Goal: Communication & Community: Answer question/provide support

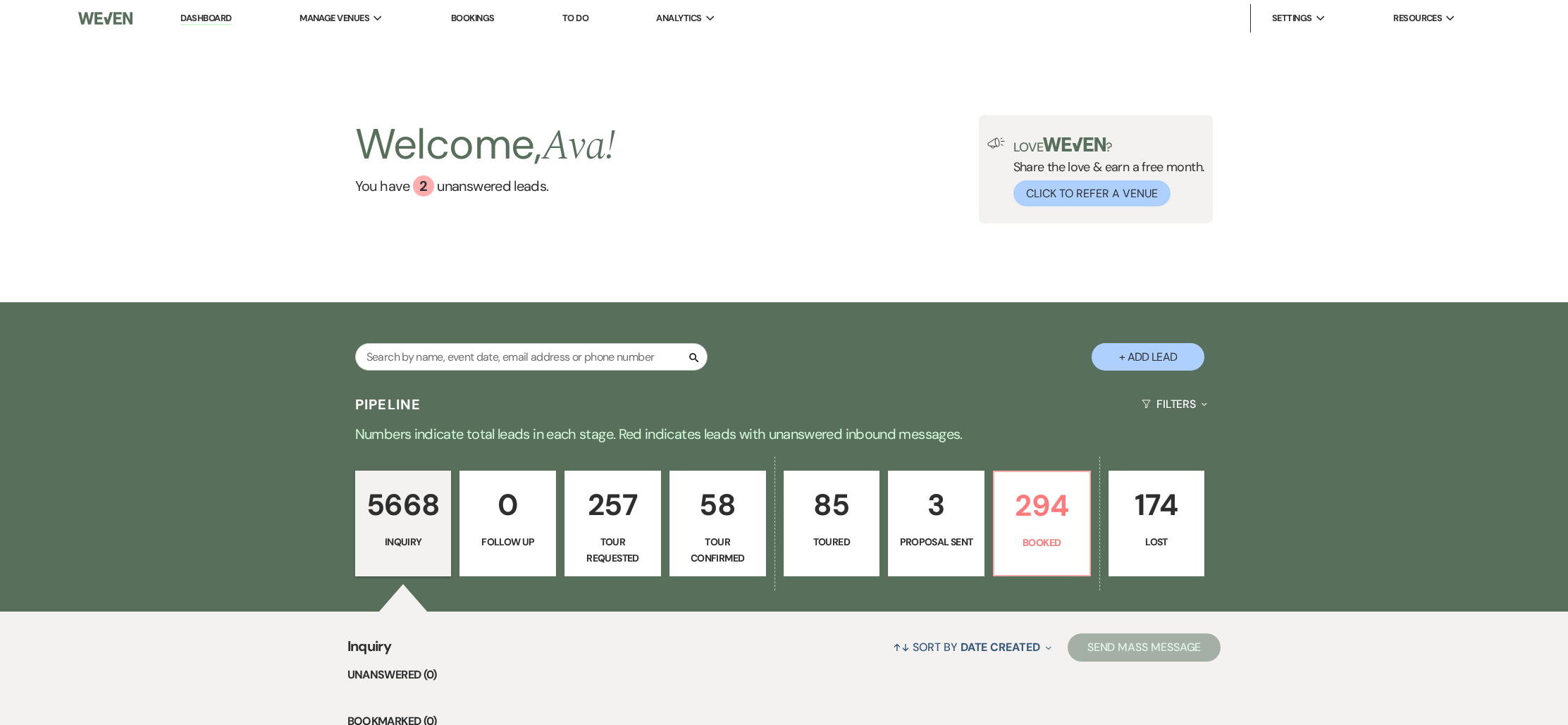
click at [479, 21] on link "Bookings" at bounding box center [473, 18] width 44 height 12
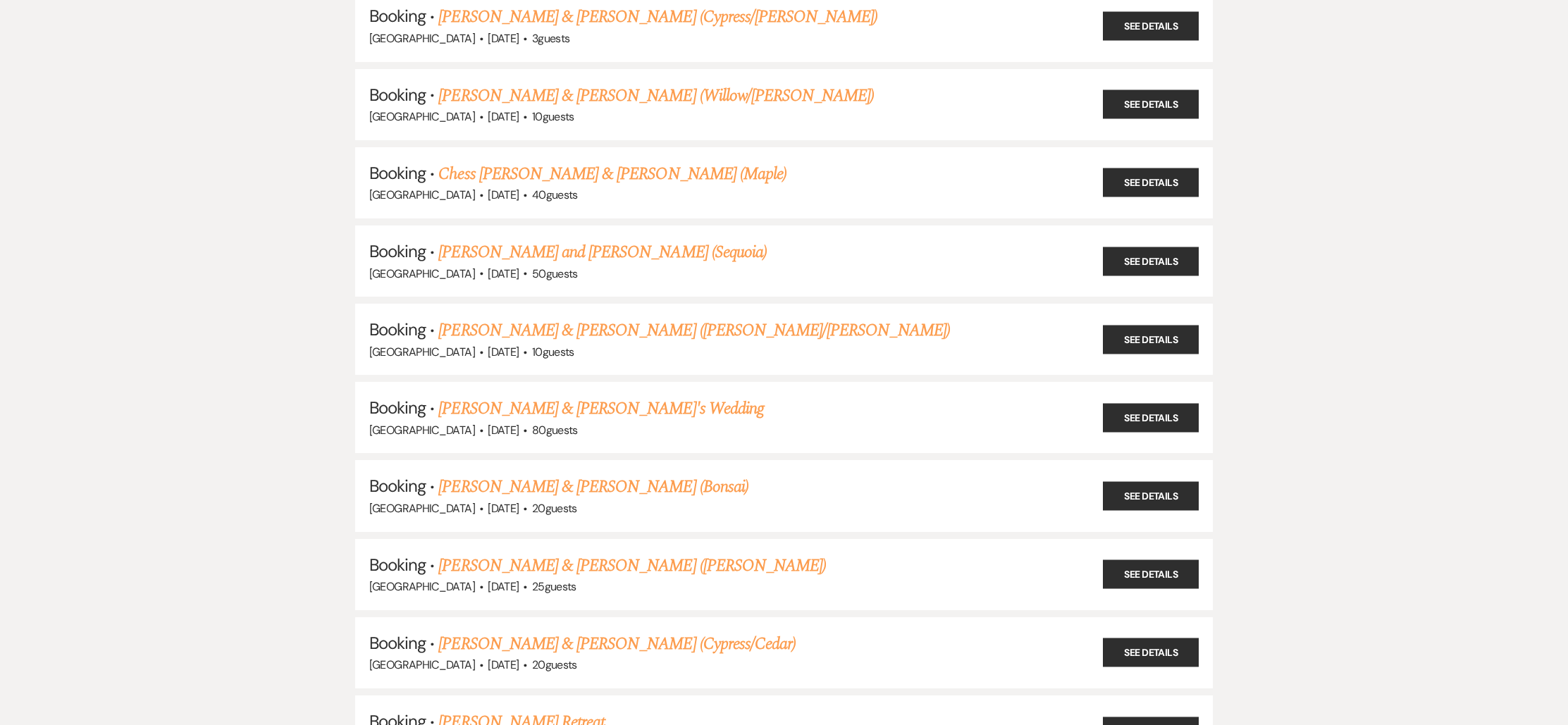
scroll to position [499, 0]
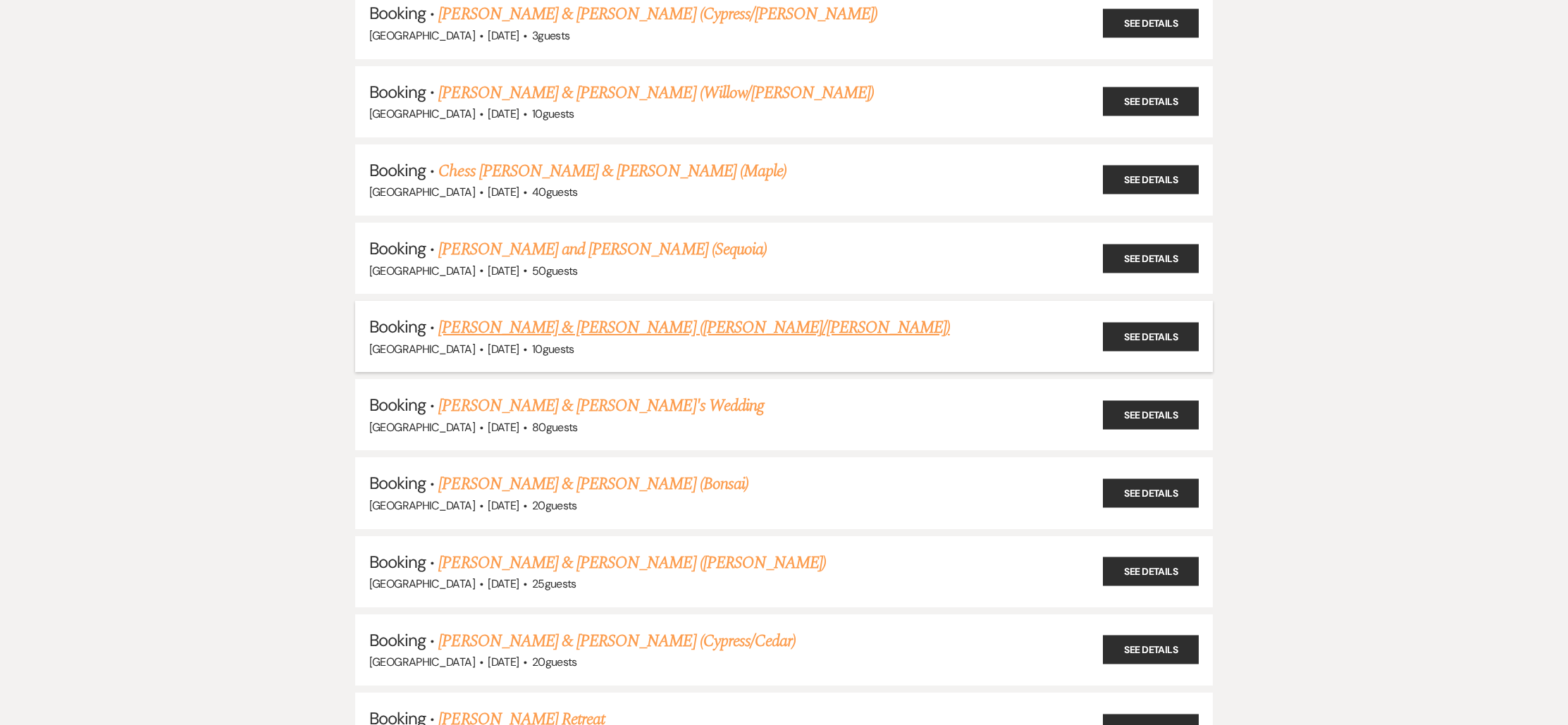
click at [574, 318] on link "[PERSON_NAME] & [PERSON_NAME] ([PERSON_NAME]/[PERSON_NAME])" at bounding box center [694, 327] width 511 height 25
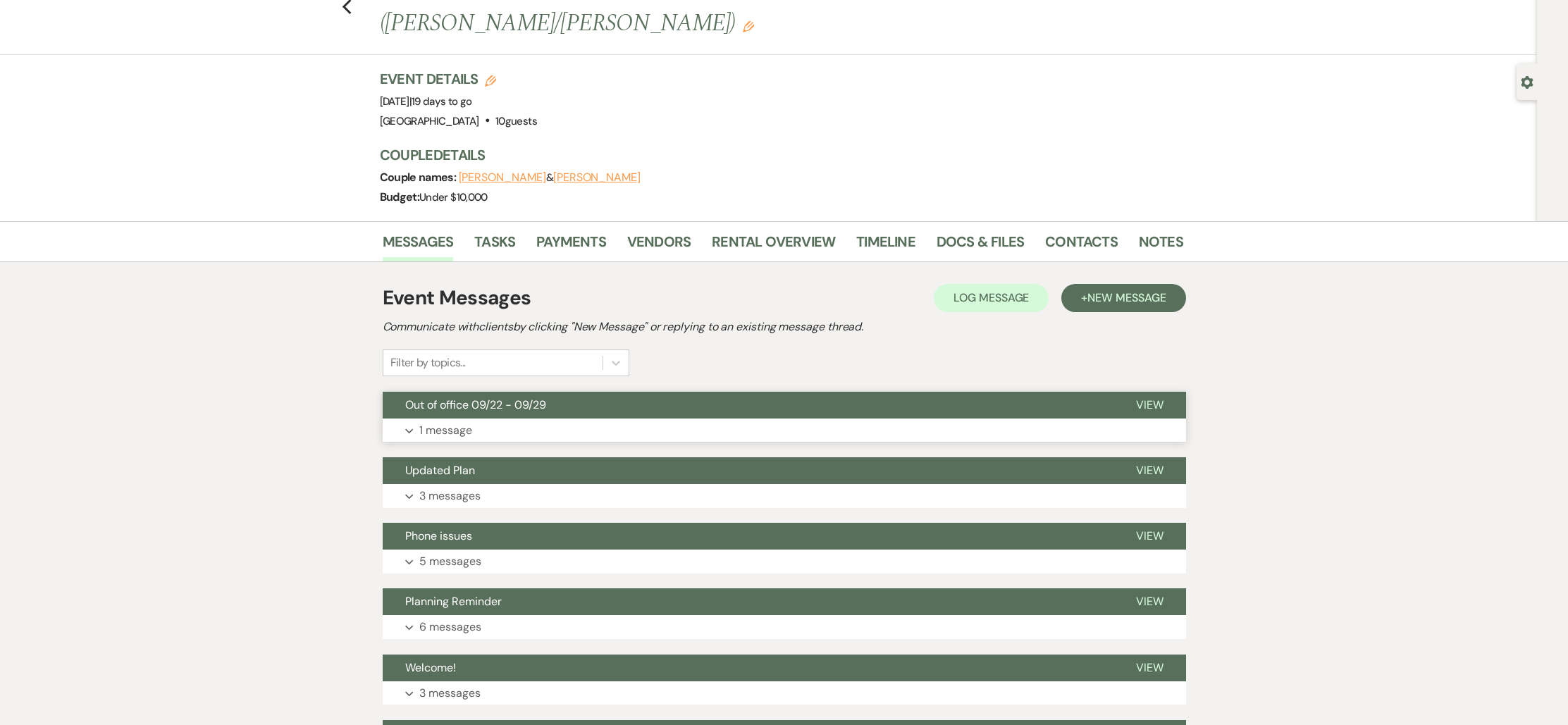
click at [514, 398] on span "Out of office 09/22 - 09/29" at bounding box center [475, 405] width 141 height 15
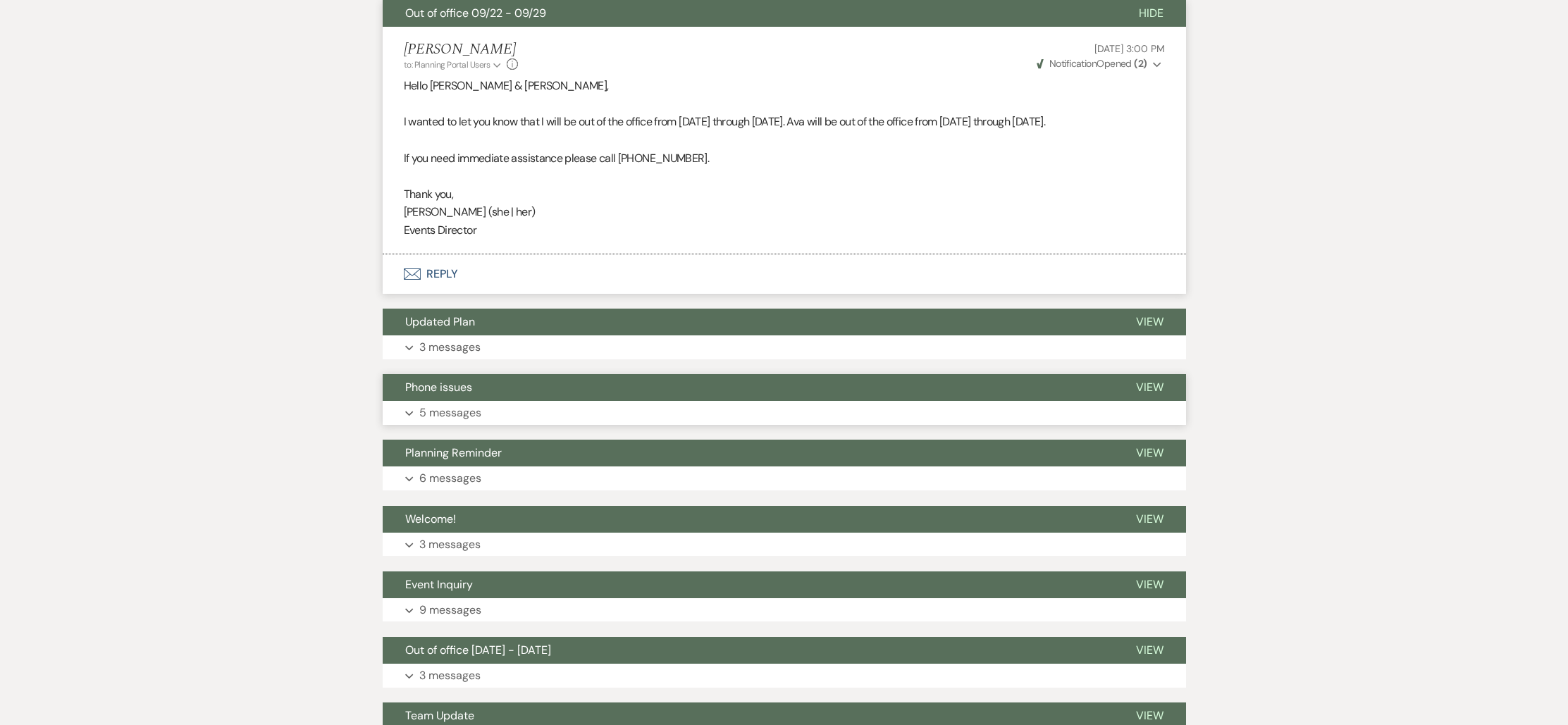
scroll to position [477, 0]
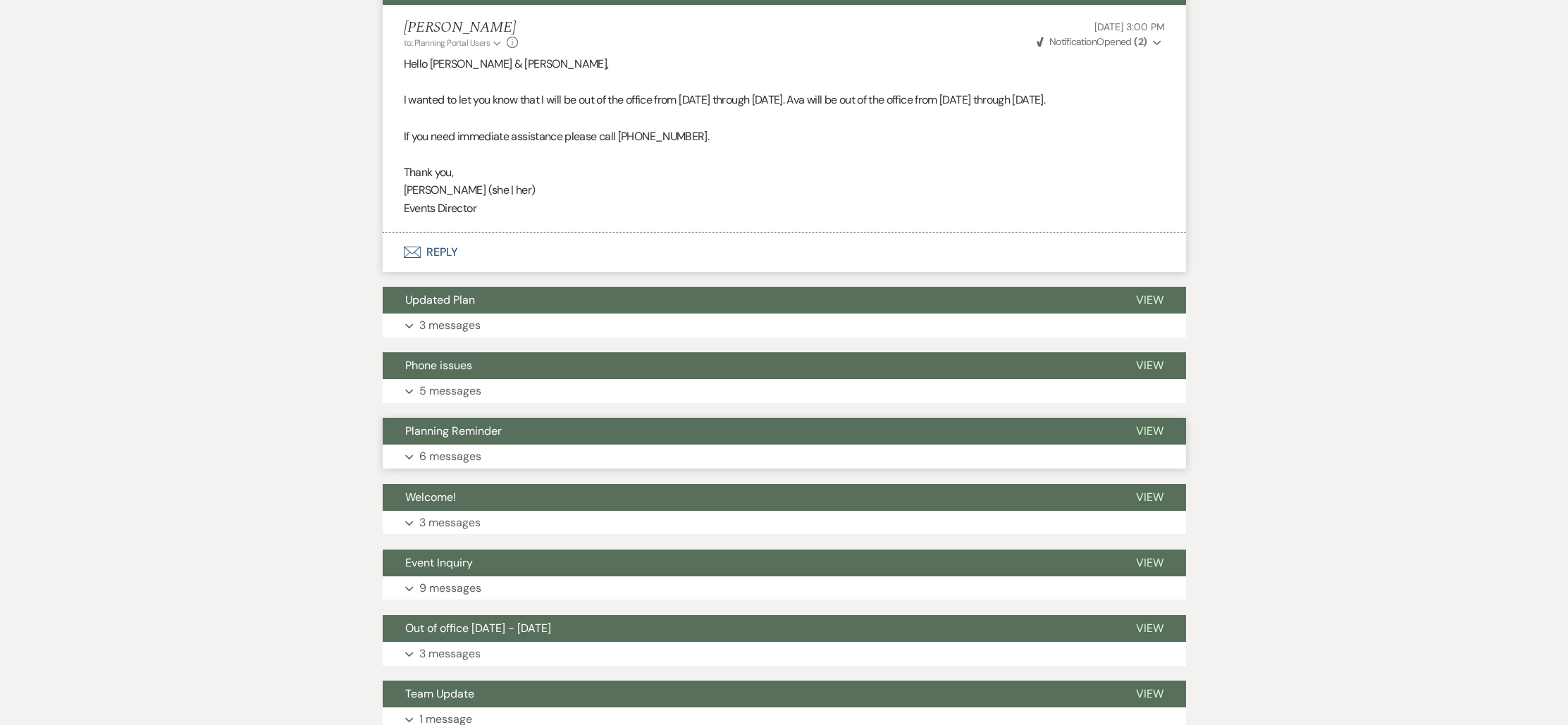
click at [523, 418] on button "Planning Reminder" at bounding box center [748, 431] width 731 height 27
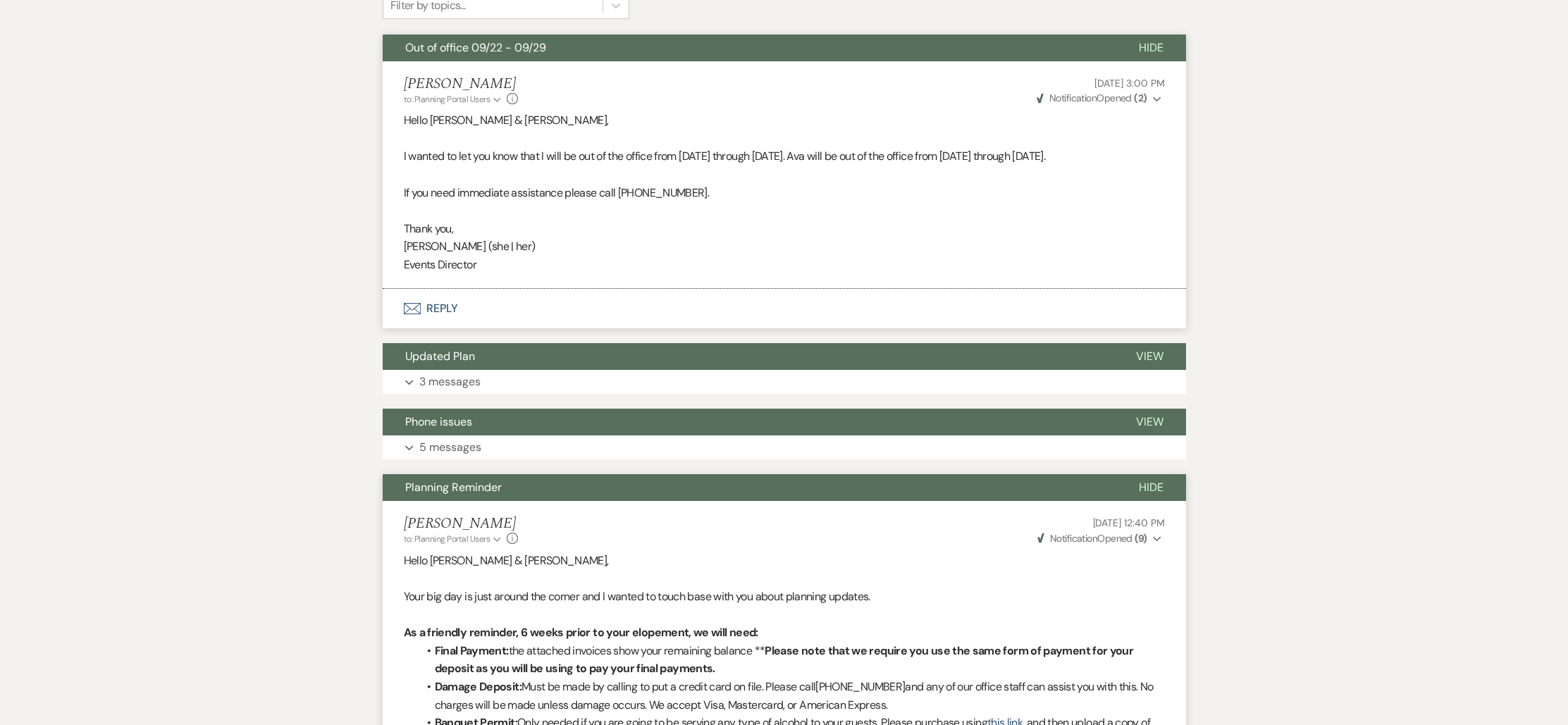
scroll to position [0, 0]
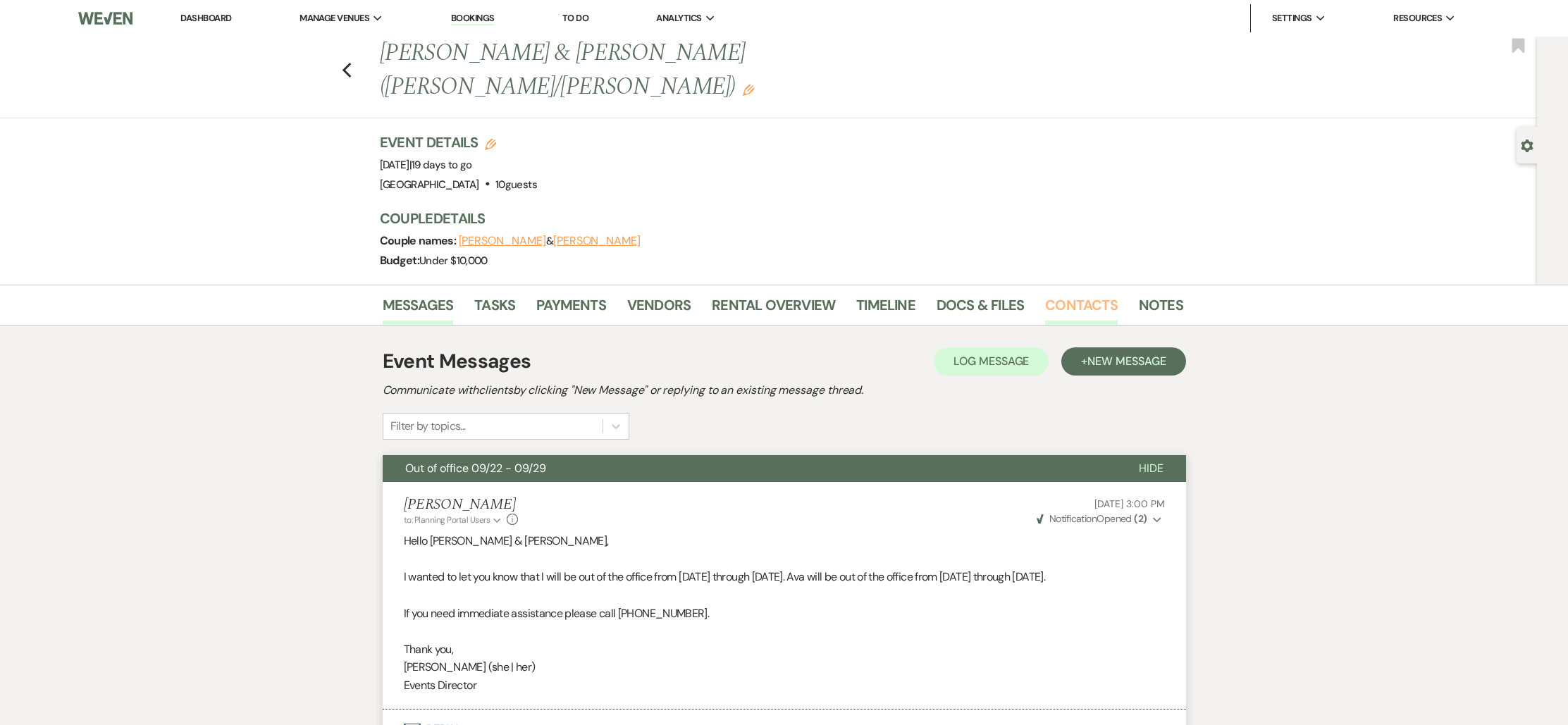
click at [1093, 294] on link "Contacts" at bounding box center [1081, 309] width 73 height 31
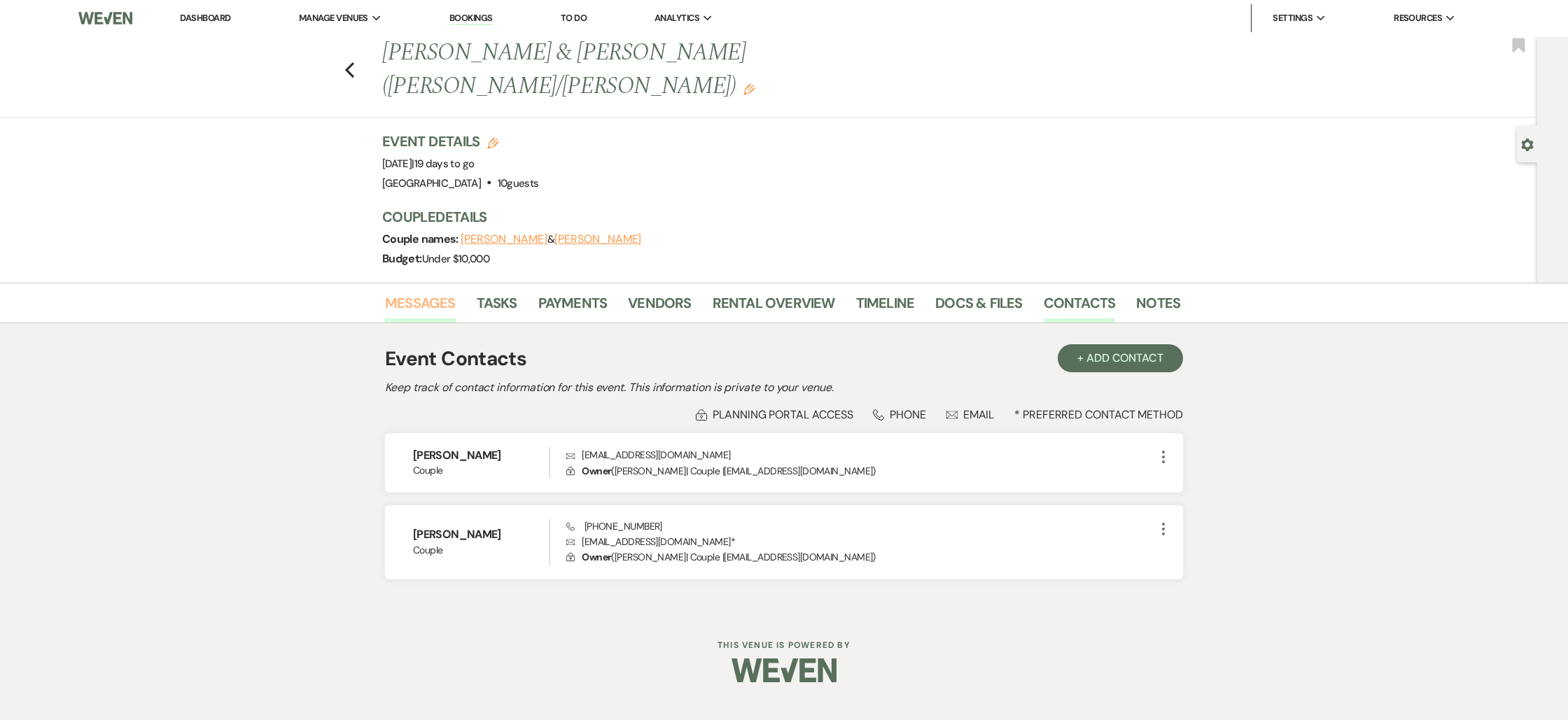
click at [422, 292] on link "Messages" at bounding box center [420, 307] width 71 height 31
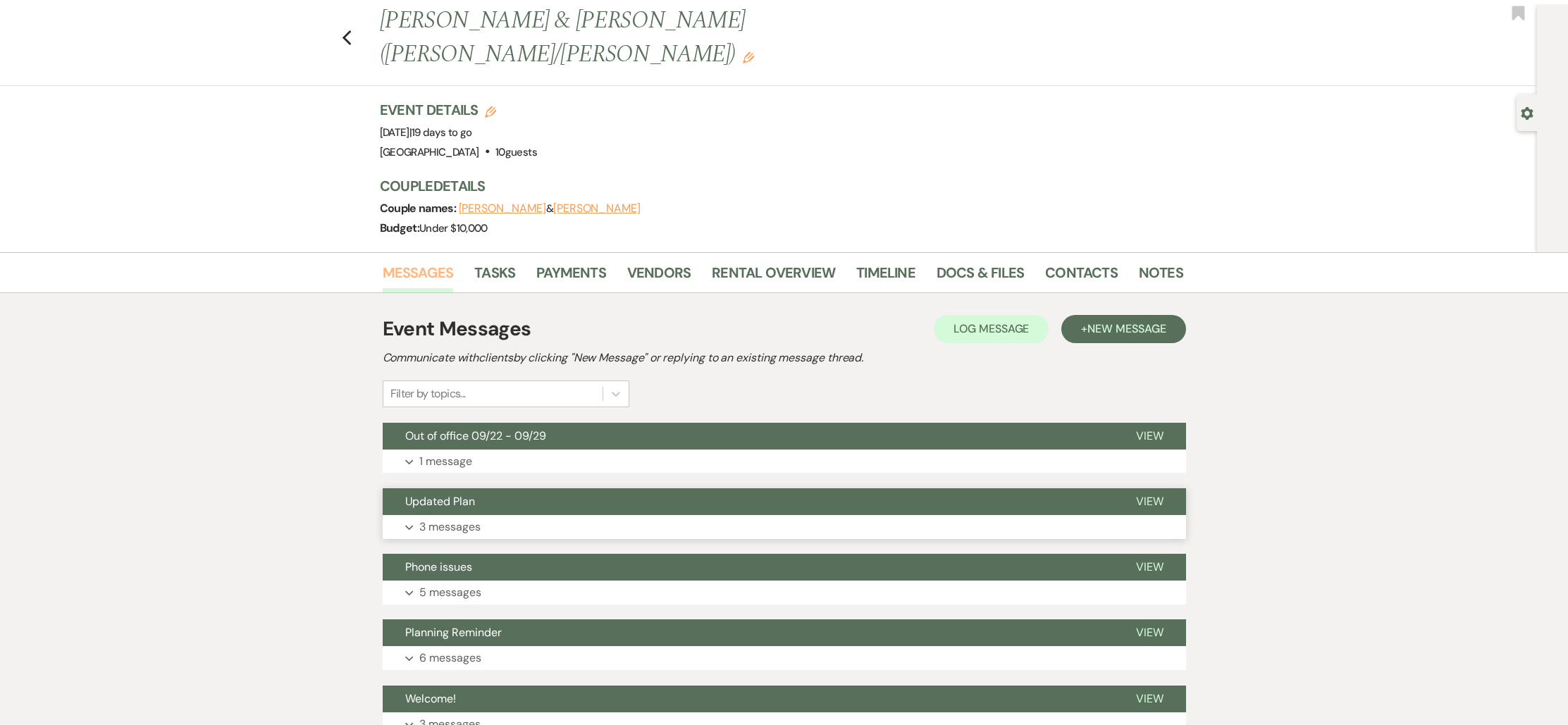
scroll to position [33, 0]
drag, startPoint x: 436, startPoint y: 397, endPoint x: 437, endPoint y: 407, distance: 10.0
click at [436, 428] on span "Out of office 09/22 - 09/29" at bounding box center [475, 435] width 141 height 15
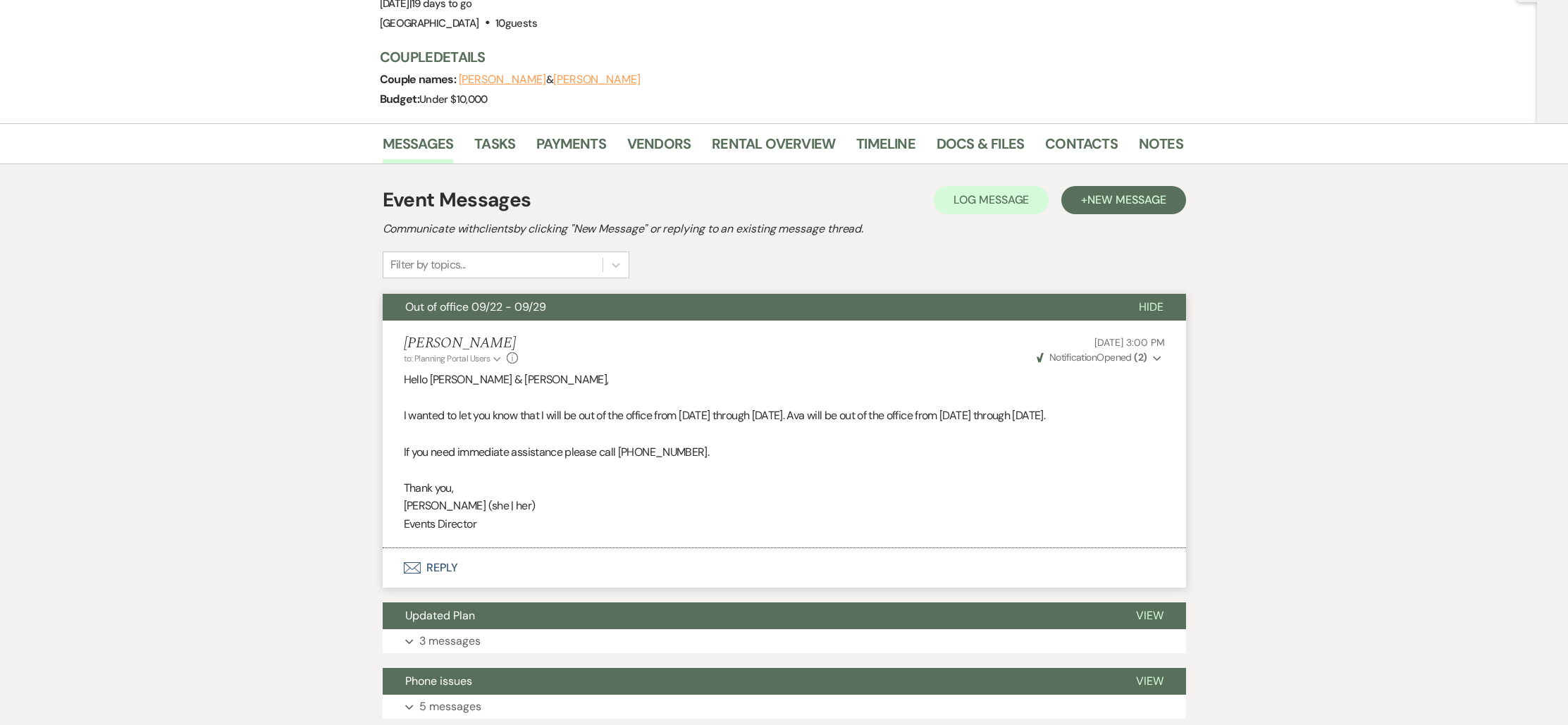
scroll to position [316, 0]
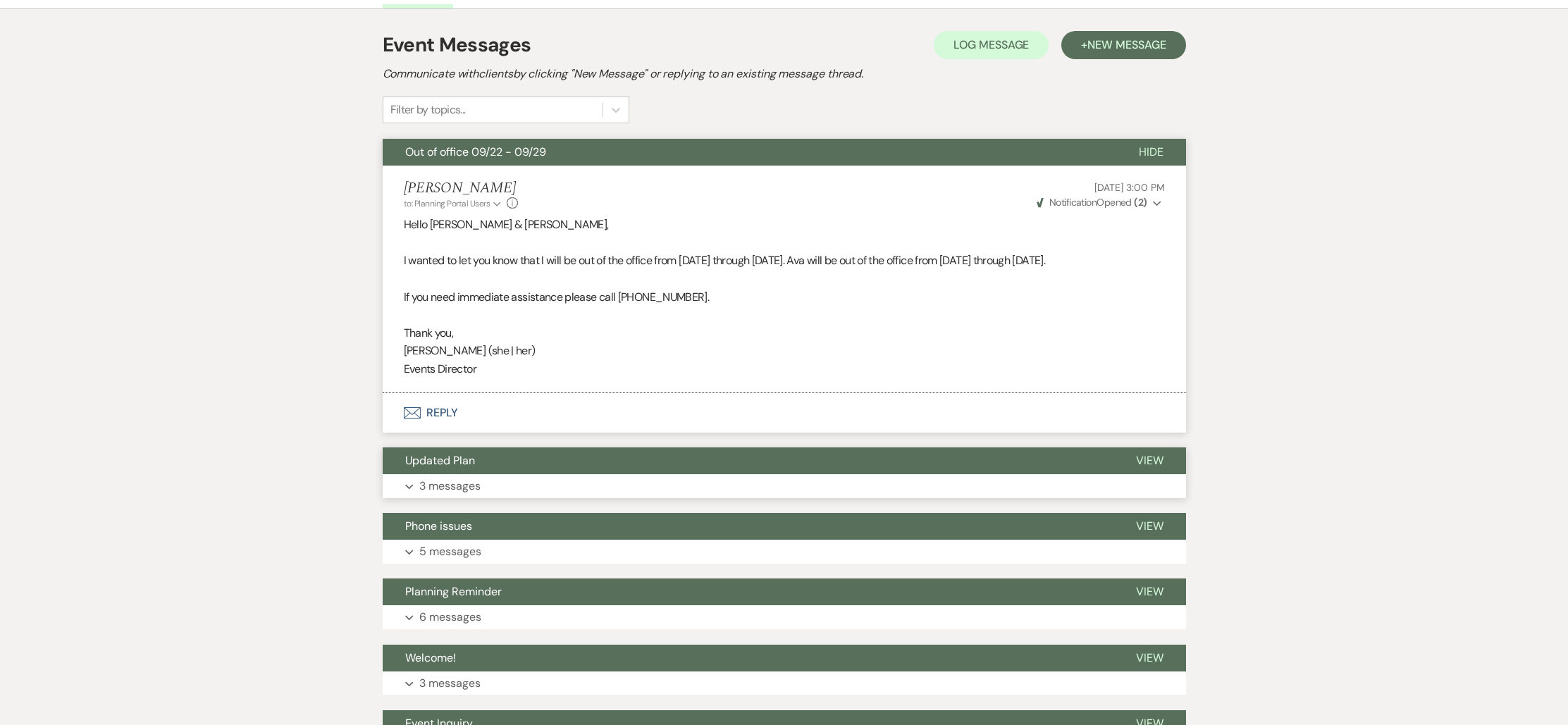
click at [439, 458] on button "Updated Plan" at bounding box center [748, 461] width 731 height 27
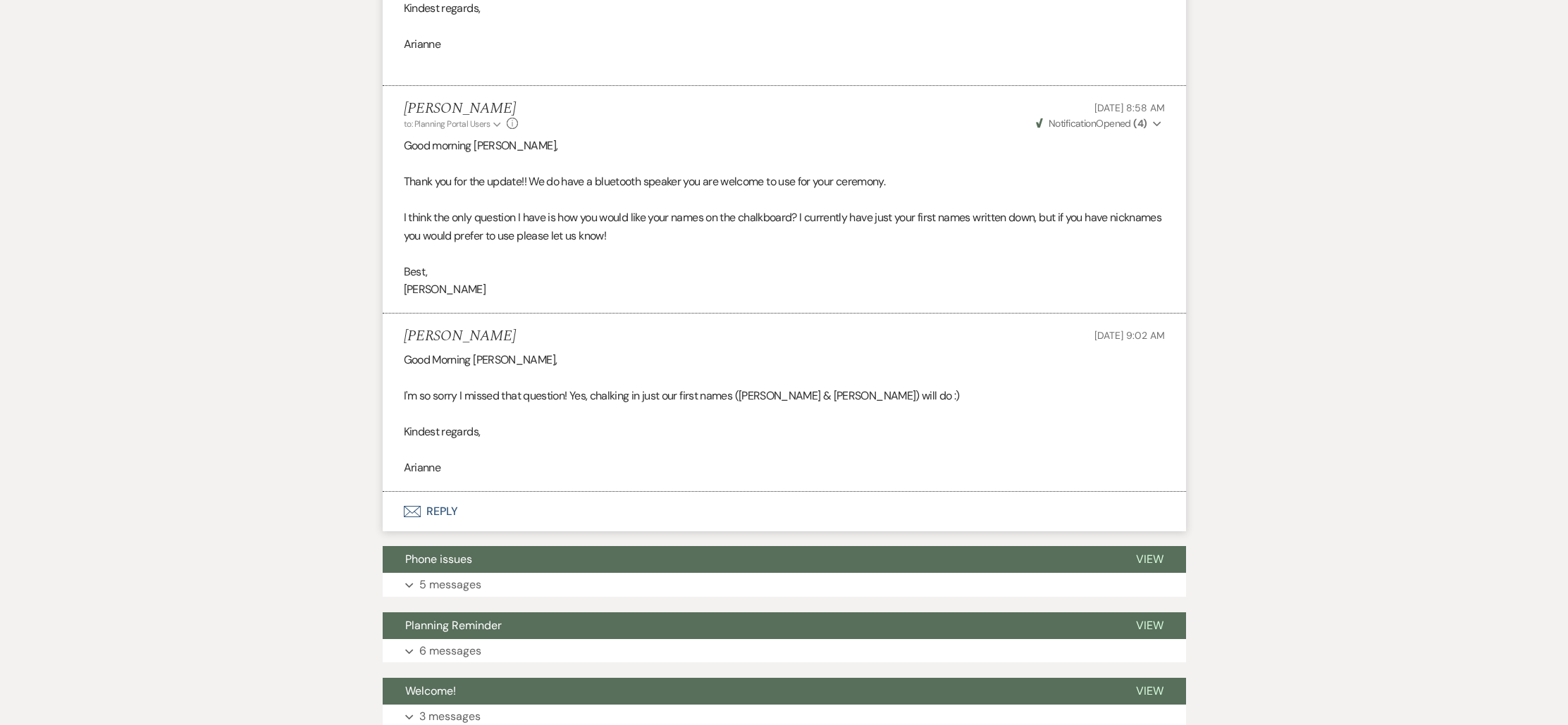
scroll to position [1056, 0]
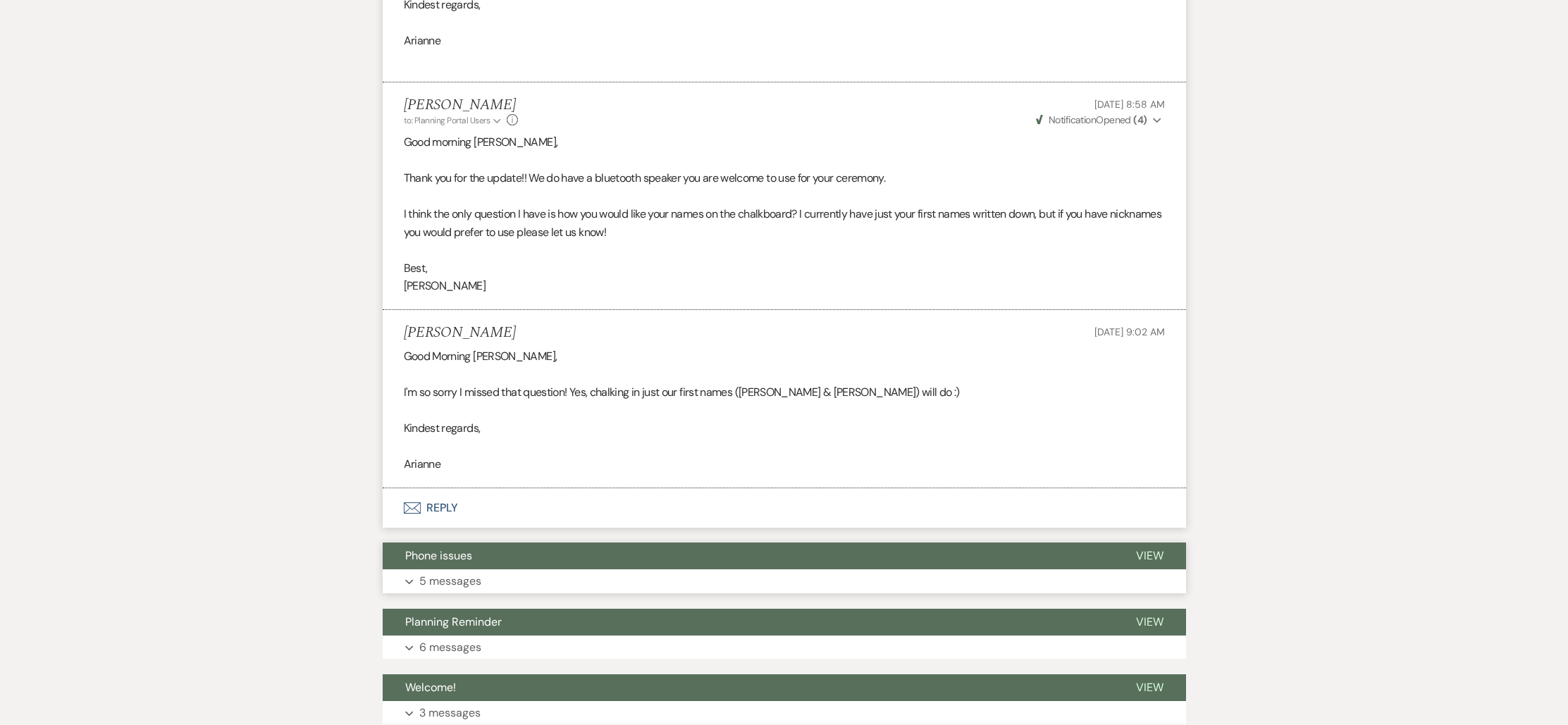
click at [441, 572] on p "5 messages" at bounding box center [451, 581] width 62 height 18
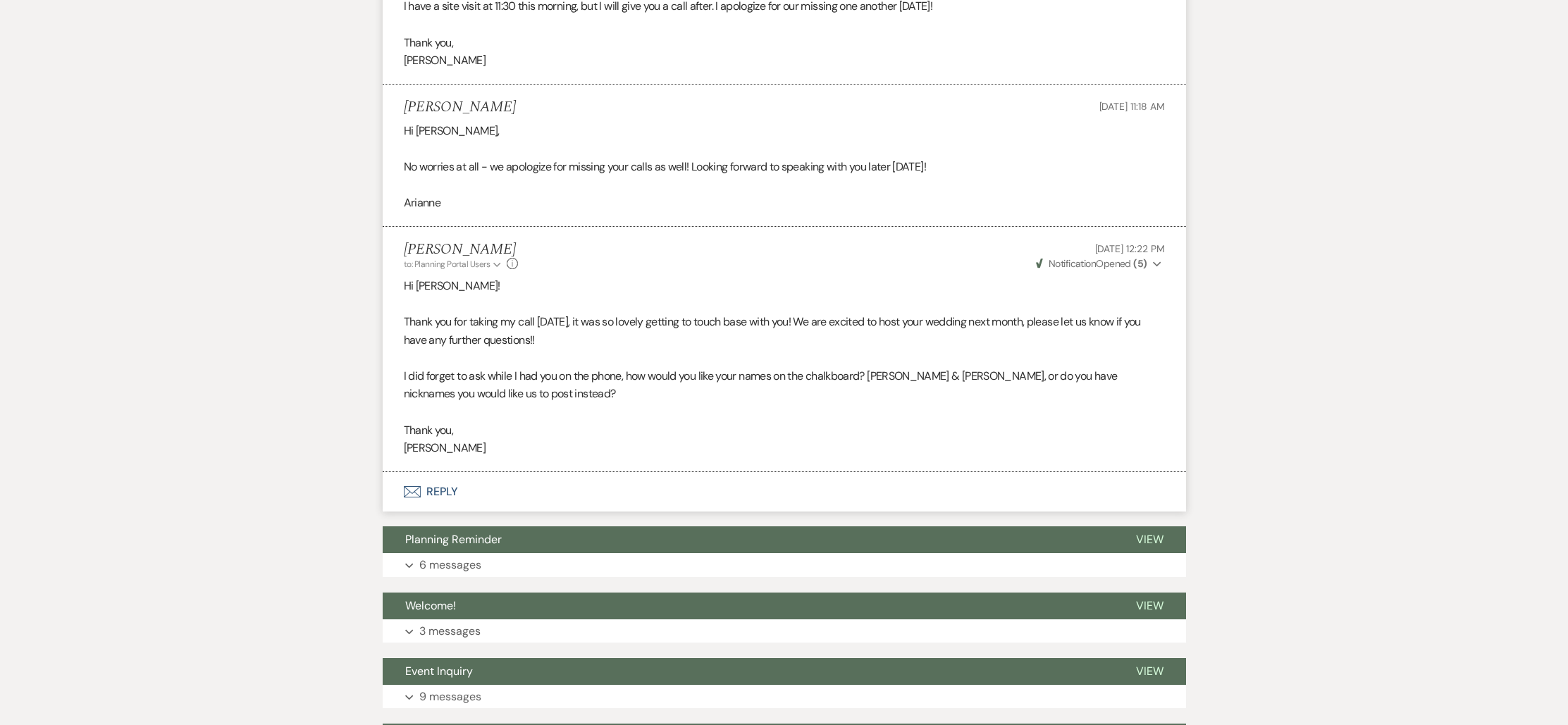
scroll to position [2121, 0]
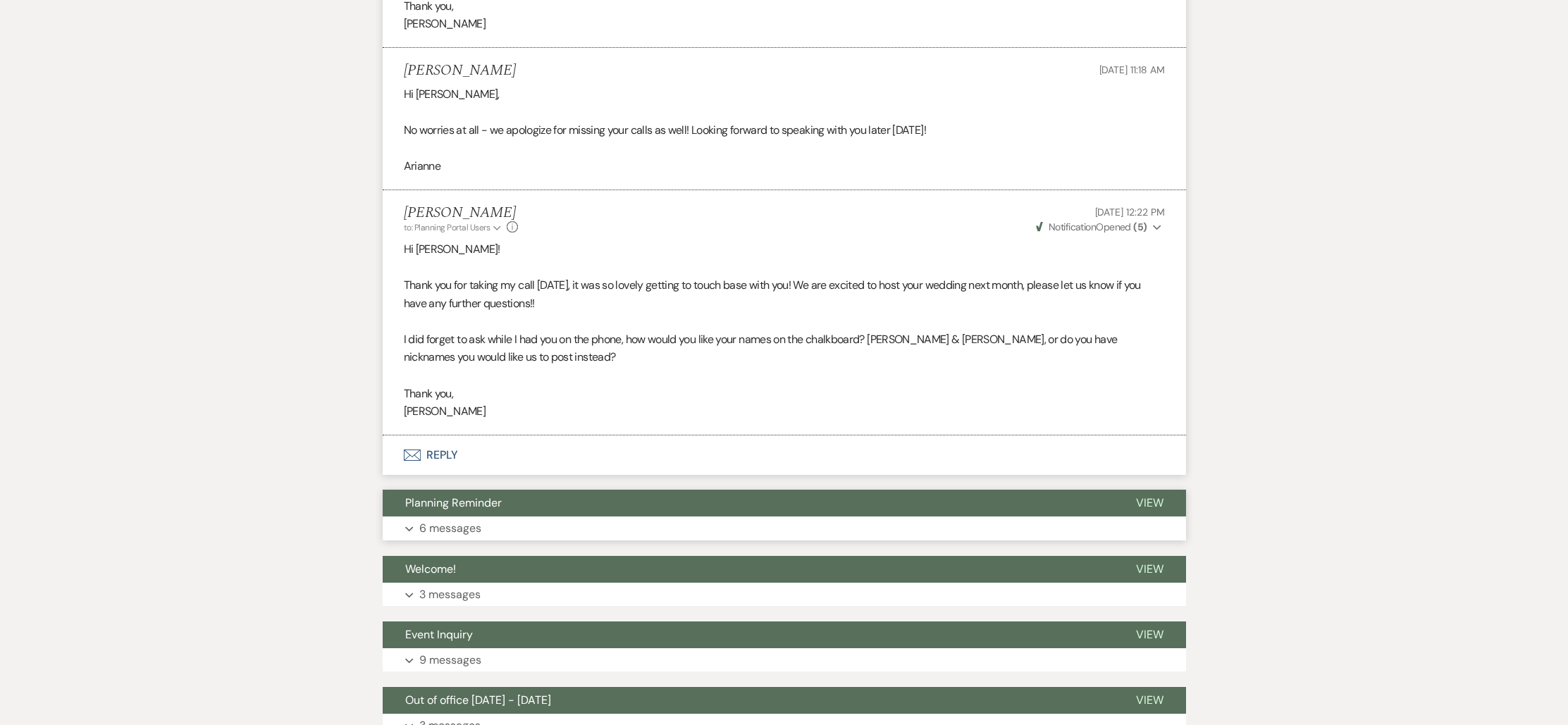
click at [460, 523] on button "Expand 6 messages" at bounding box center [784, 528] width 803 height 24
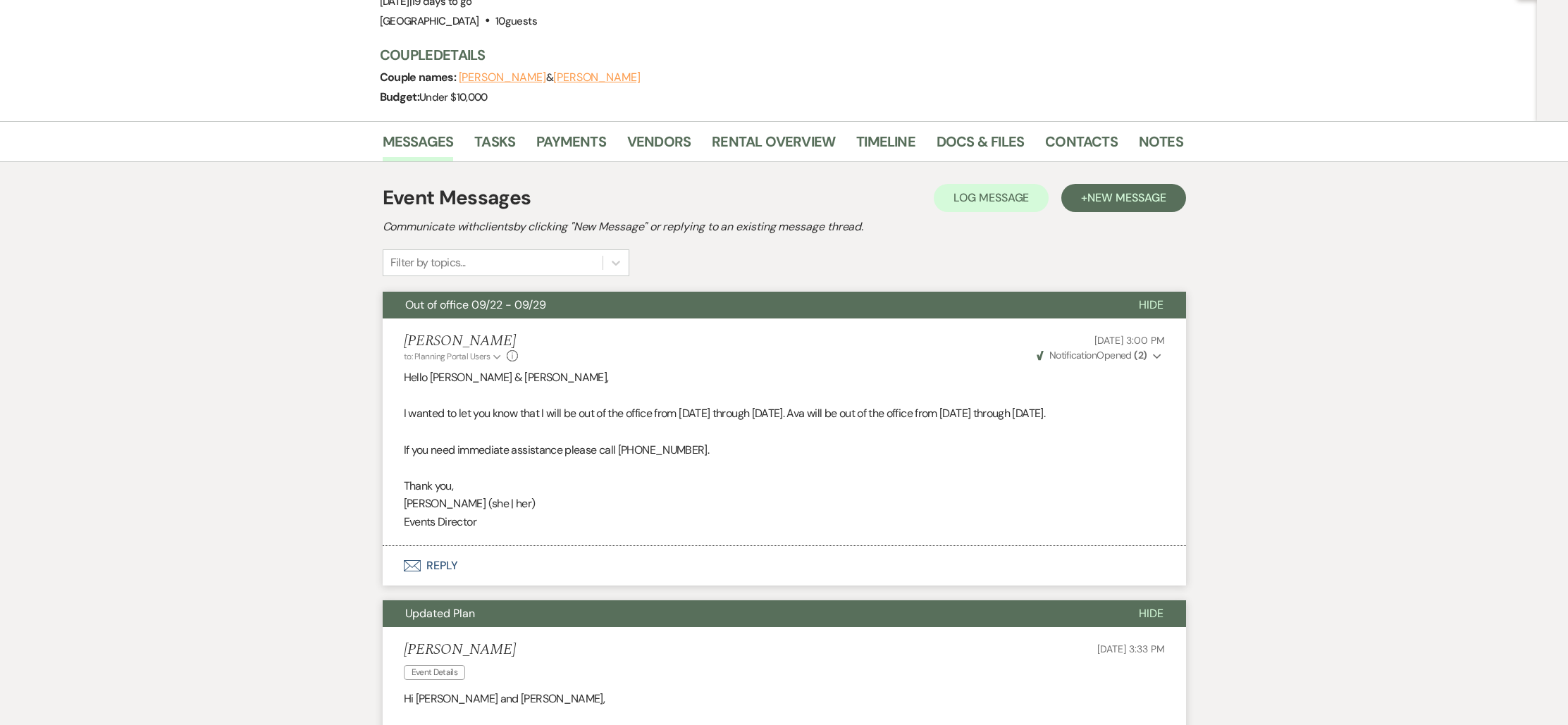
scroll to position [0, 0]
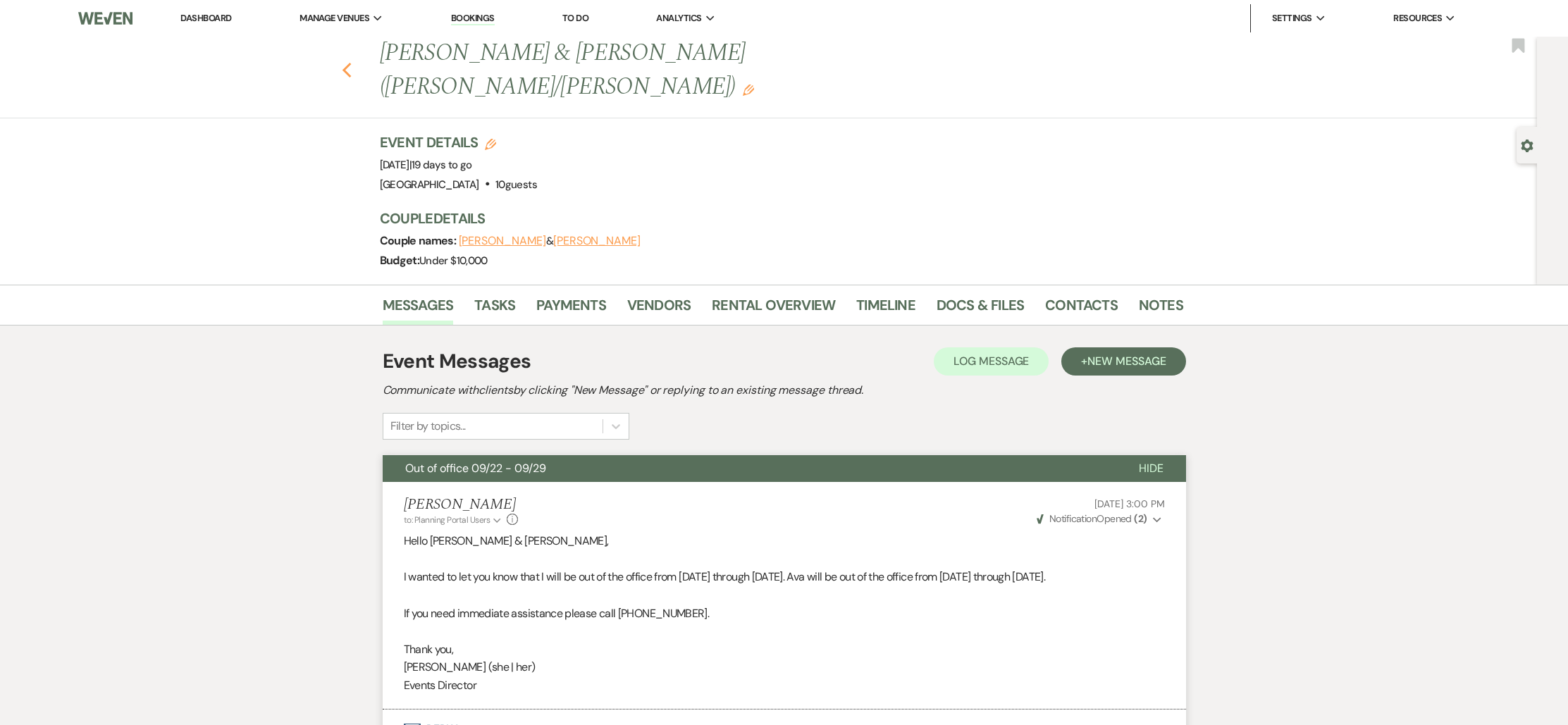
click at [352, 62] on icon "Previous" at bounding box center [347, 71] width 11 height 17
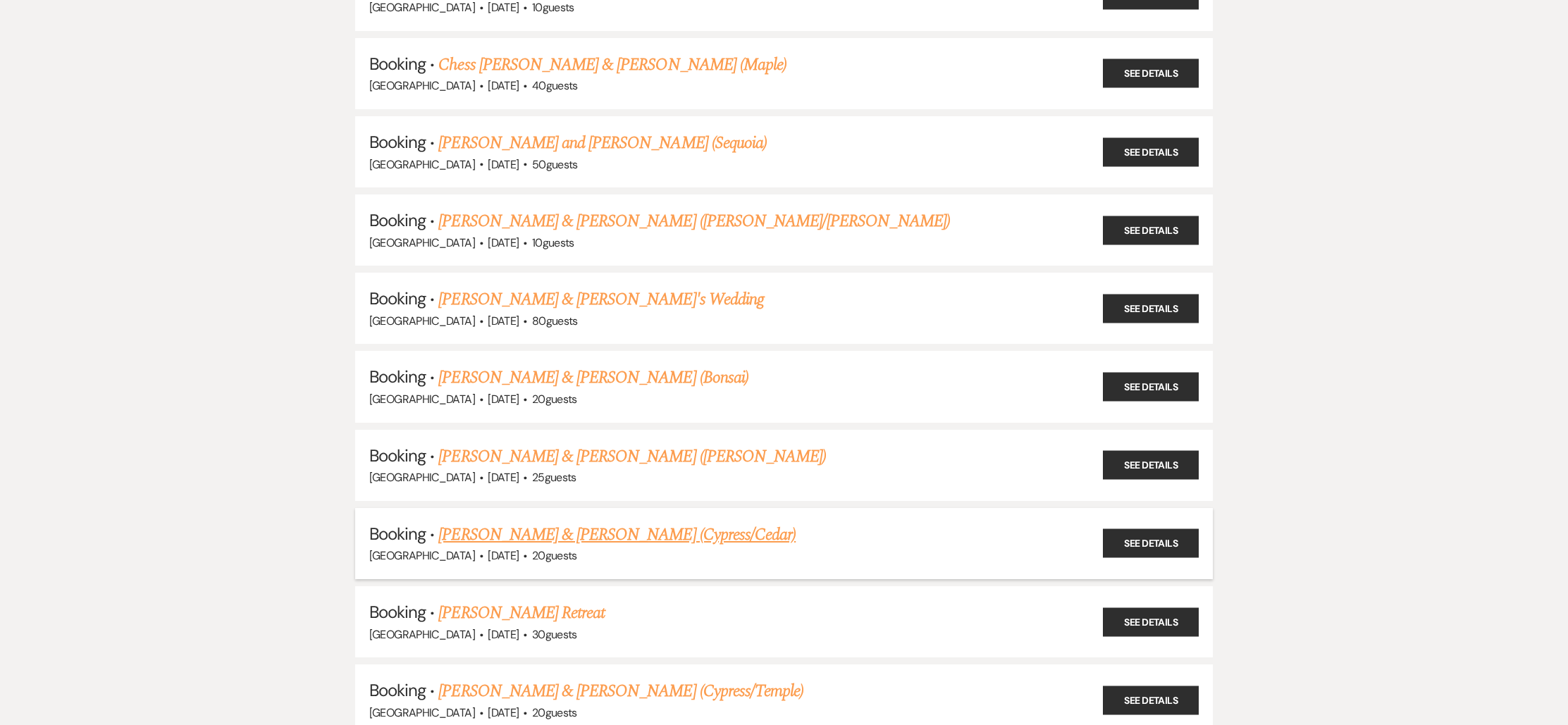
scroll to position [663, 0]
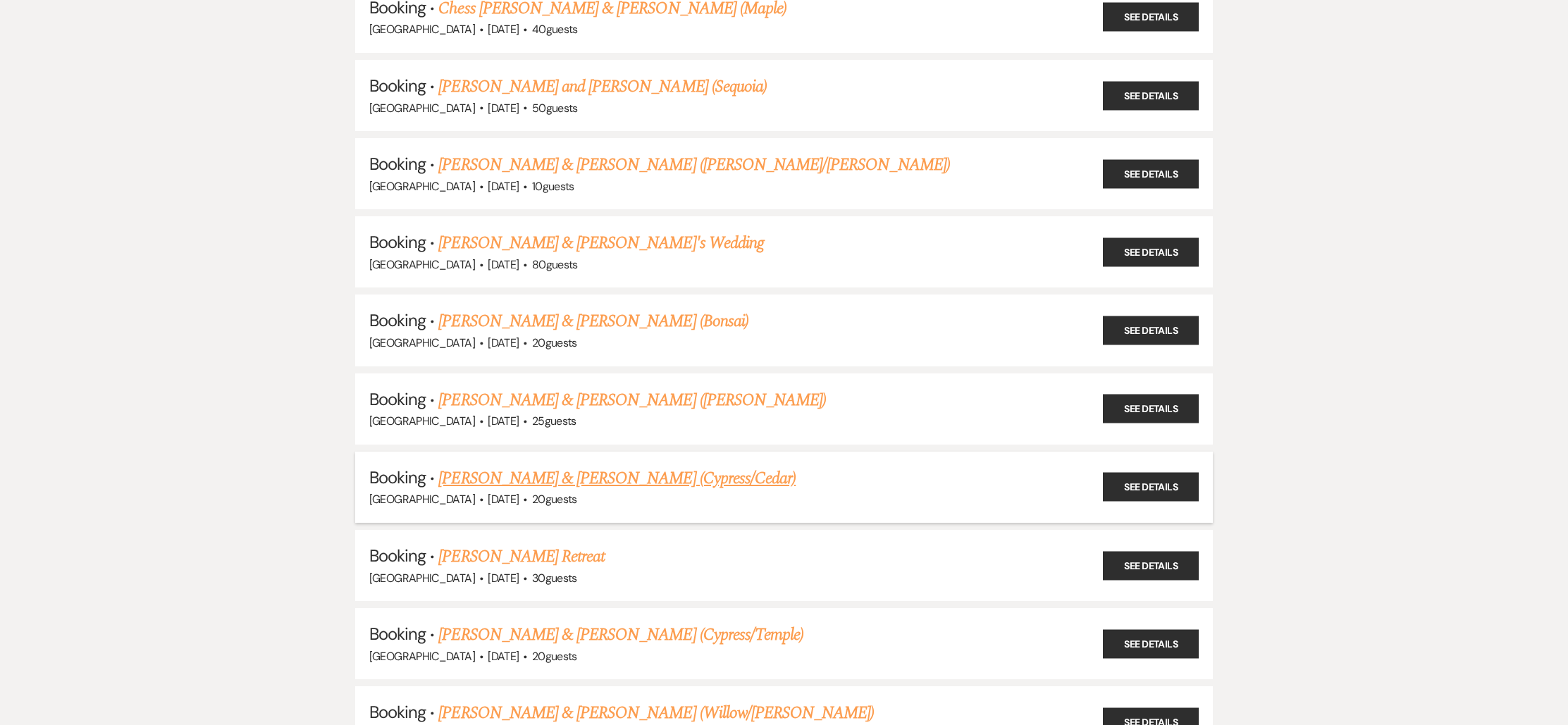
click at [552, 466] on link "[PERSON_NAME] & [PERSON_NAME] (Cypress/Cedar)" at bounding box center [617, 479] width 357 height 25
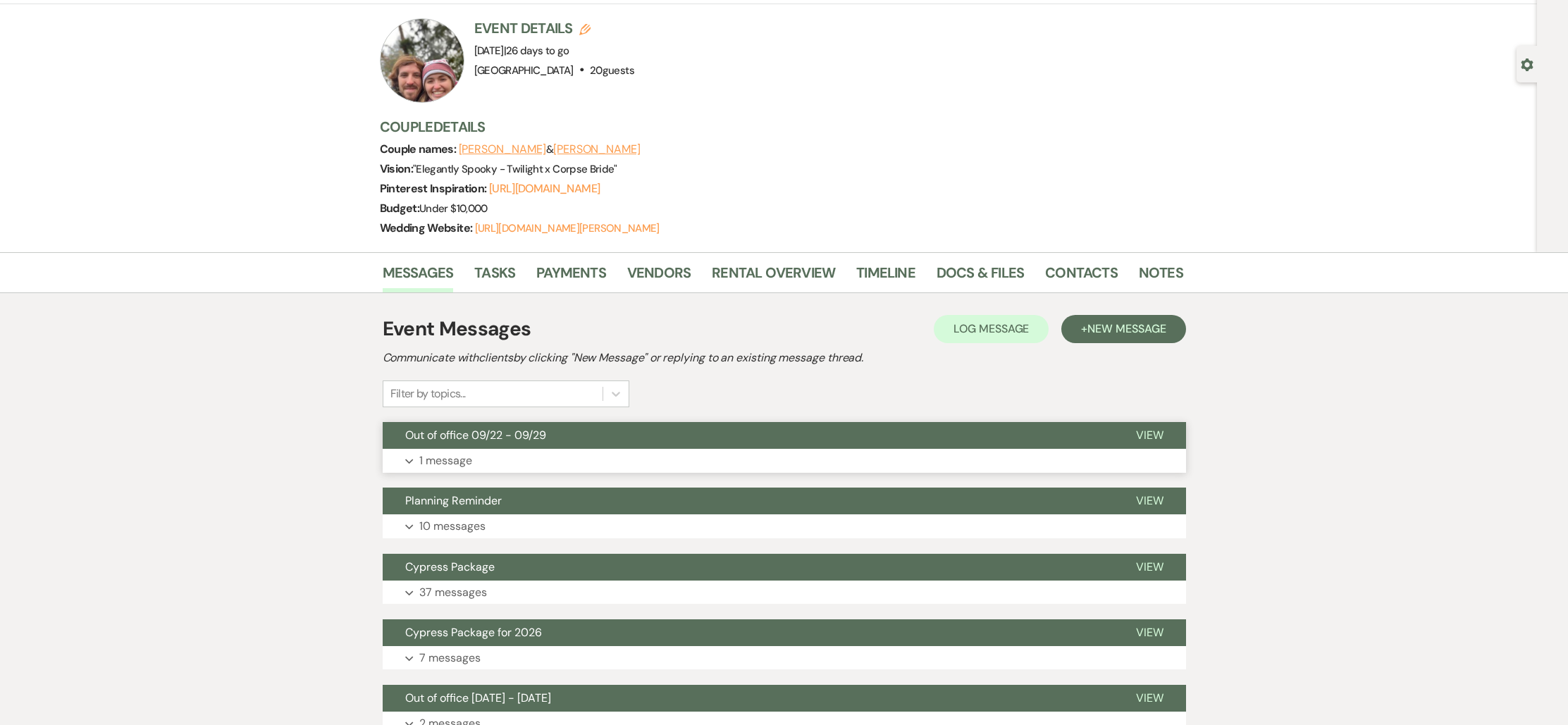
scroll to position [118, 0]
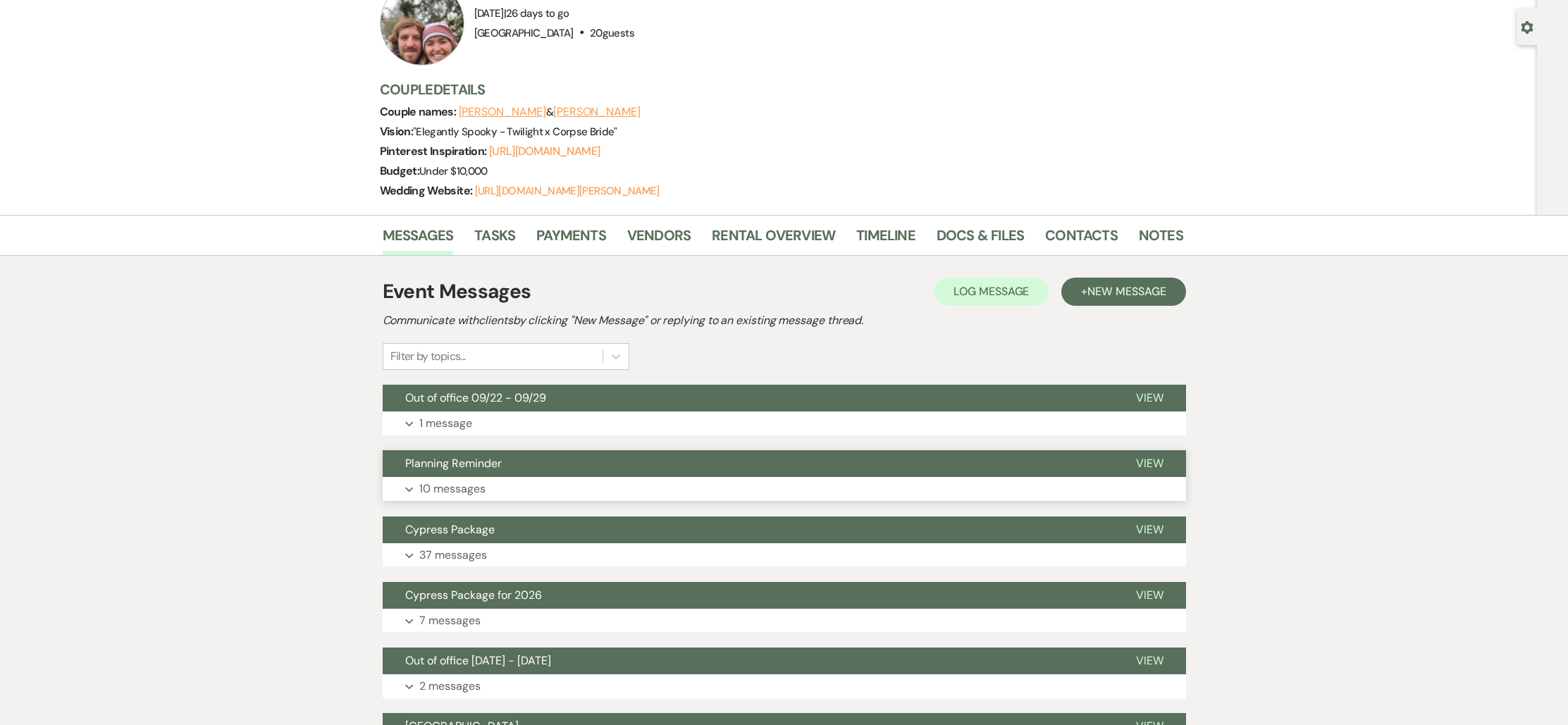
click at [500, 467] on span "Planning Reminder" at bounding box center [453, 463] width 96 height 15
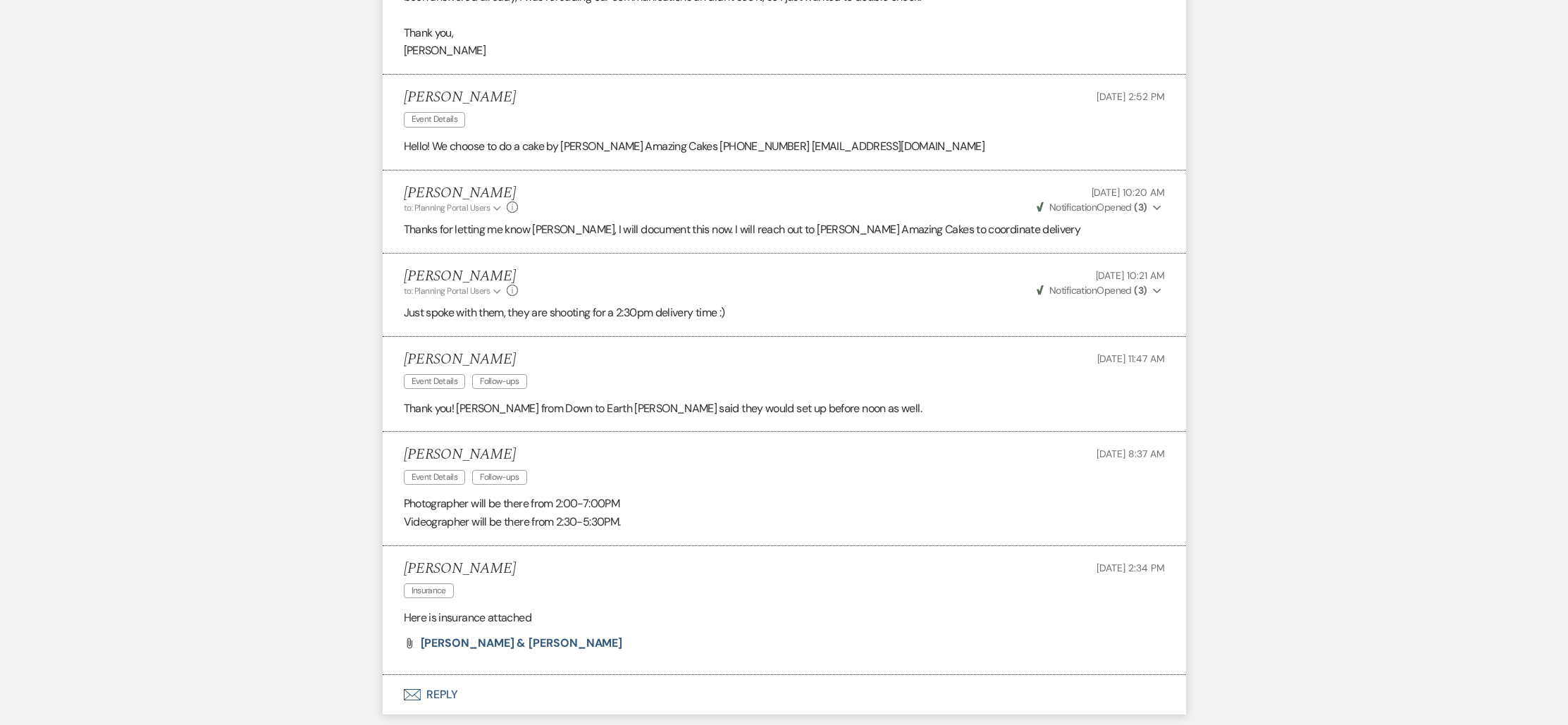
scroll to position [2190, 0]
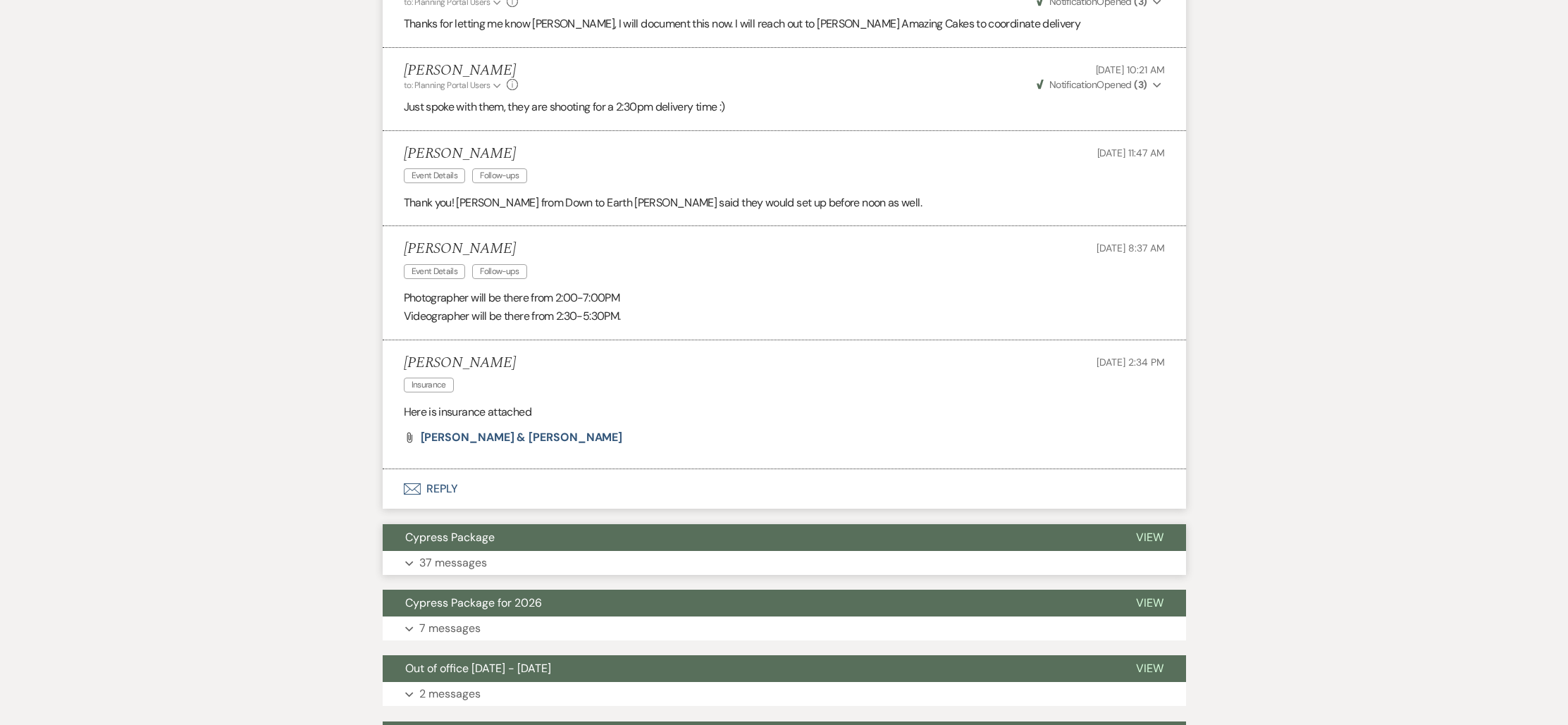
click at [693, 550] on button "Cypress Package" at bounding box center [748, 538] width 731 height 27
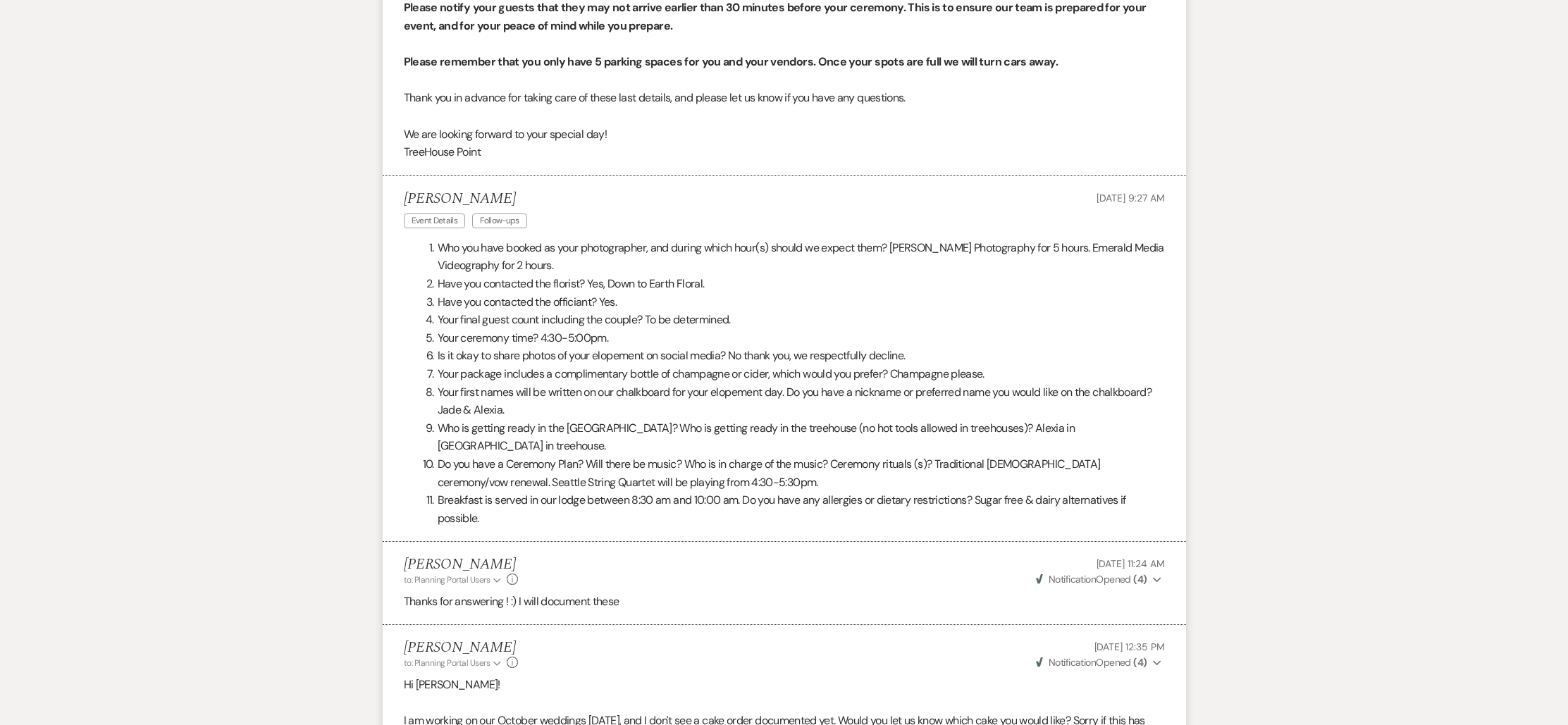
scroll to position [0, 0]
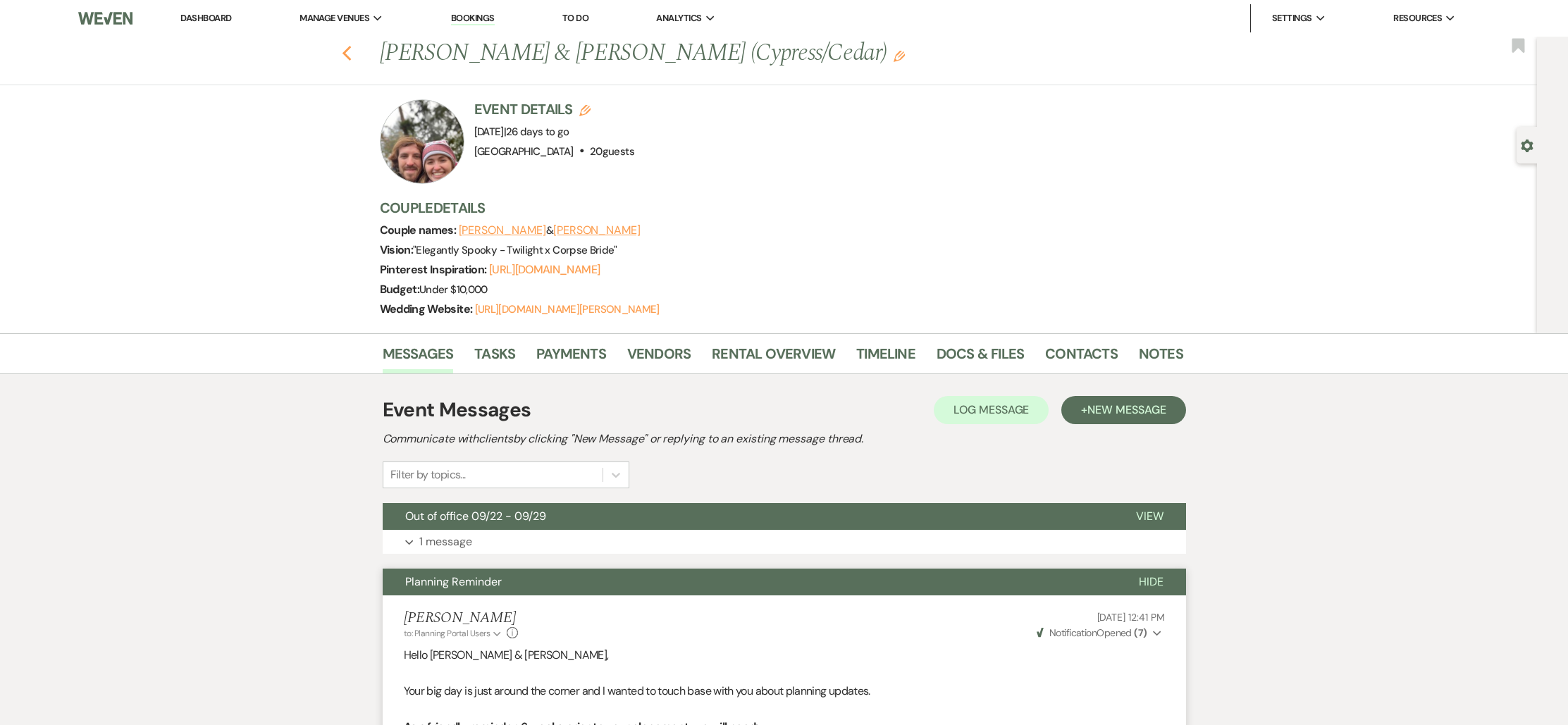
click at [352, 54] on icon "Previous" at bounding box center [347, 54] width 11 height 17
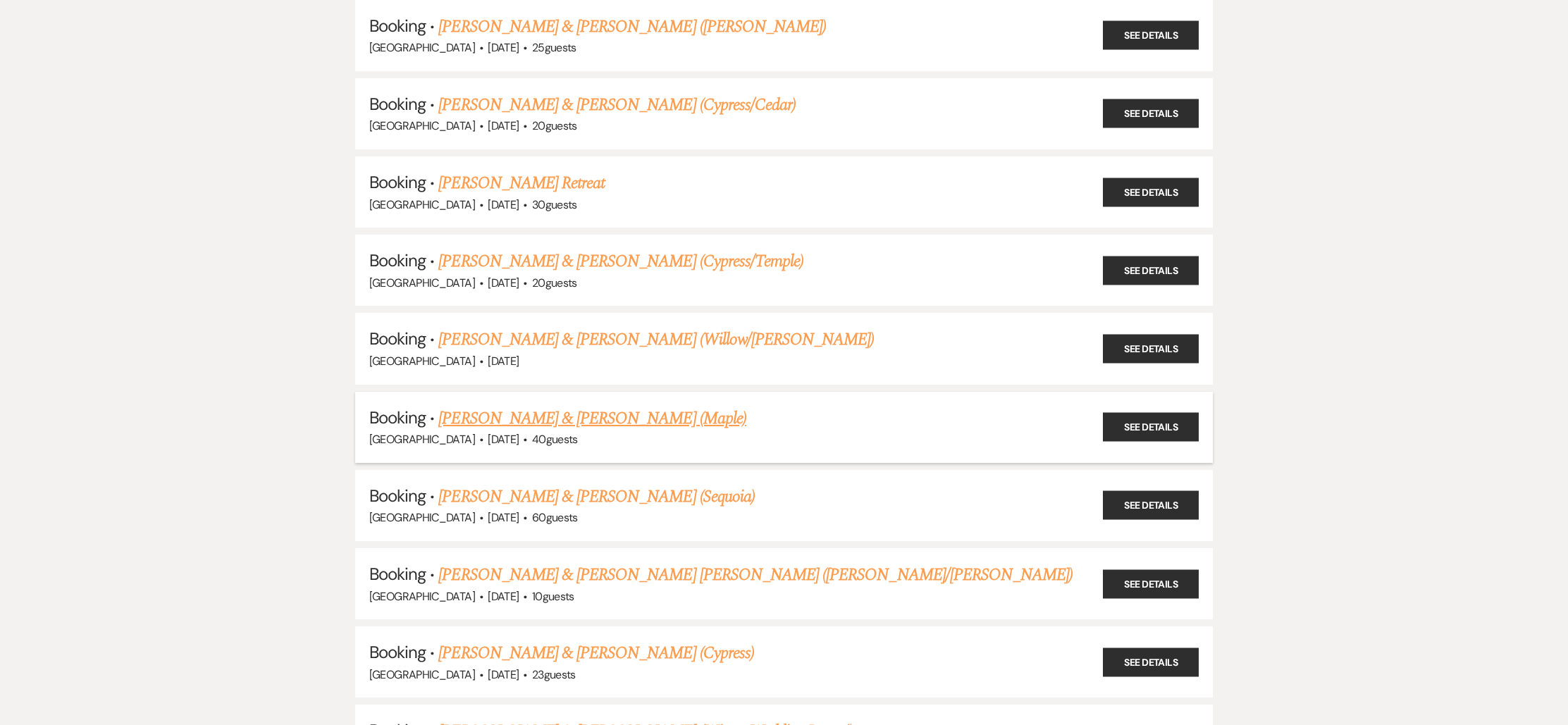
scroll to position [1042, 0]
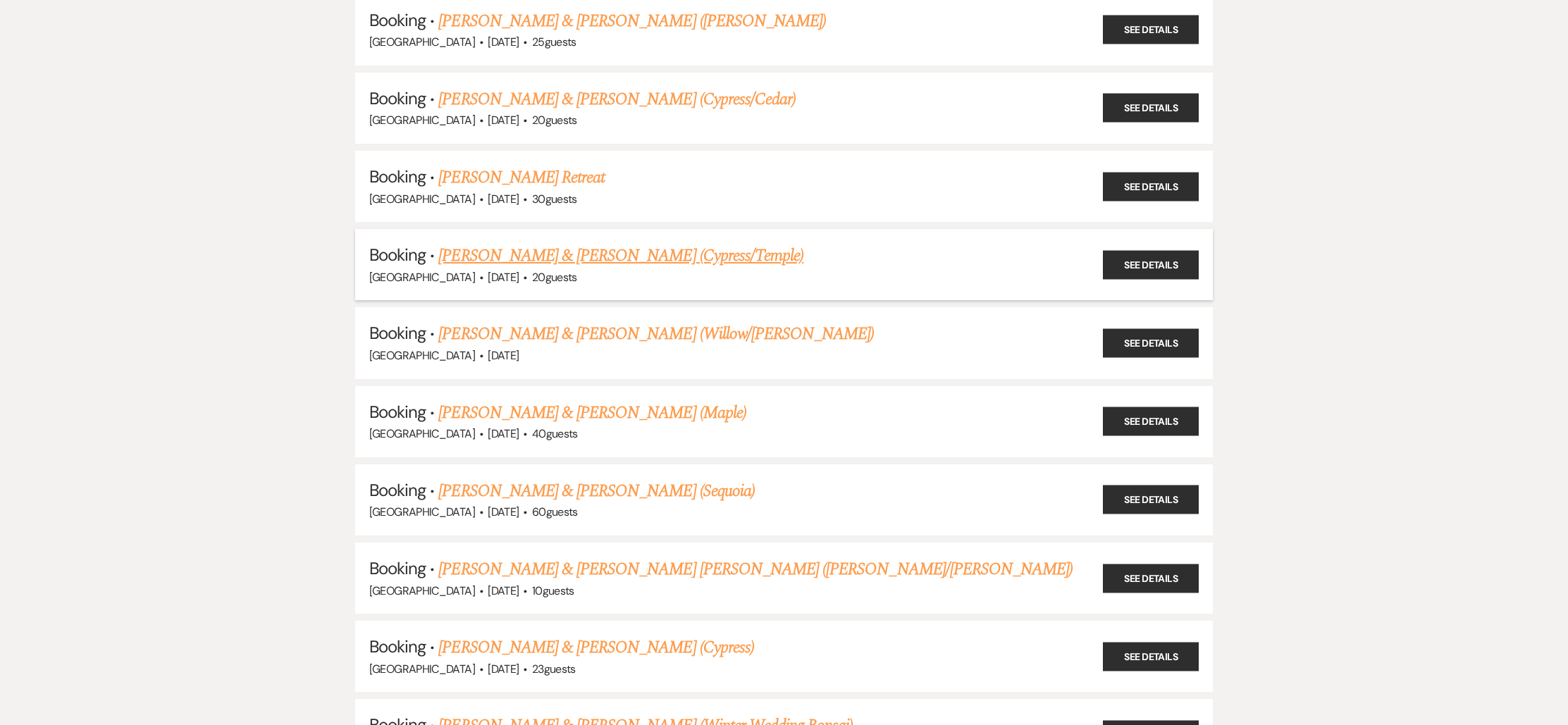
click at [512, 244] on link "[PERSON_NAME] & [PERSON_NAME] (Cypress/Temple)" at bounding box center [621, 256] width 365 height 25
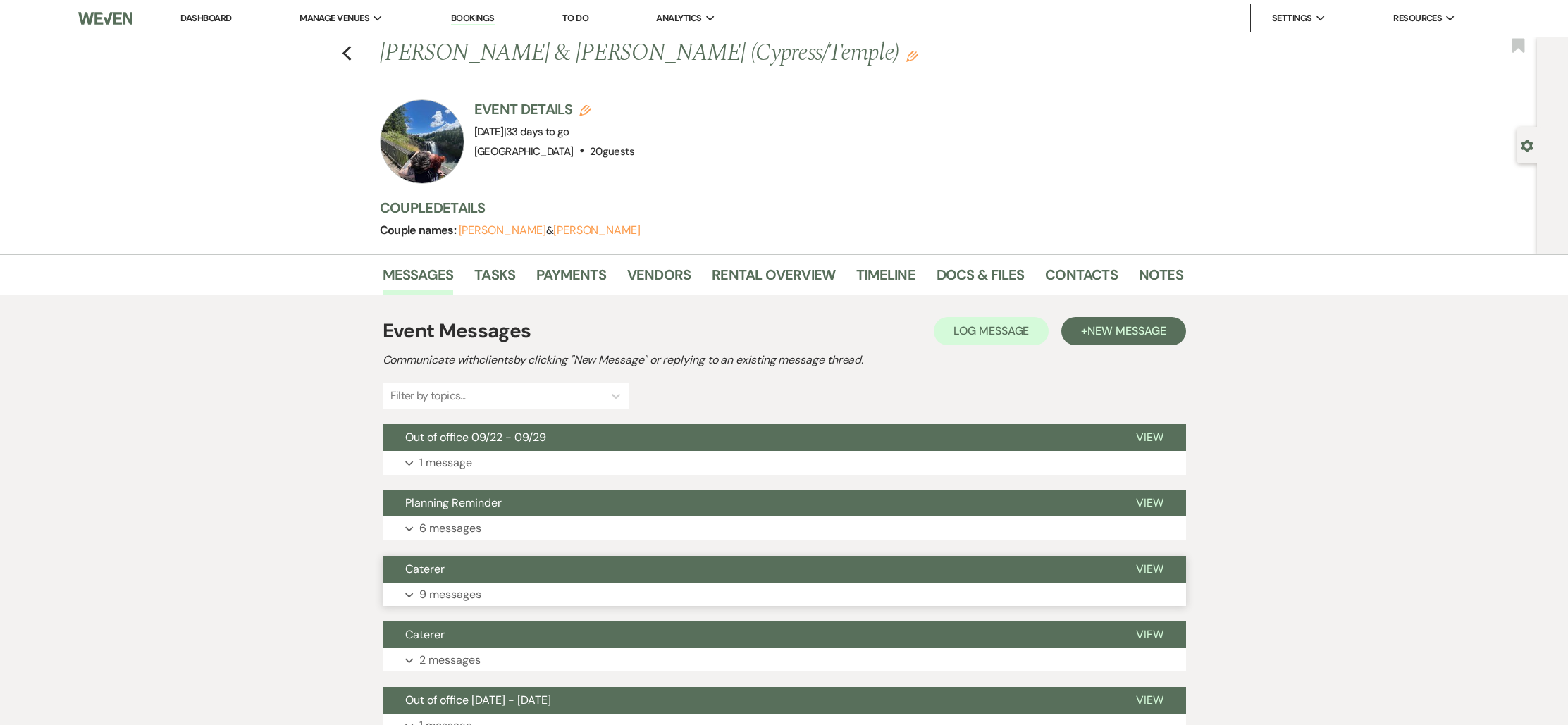
click at [456, 602] on p "9 messages" at bounding box center [451, 595] width 62 height 18
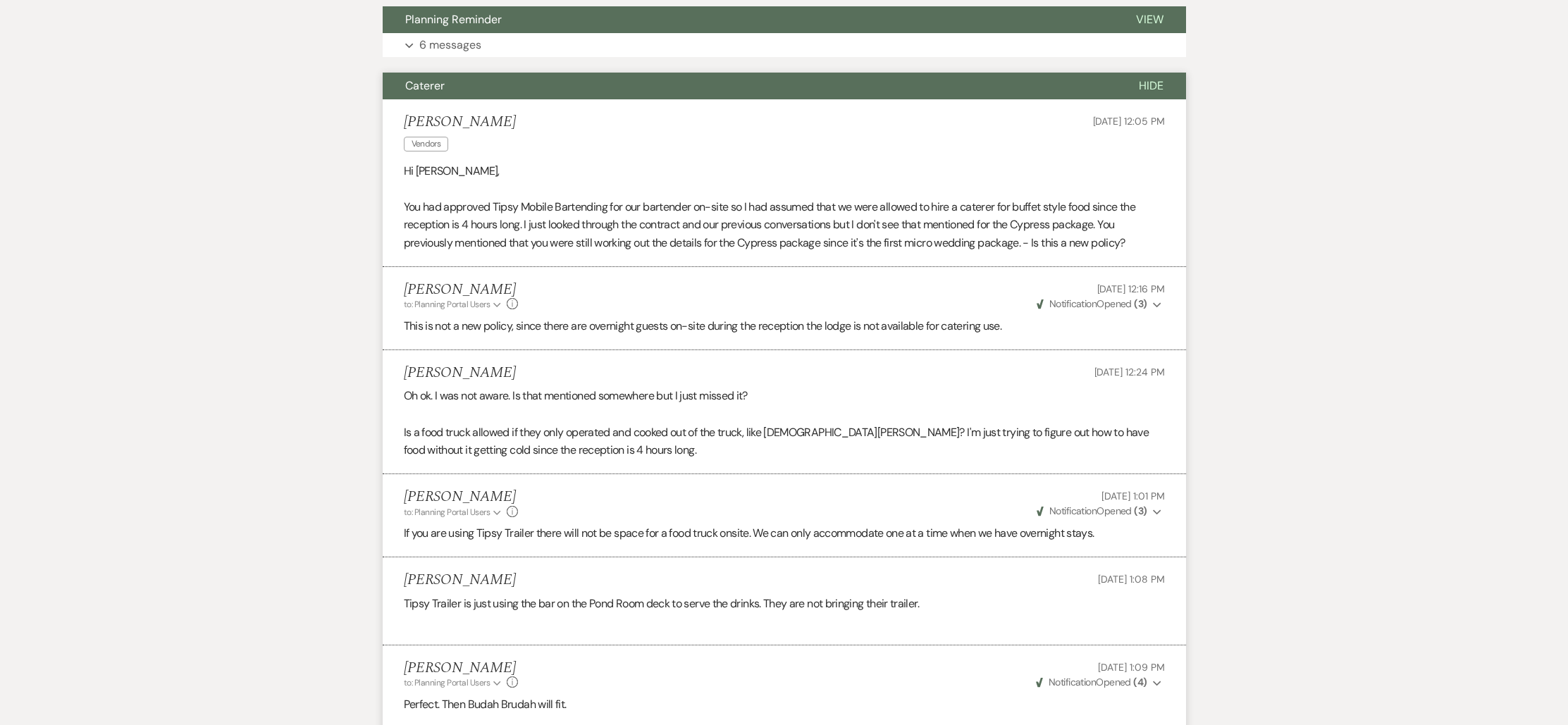
scroll to position [644, 0]
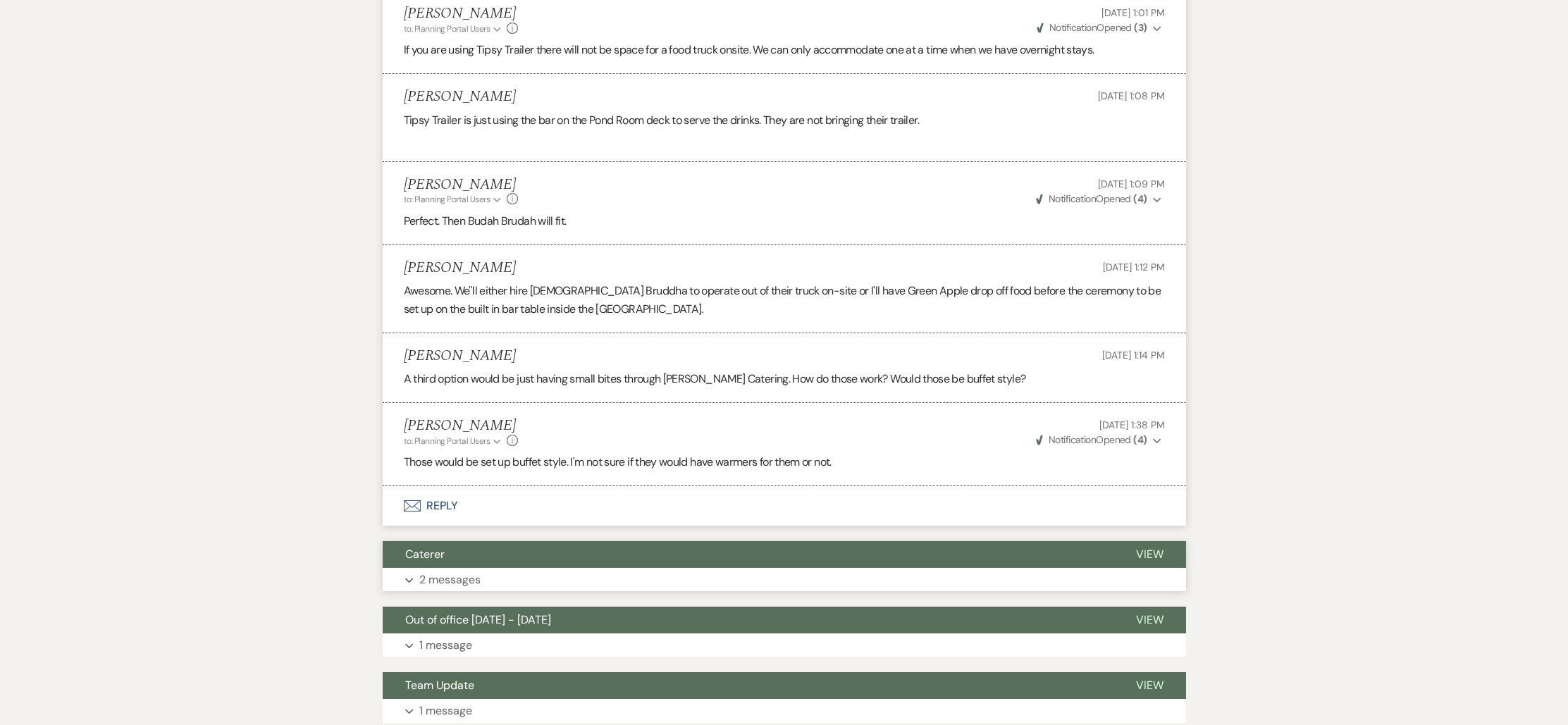
click at [441, 569] on button "Expand 2 messages" at bounding box center [784, 580] width 803 height 24
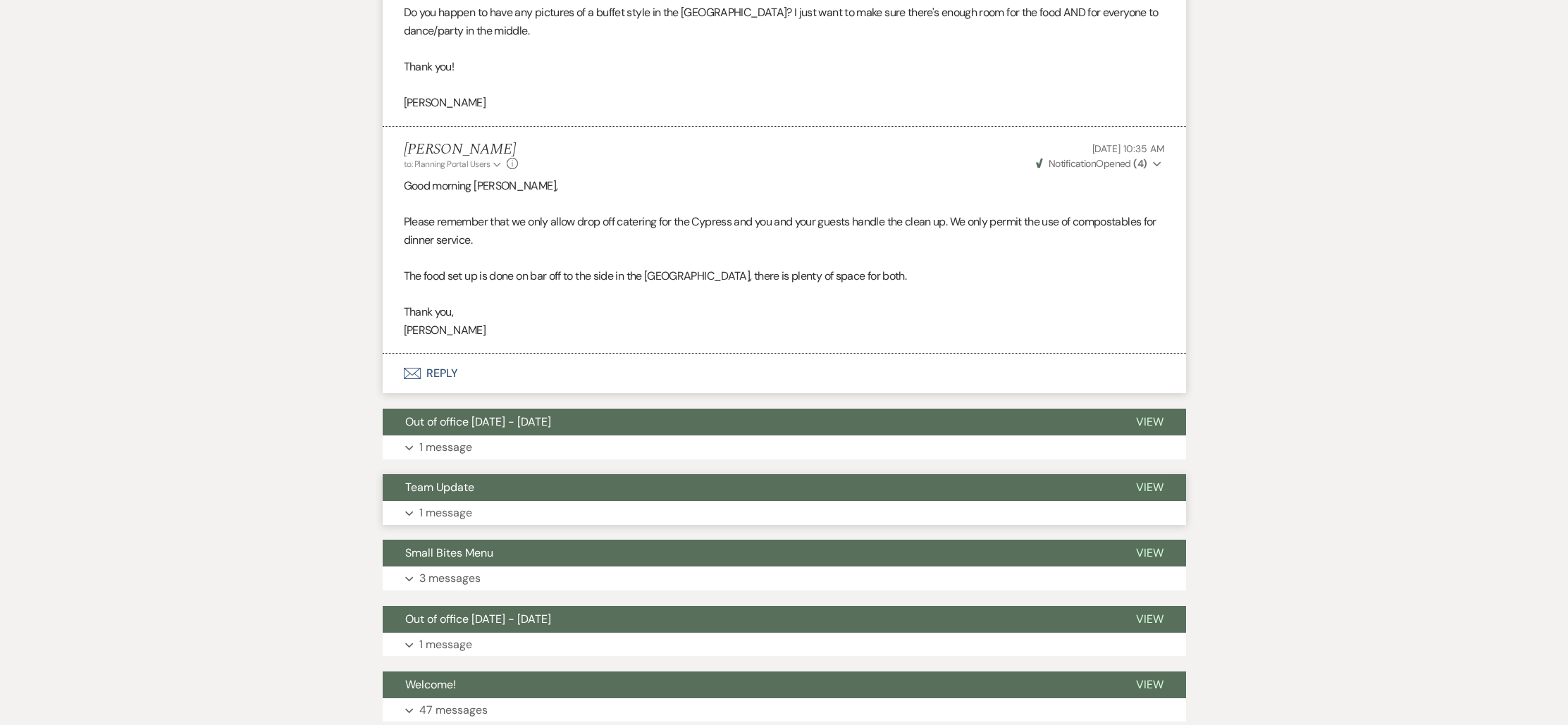
scroll to position [1785, 0]
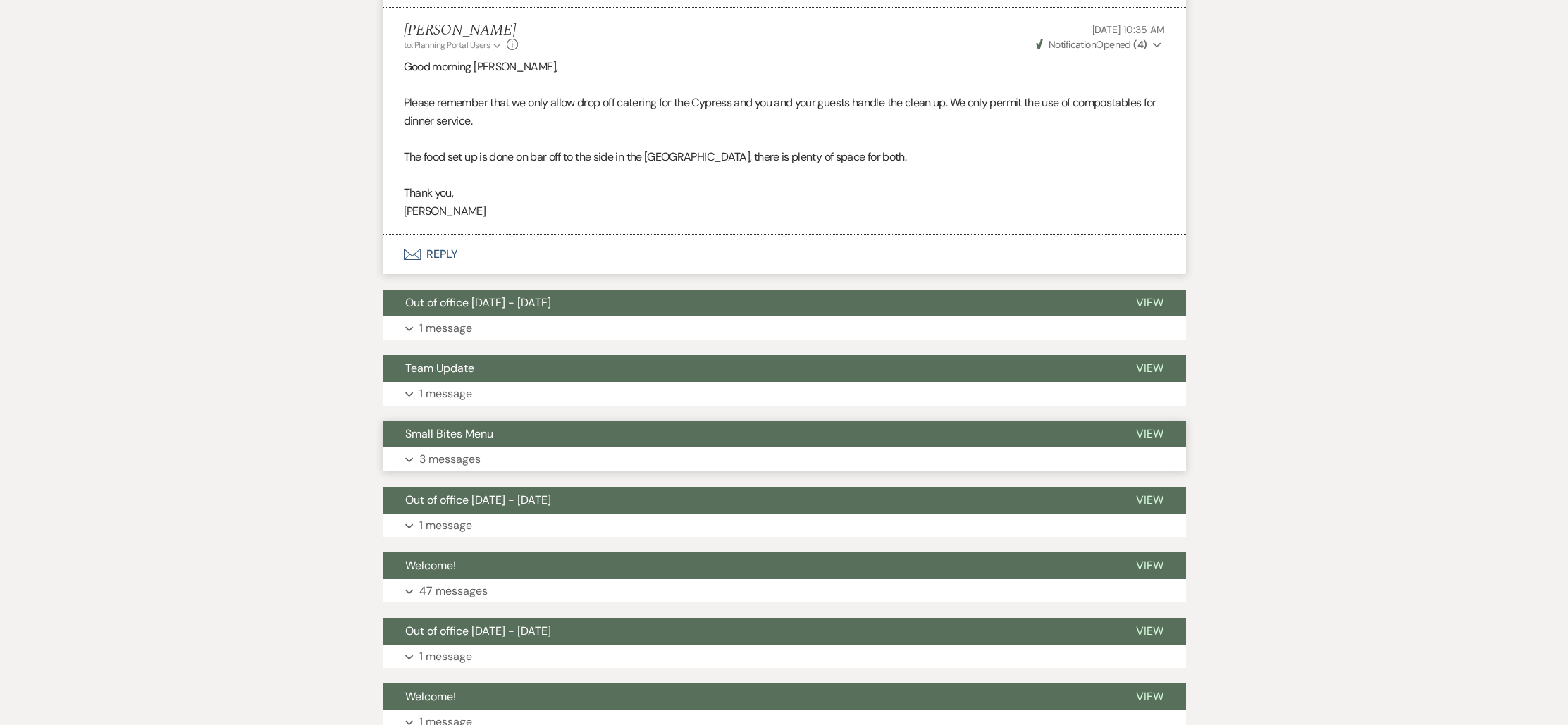
click at [461, 432] on span "Small Bites Menu" at bounding box center [449, 434] width 88 height 15
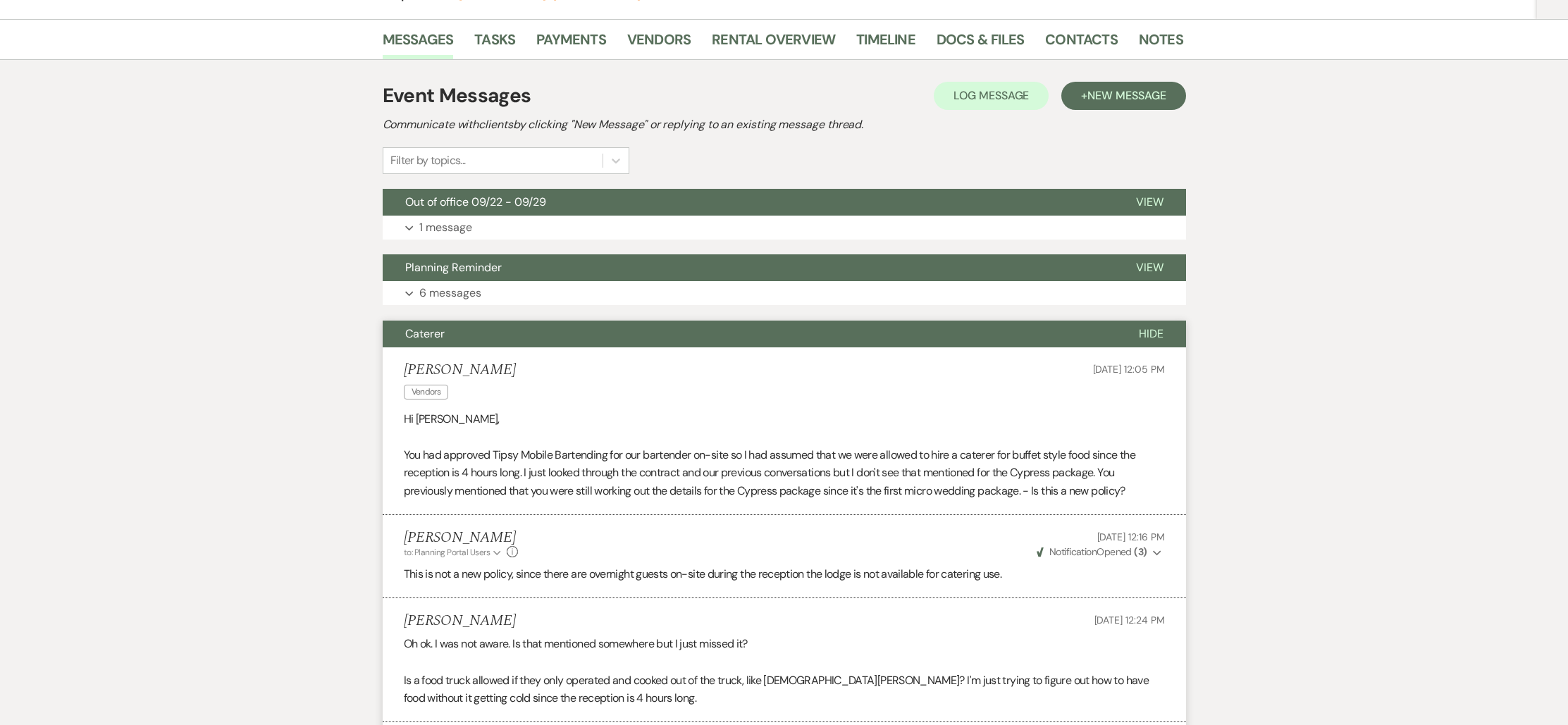
scroll to position [0, 0]
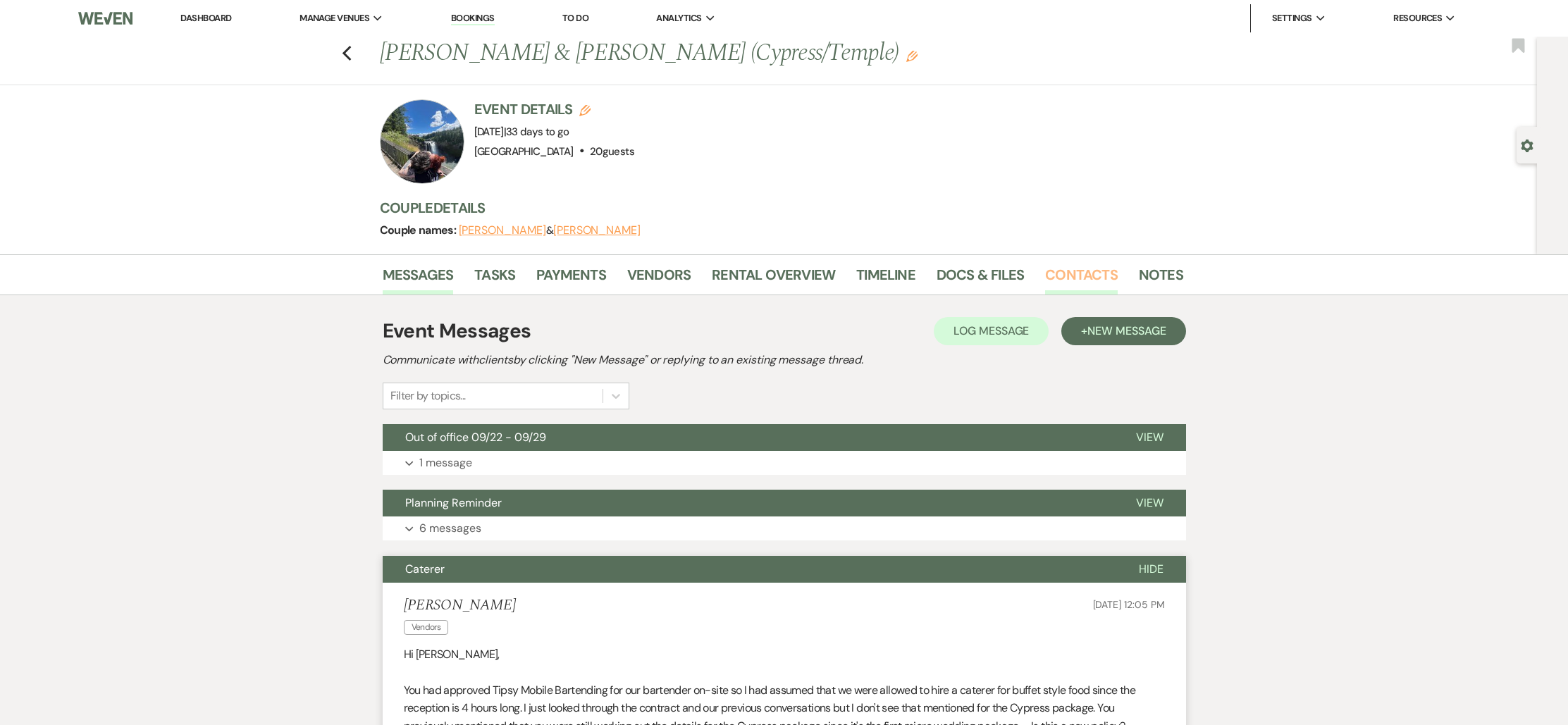
click at [1065, 283] on link "Contacts" at bounding box center [1081, 279] width 73 height 31
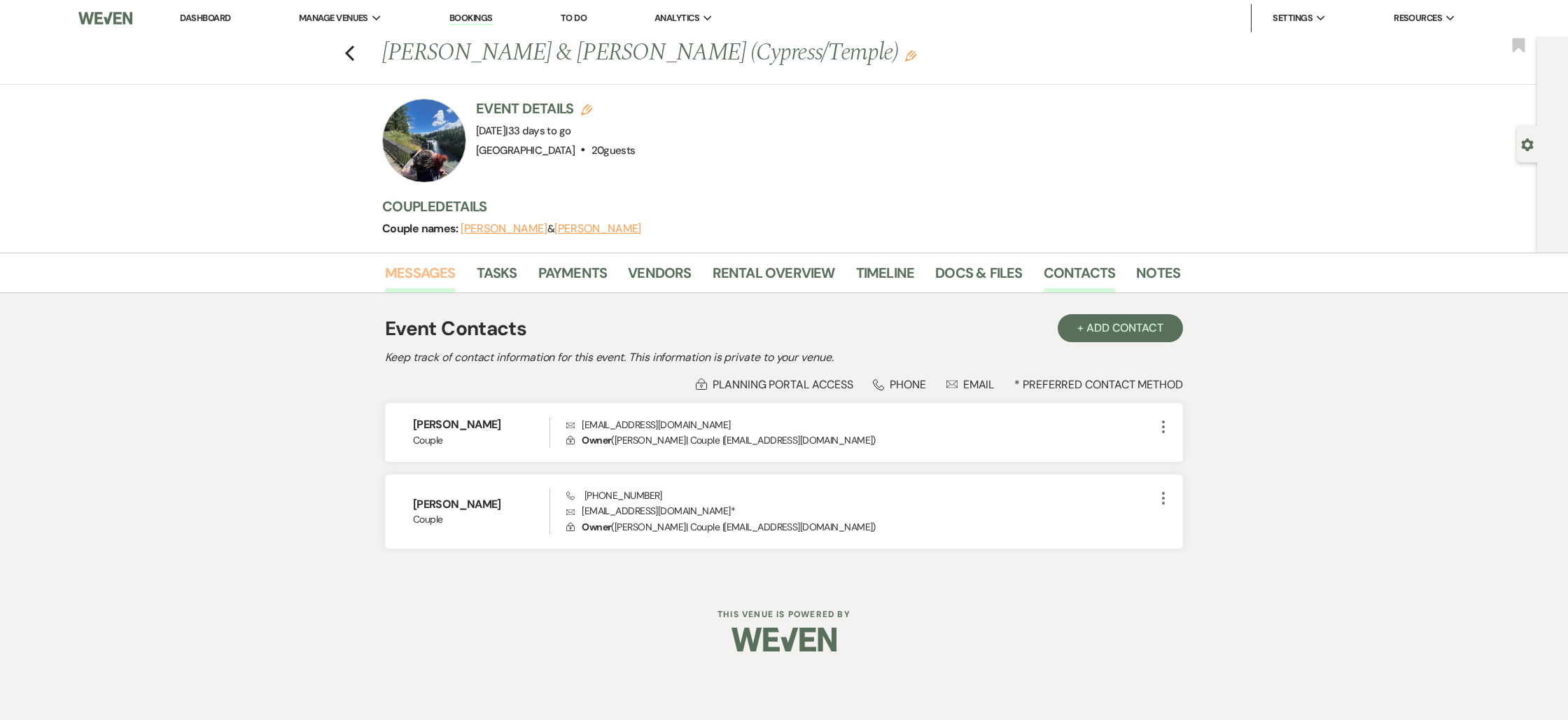
click at [438, 272] on link "Messages" at bounding box center [420, 277] width 71 height 31
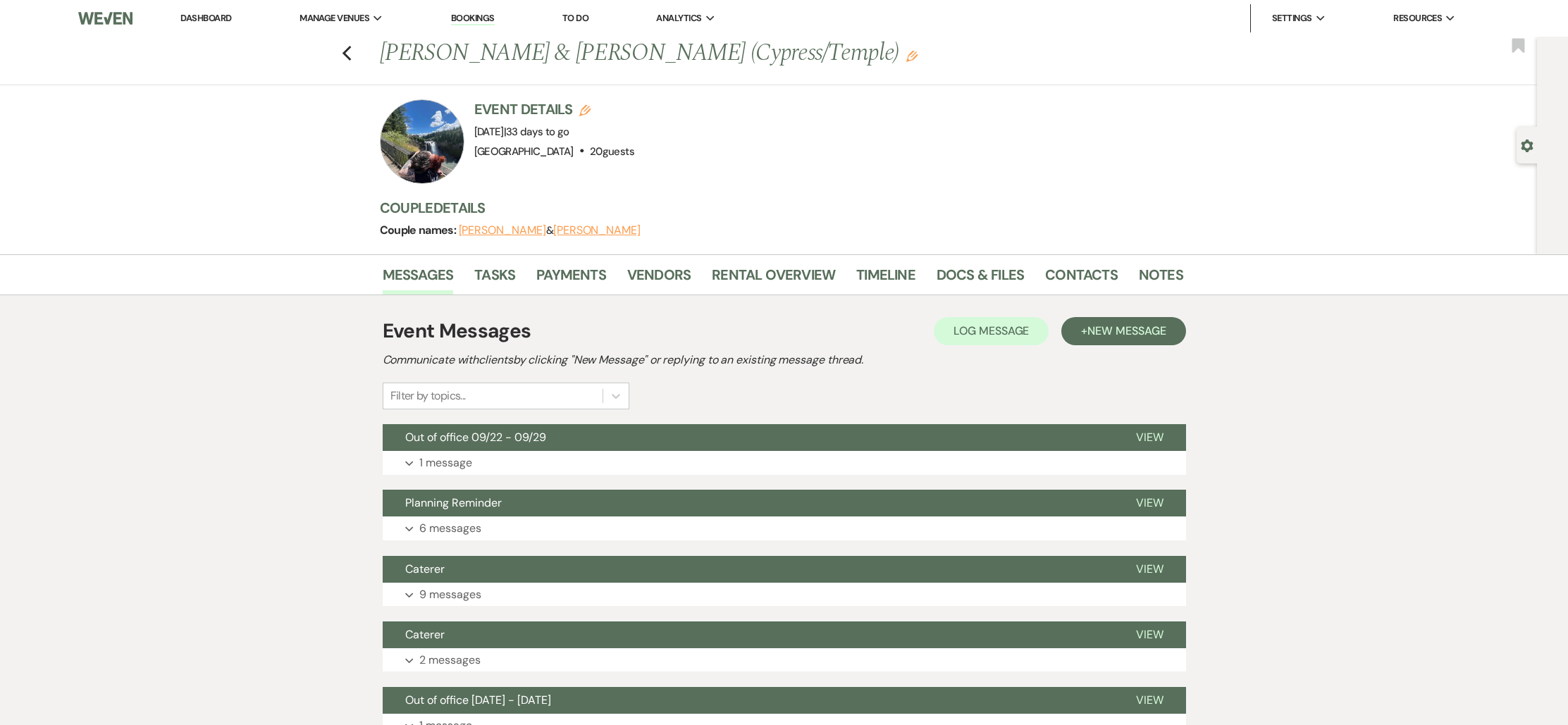
click at [500, 621] on div "Event Messages Log Log Message + New Message Communicate with clients by clicki…" at bounding box center [784, 724] width 803 height 830
click at [485, 523] on button "Expand 6 messages" at bounding box center [784, 528] width 803 height 24
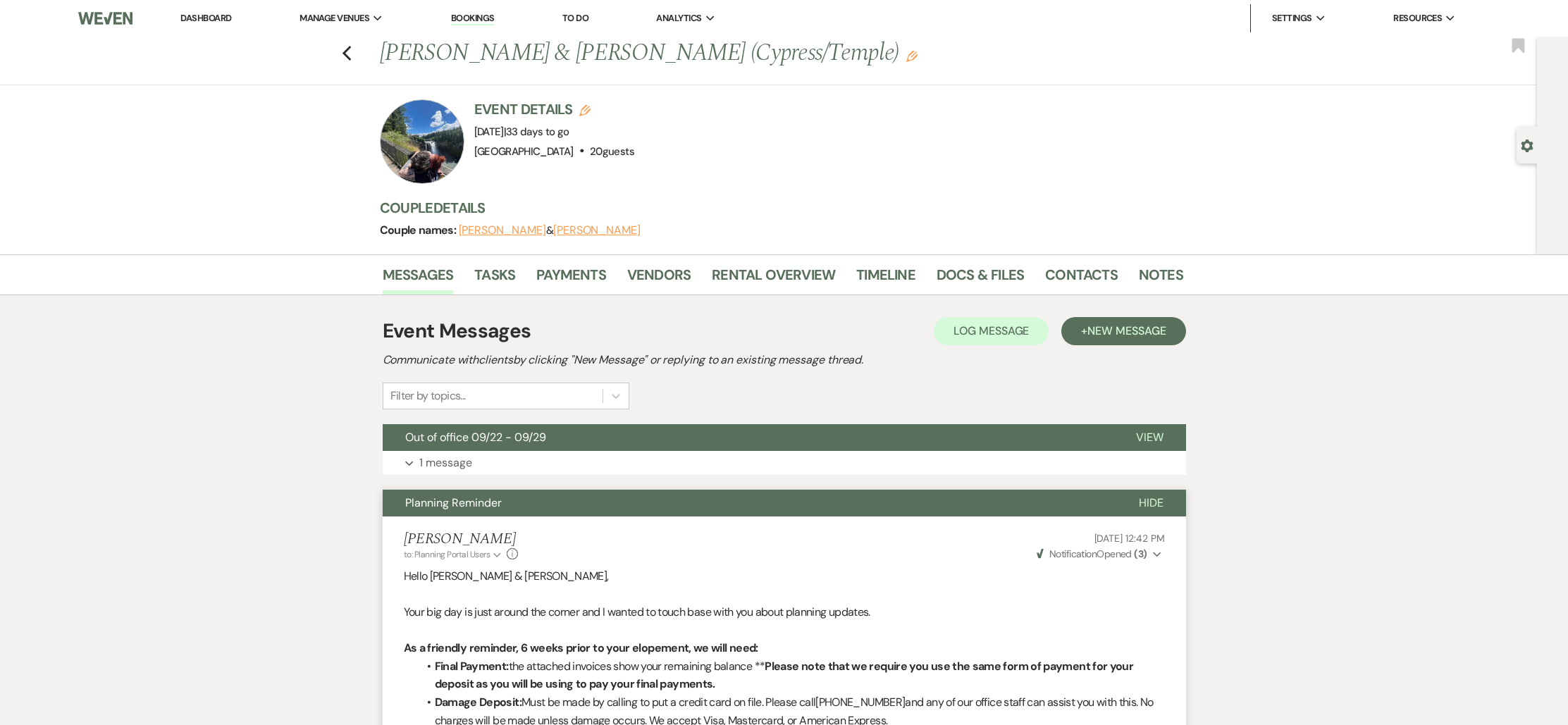
click at [357, 54] on div "Previous [PERSON_NAME] & [PERSON_NAME] (Cypress/Temple) Edit Bookmark" at bounding box center [765, 61] width 1544 height 49
click at [337, 66] on div "Previous [PERSON_NAME] & [PERSON_NAME] (Cypress/Temple) Edit Bookmark" at bounding box center [765, 61] width 1544 height 49
click at [349, 44] on button "Previous" at bounding box center [347, 52] width 11 height 20
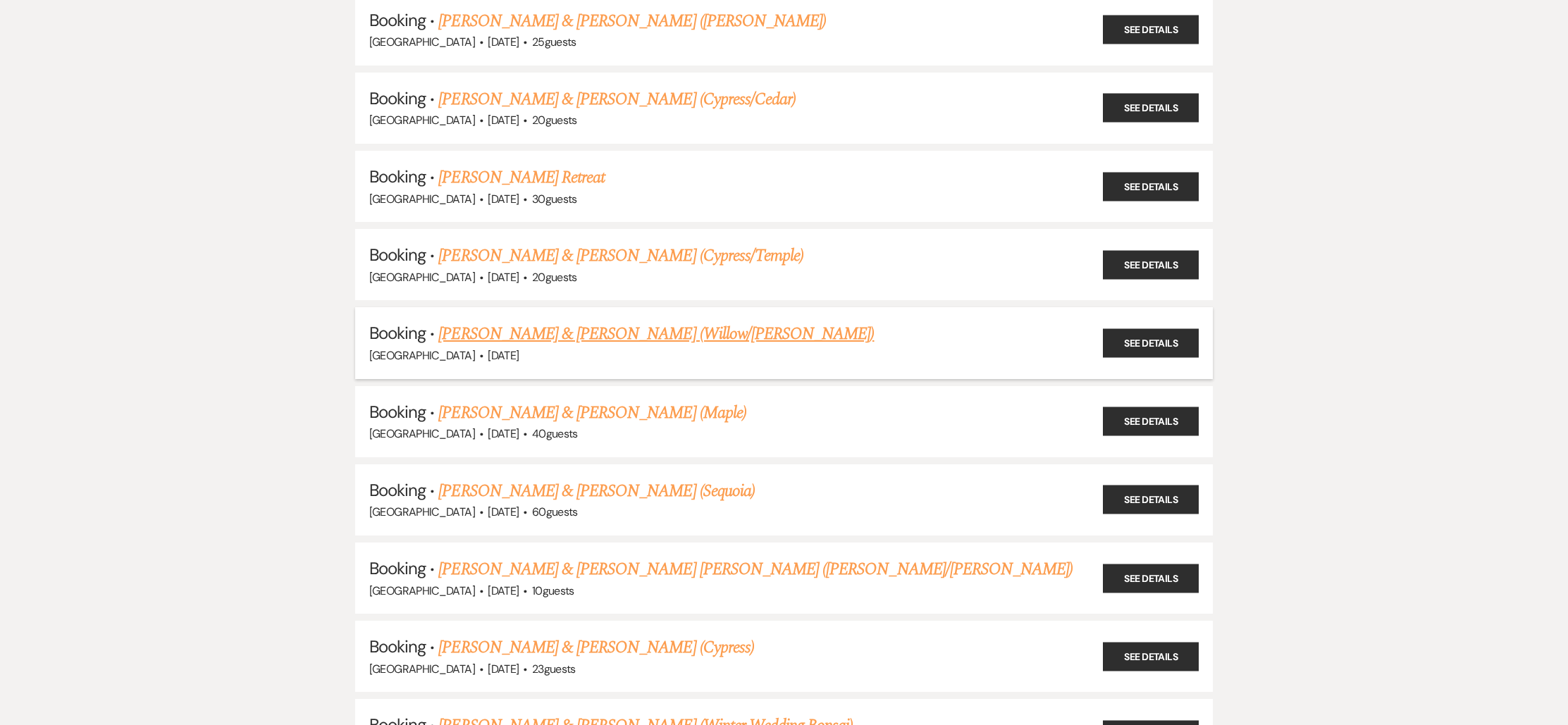
click at [491, 323] on link "[PERSON_NAME] & [PERSON_NAME] (Willow/[PERSON_NAME])" at bounding box center [656, 334] width 436 height 25
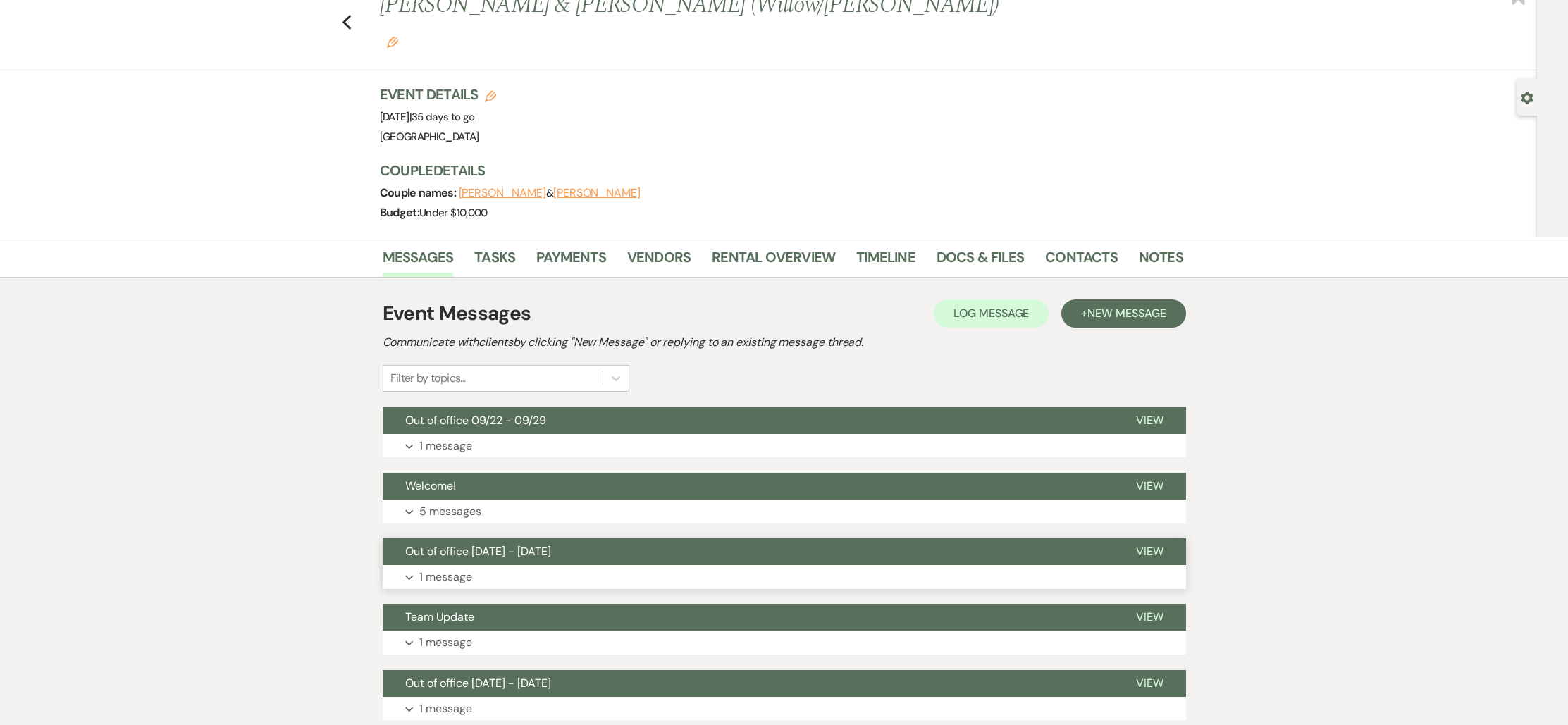
scroll to position [49, 0]
click at [453, 543] on span "Out of office [DATE] - [DATE]" at bounding box center [478, 550] width 146 height 15
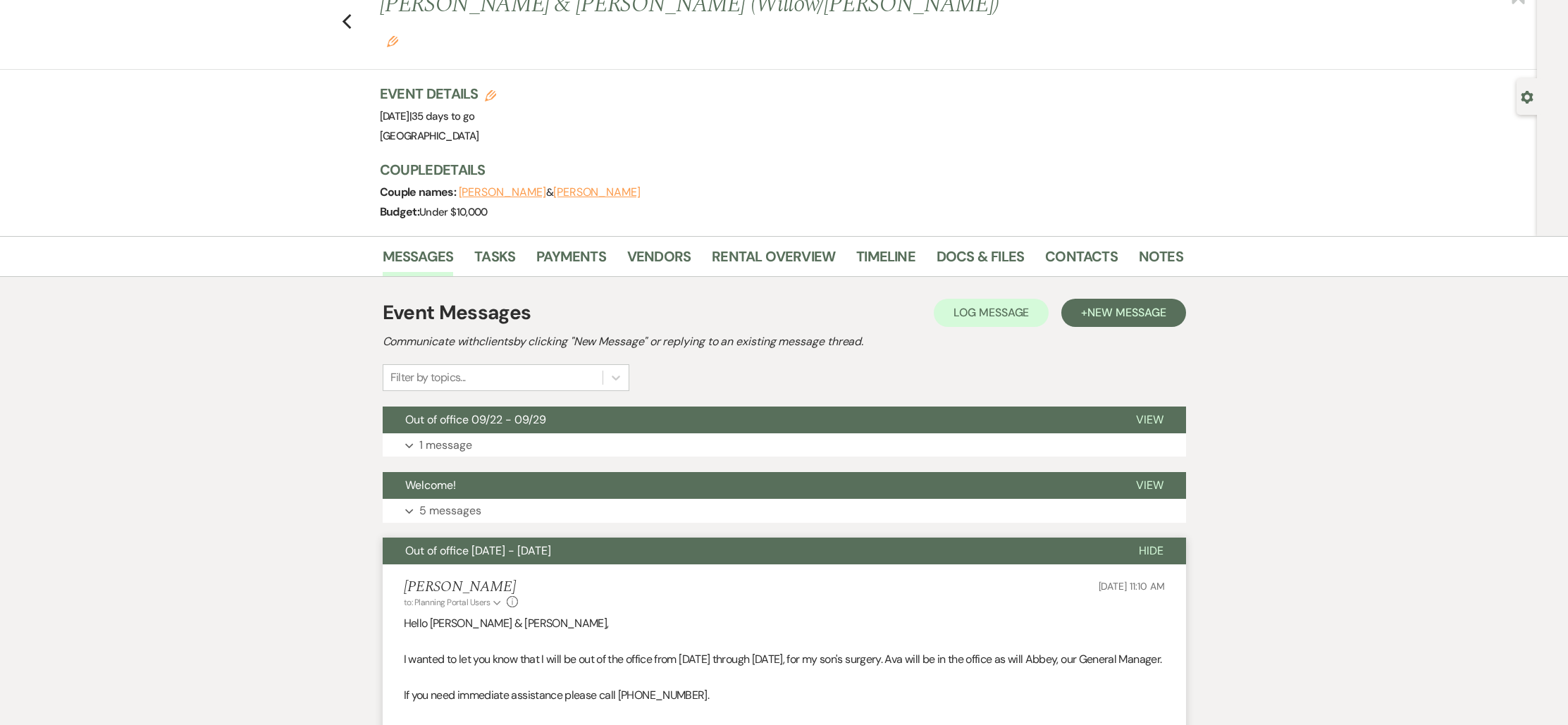
click at [429, 431] on div "Event Messages Log Log Message + New Message Communicate with clients by clicki…" at bounding box center [784, 728] width 803 height 875
click at [430, 477] on span "Welcome!" at bounding box center [431, 485] width 51 height 15
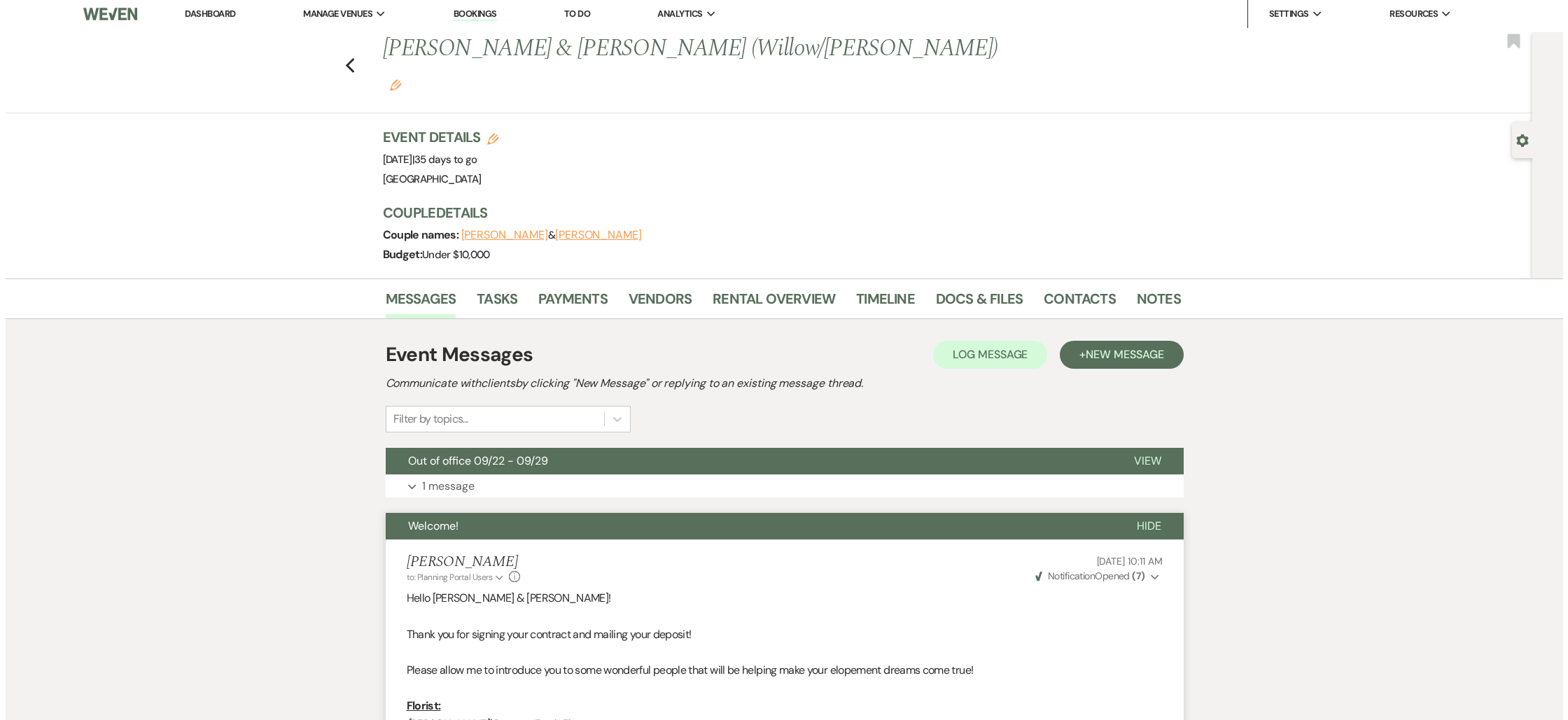
scroll to position [0, 0]
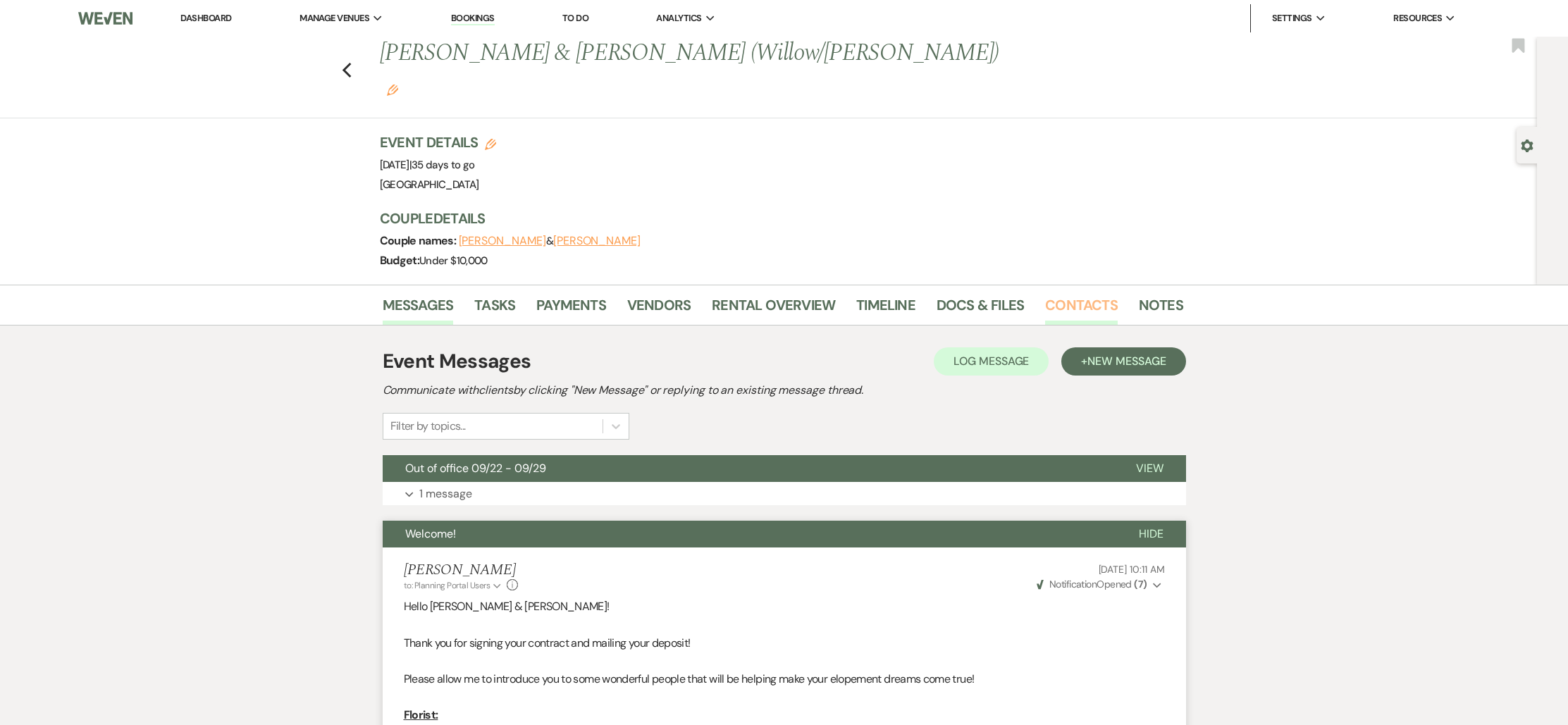
click at [1092, 294] on link "Contacts" at bounding box center [1081, 309] width 73 height 31
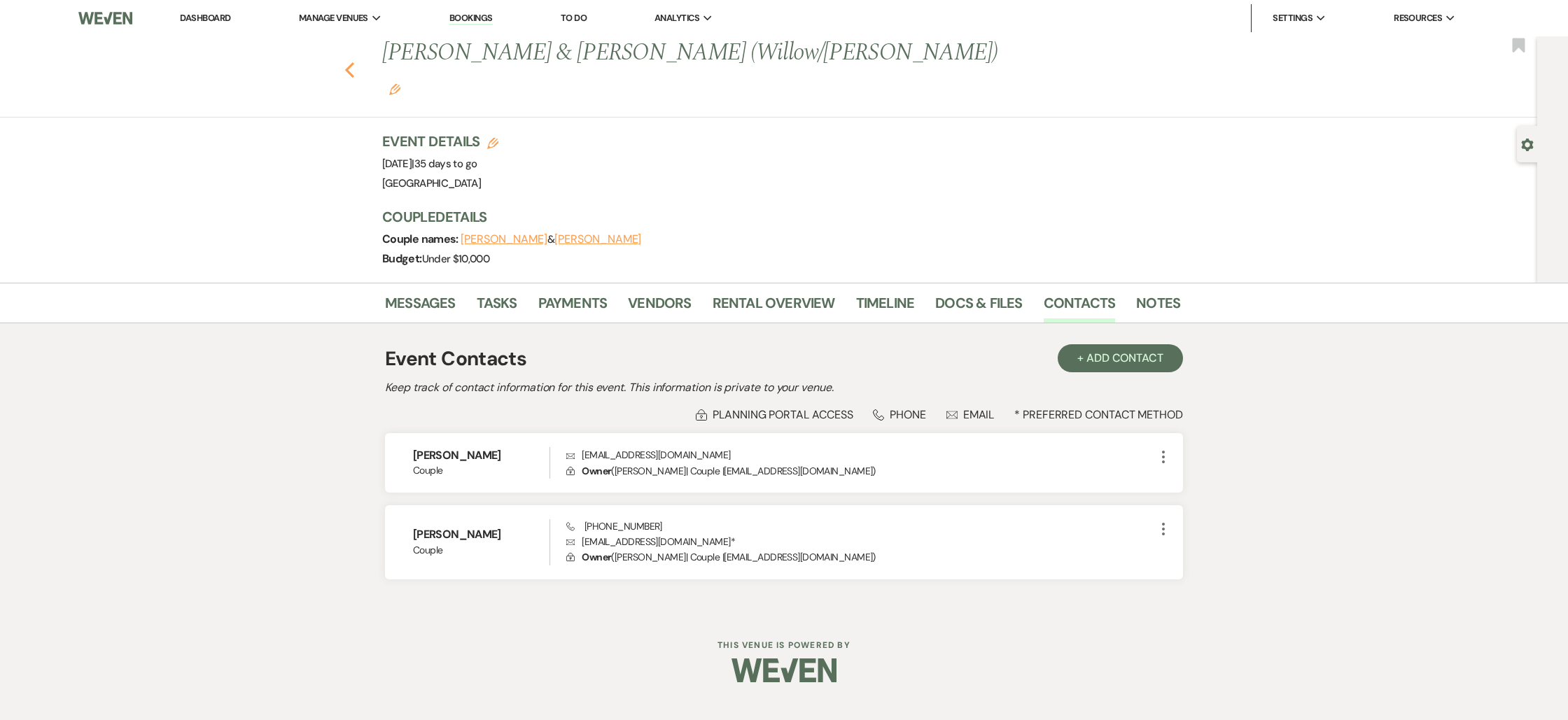
click at [351, 63] on use "button" at bounding box center [349, 70] width 9 height 15
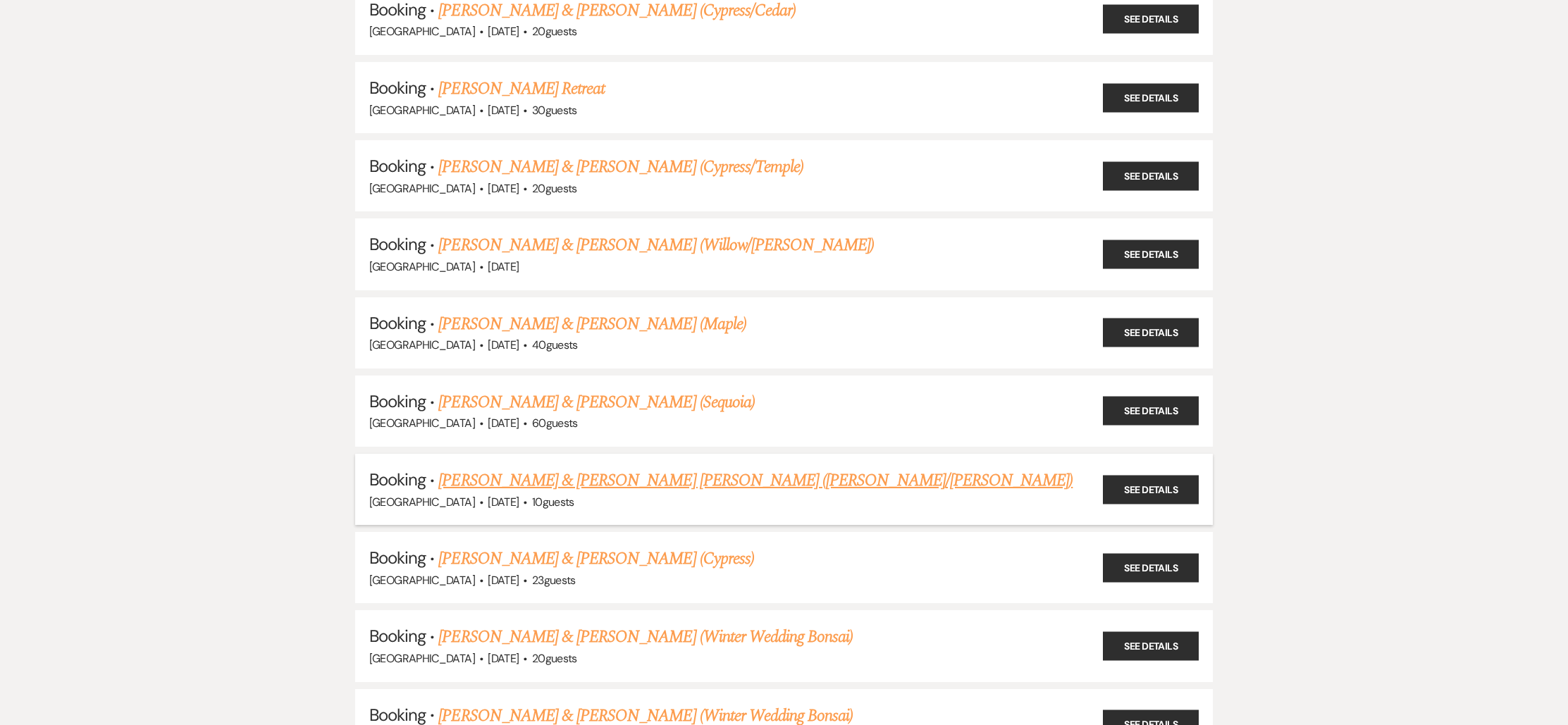
scroll to position [1131, 0]
click at [571, 468] on link "[PERSON_NAME] & [PERSON_NAME] [PERSON_NAME] ([PERSON_NAME]/[PERSON_NAME])" at bounding box center [755, 480] width 634 height 25
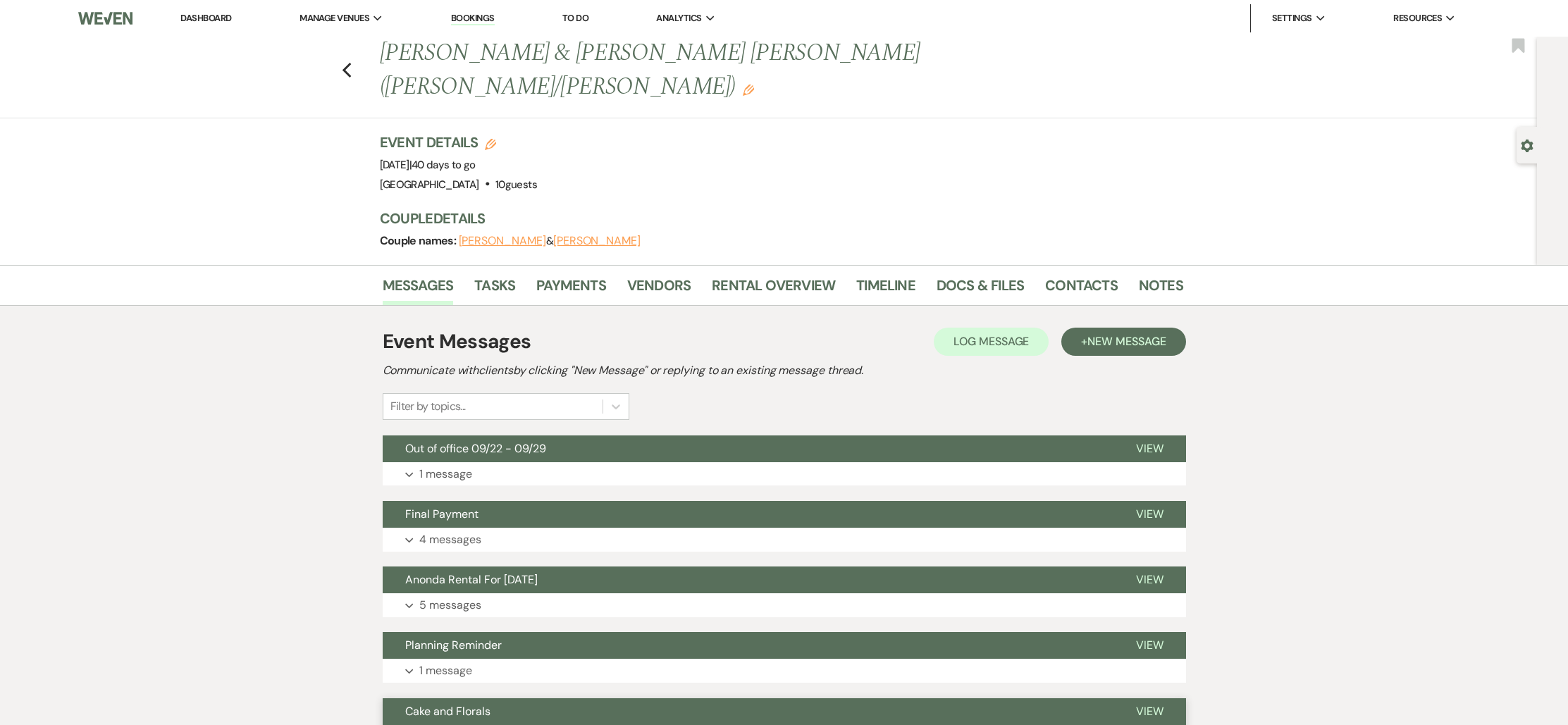
click at [537, 698] on button "Cake and Florals" at bounding box center [748, 712] width 731 height 27
click at [347, 62] on icon "Previous" at bounding box center [347, 71] width 11 height 17
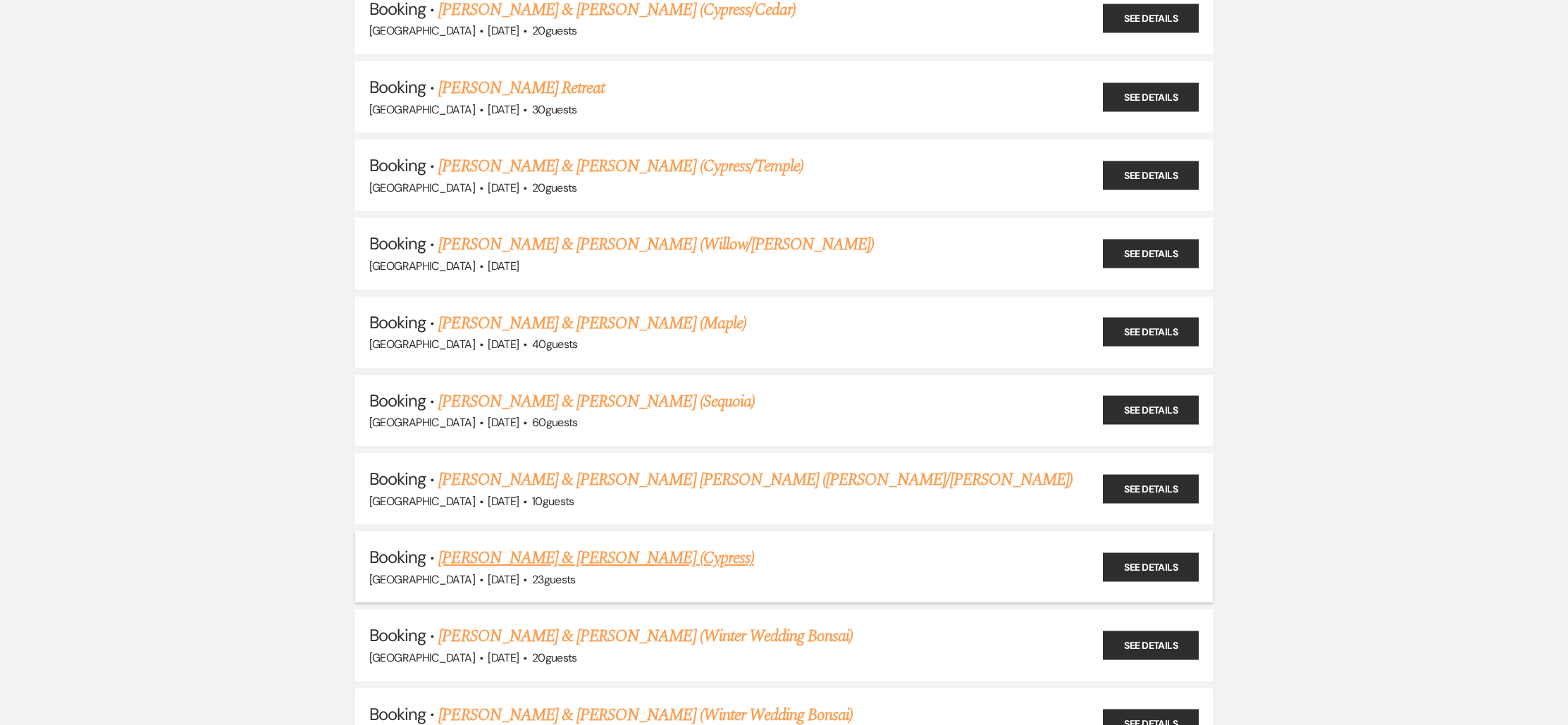
click at [533, 547] on link "[PERSON_NAME] & [PERSON_NAME] (Cypress)" at bounding box center [596, 558] width 315 height 25
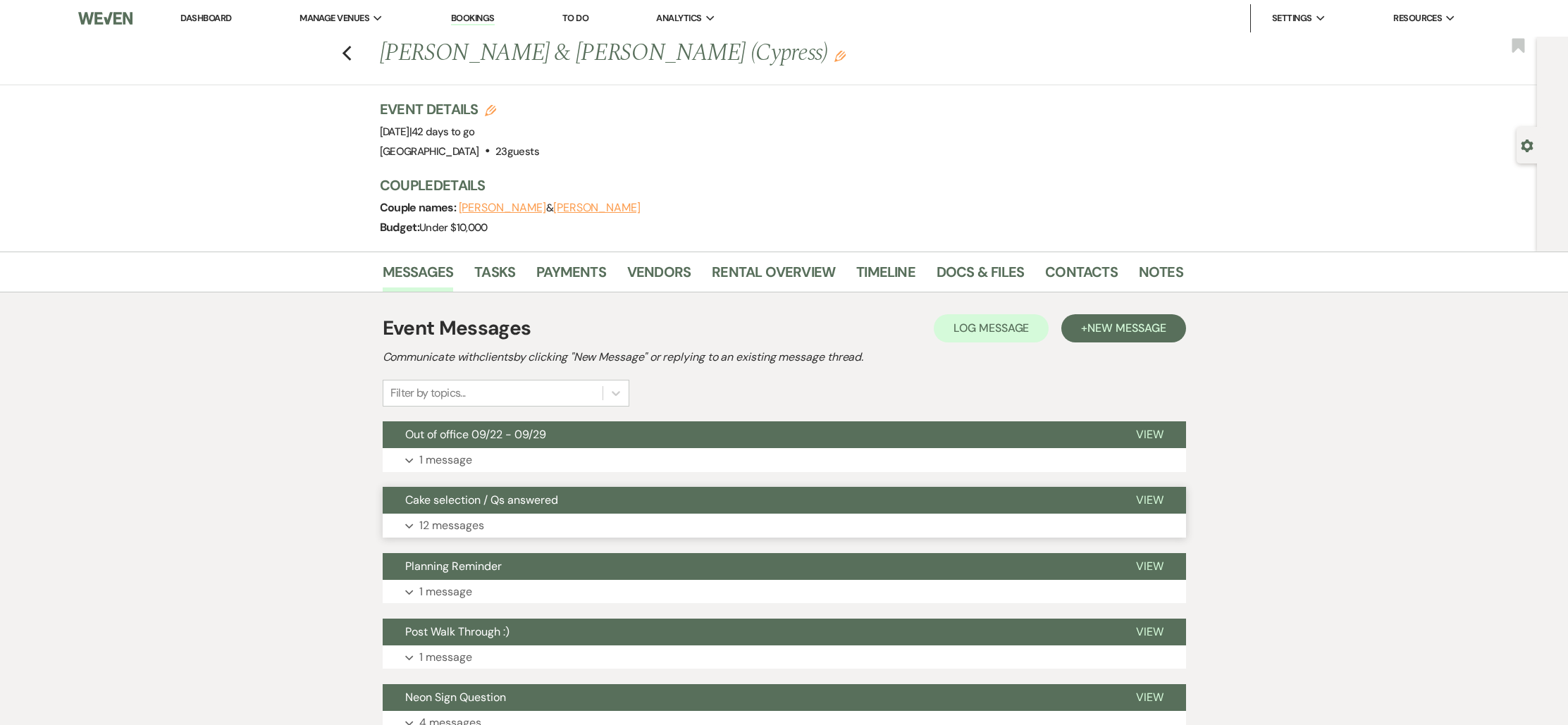
click at [455, 518] on p "12 messages" at bounding box center [452, 526] width 65 height 18
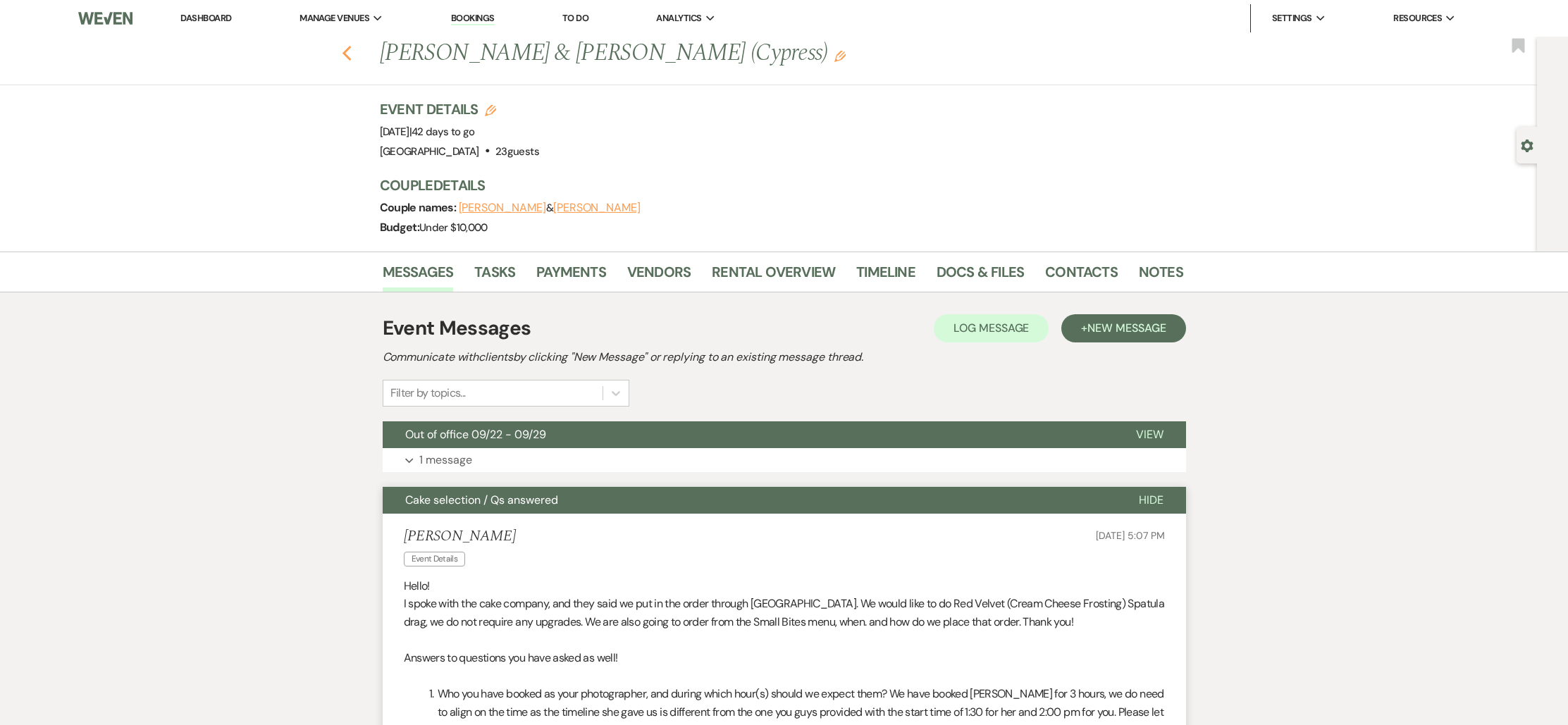
click at [349, 53] on use "button" at bounding box center [346, 54] width 9 height 16
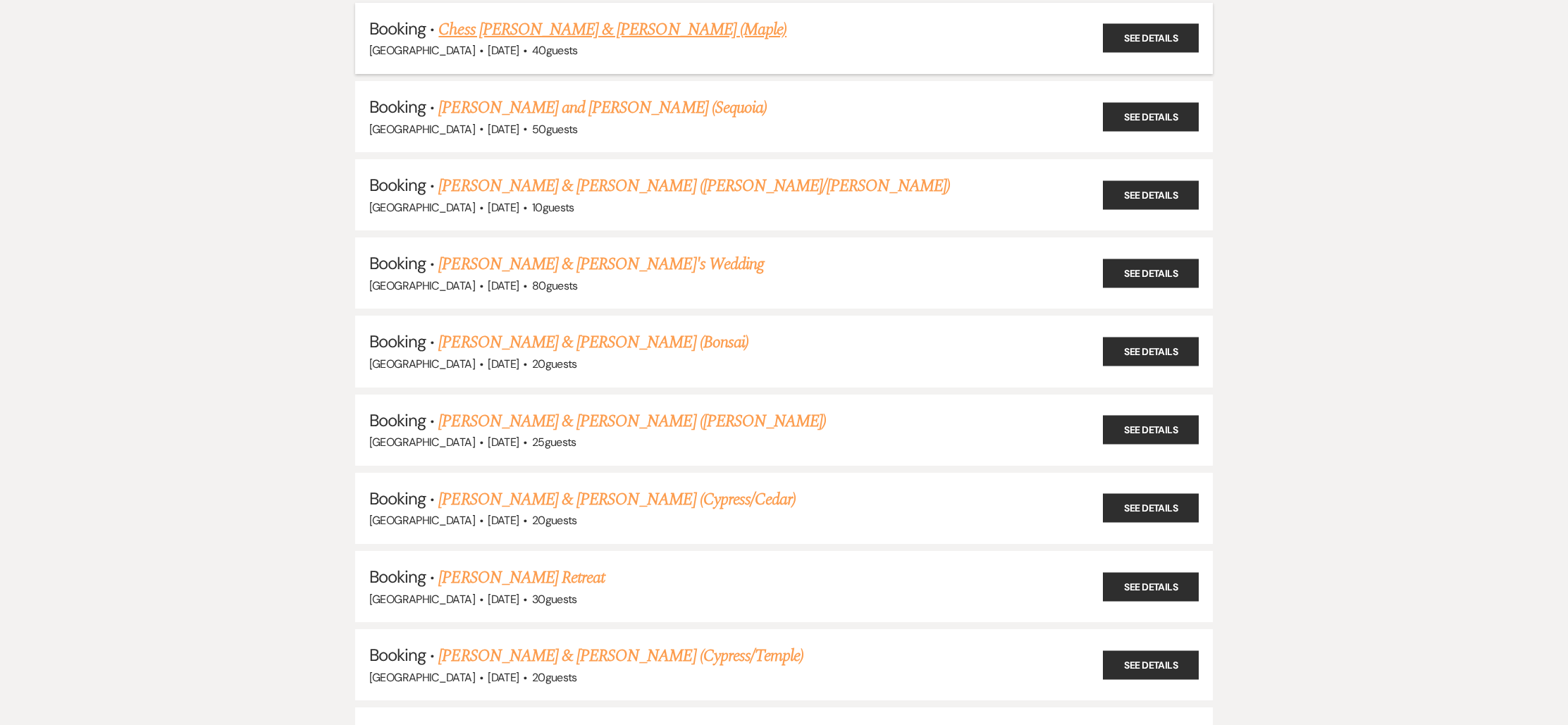
scroll to position [653, 0]
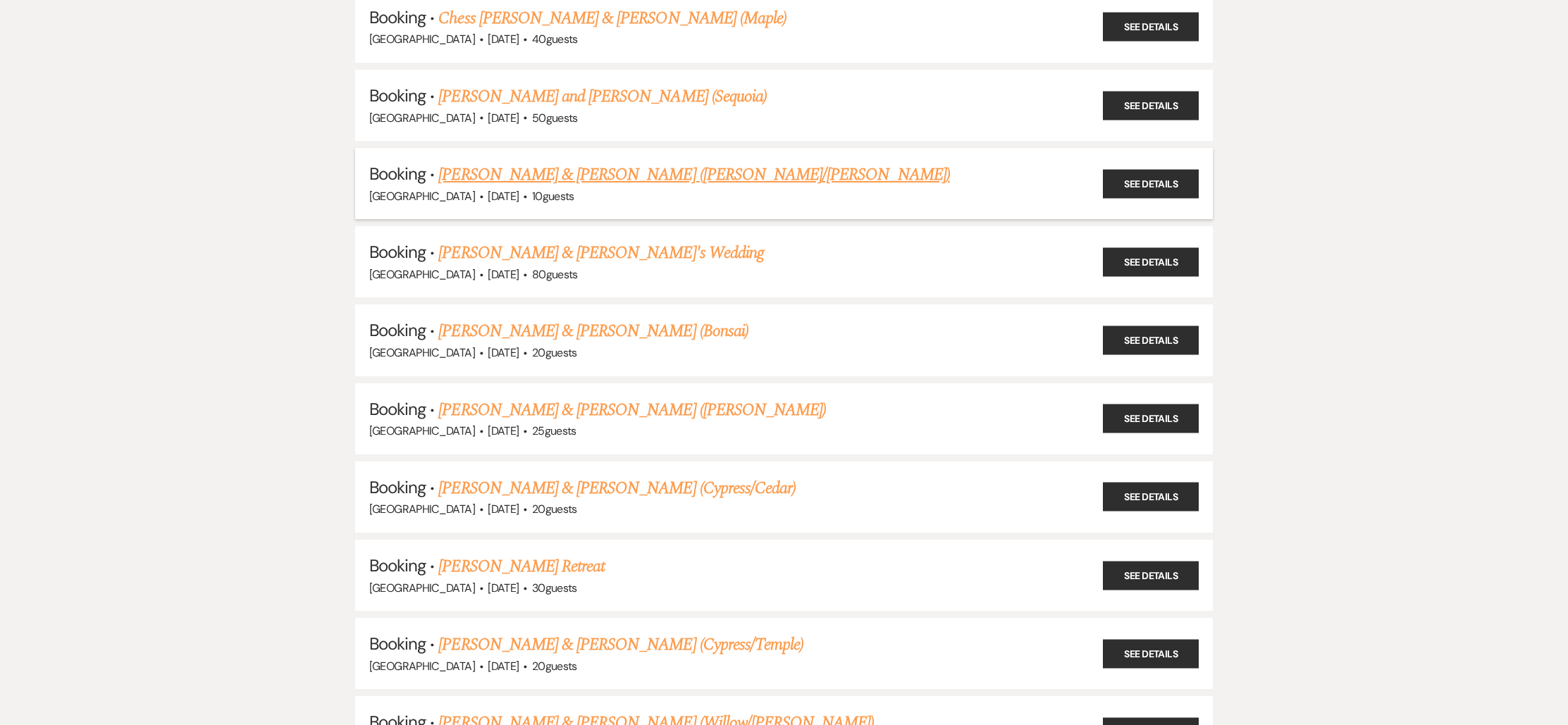
click at [605, 169] on link "[PERSON_NAME] & [PERSON_NAME] ([PERSON_NAME]/[PERSON_NAME])" at bounding box center [694, 175] width 511 height 25
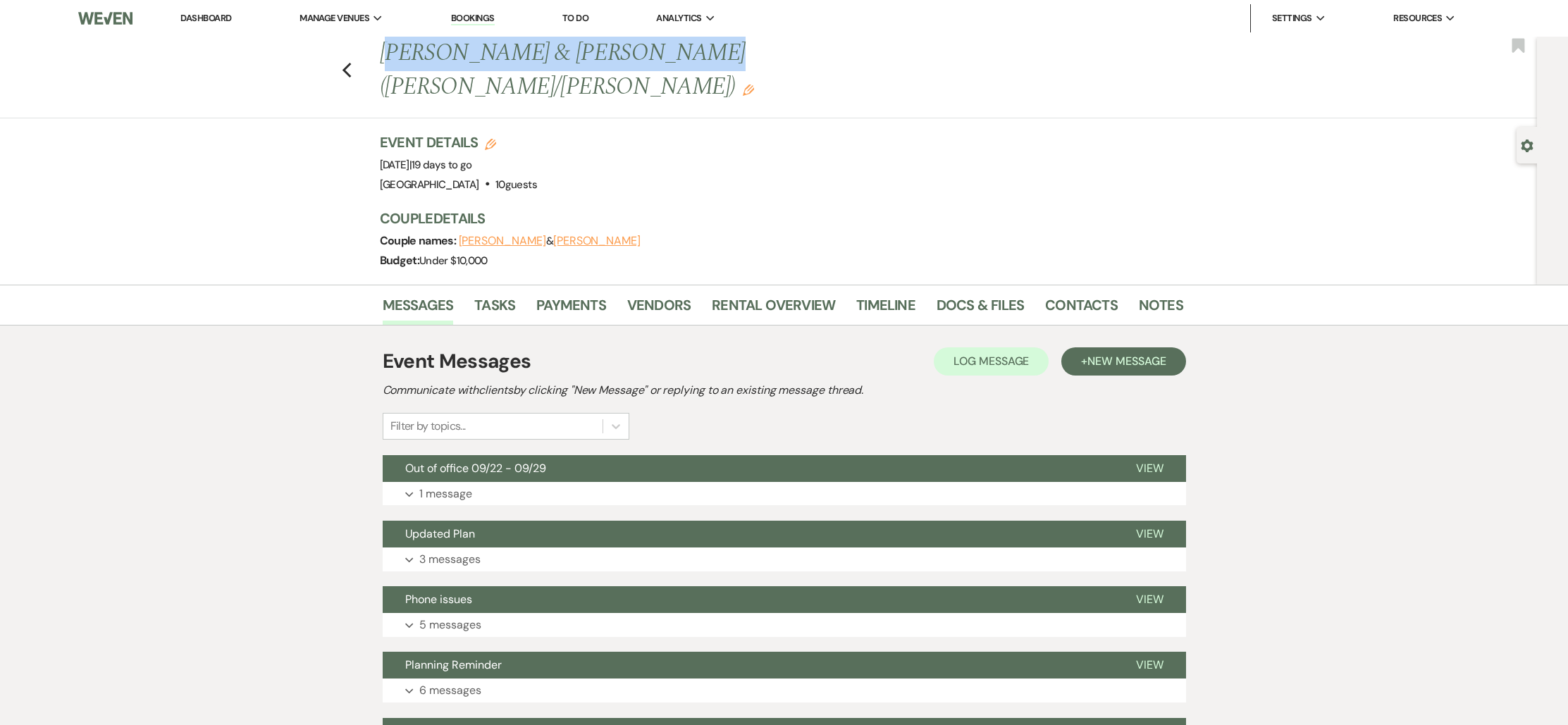
drag, startPoint x: 393, startPoint y: 54, endPoint x: 670, endPoint y: 58, distance: 277.0
click at [670, 58] on h1 "[PERSON_NAME] & [PERSON_NAME] ([PERSON_NAME]/[PERSON_NAME]) Edit" at bounding box center [695, 70] width 632 height 67
click at [410, 48] on h1 "[PERSON_NAME] & [PERSON_NAME] ([PERSON_NAME]/[PERSON_NAME]) Edit" at bounding box center [695, 70] width 632 height 67
drag, startPoint x: 380, startPoint y: 52, endPoint x: 683, endPoint y: 52, distance: 303.0
click at [683, 52] on div "Previous [PERSON_NAME] & [PERSON_NAME] ([PERSON_NAME]/[PERSON_NAME]) Edit" at bounding box center [774, 70] width 803 height 67
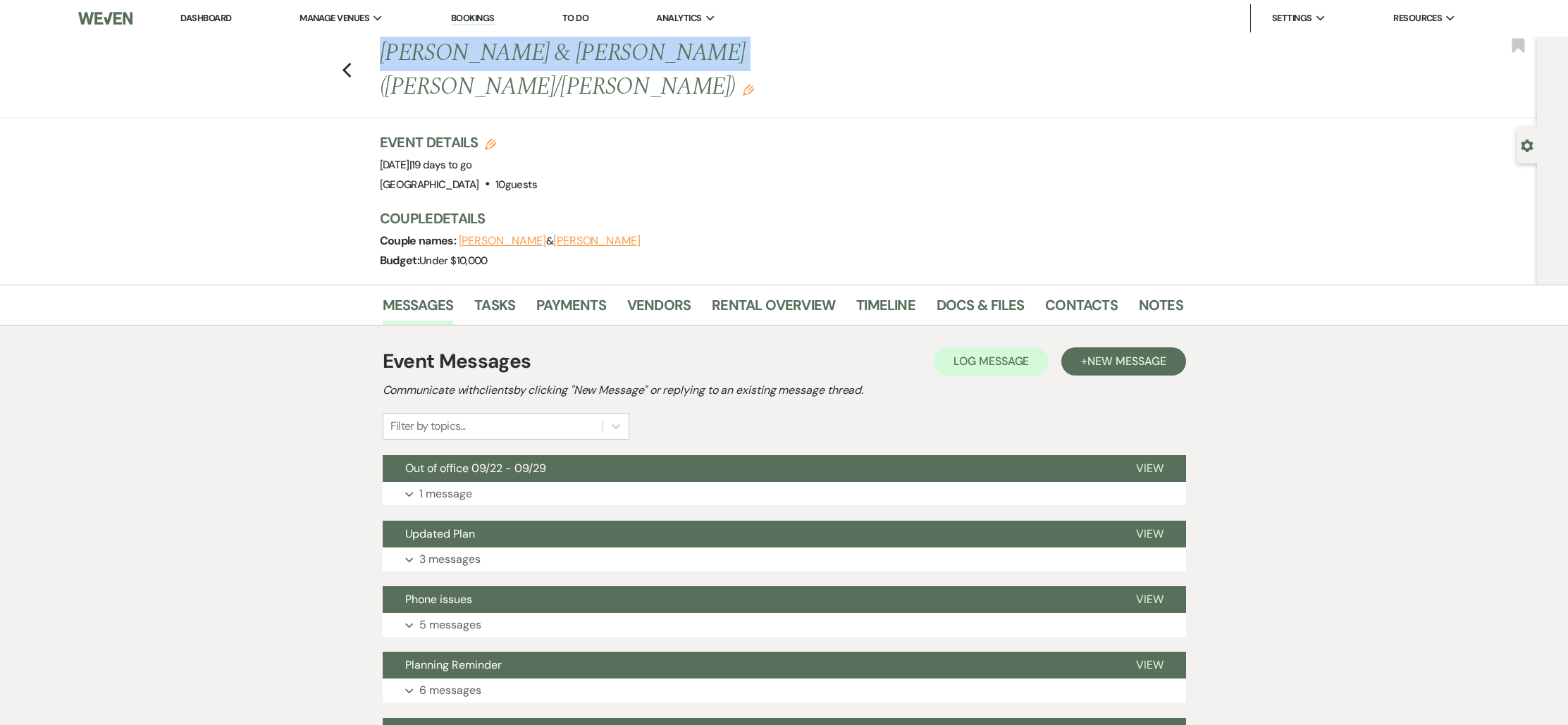
copy h1 "[PERSON_NAME] & [PERSON_NAME]"
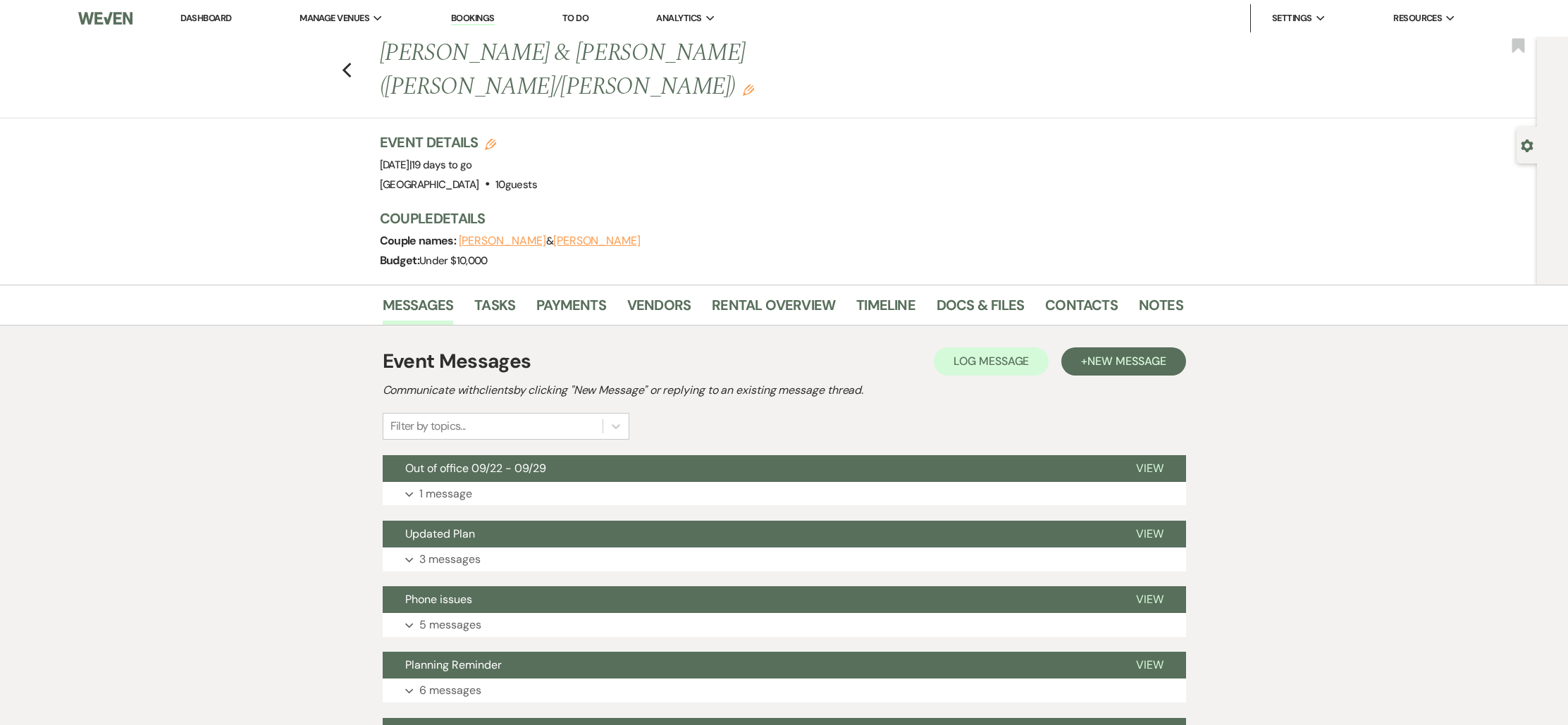
click at [180, 194] on div "Previous [PERSON_NAME] & [PERSON_NAME] (Willow/Ananda) Edit Bookmark Gear Setti…" at bounding box center [768, 161] width 1537 height 248
click at [361, 58] on div "Previous [PERSON_NAME] & [PERSON_NAME] ([PERSON_NAME]/Ananda) Edit Bookmark" at bounding box center [765, 78] width 1544 height 82
click at [352, 62] on icon "Previous" at bounding box center [347, 71] width 11 height 17
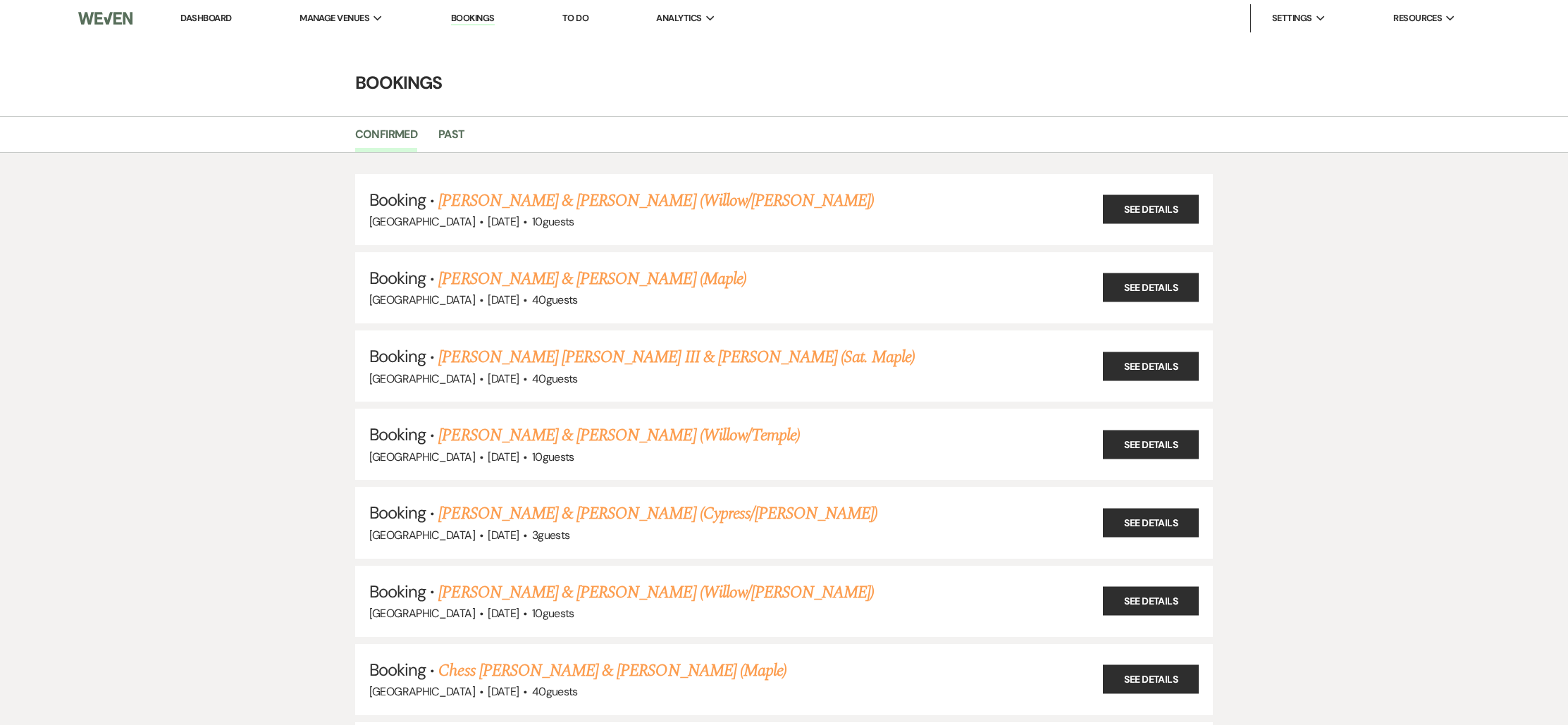
scroll to position [653, 0]
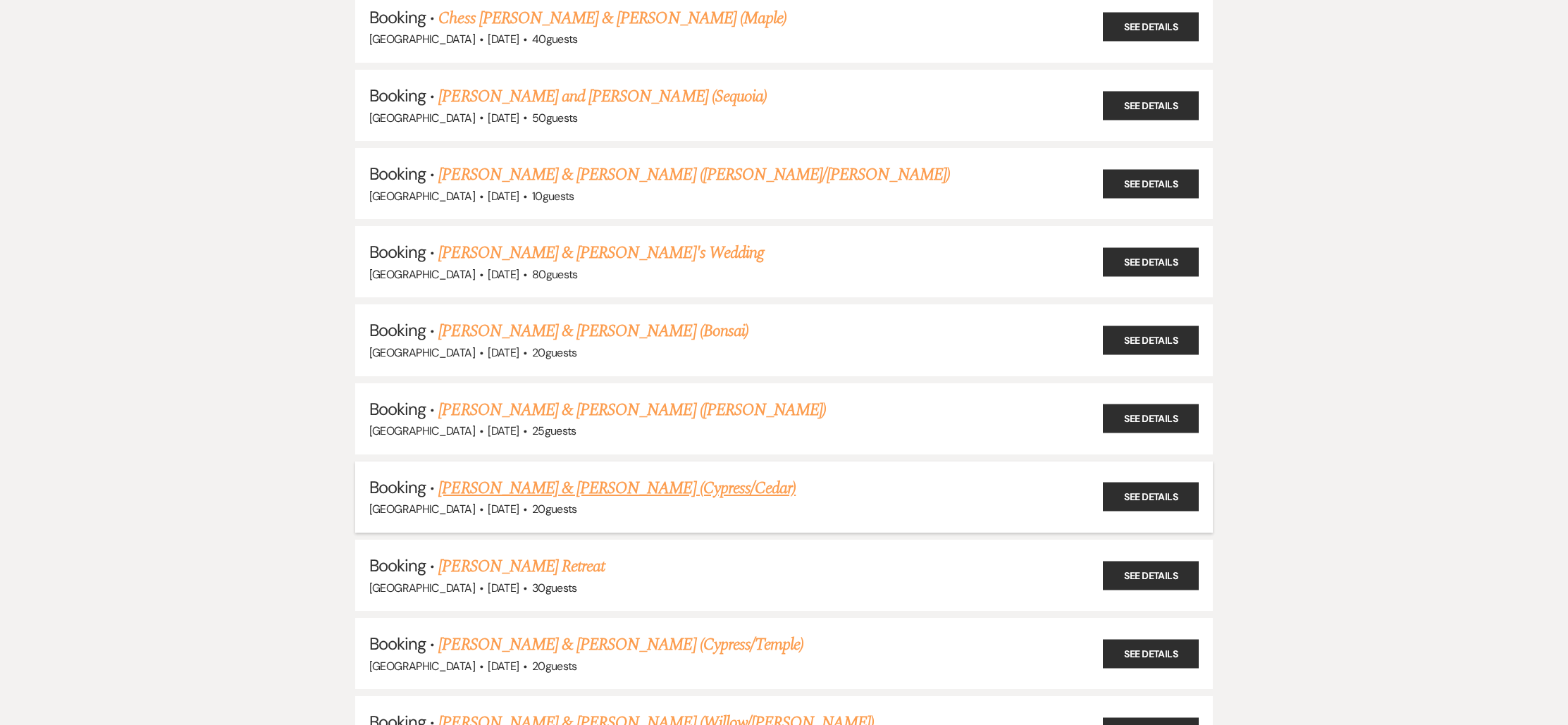
click at [588, 479] on link "[PERSON_NAME] & [PERSON_NAME] (Cypress/Cedar)" at bounding box center [617, 488] width 357 height 25
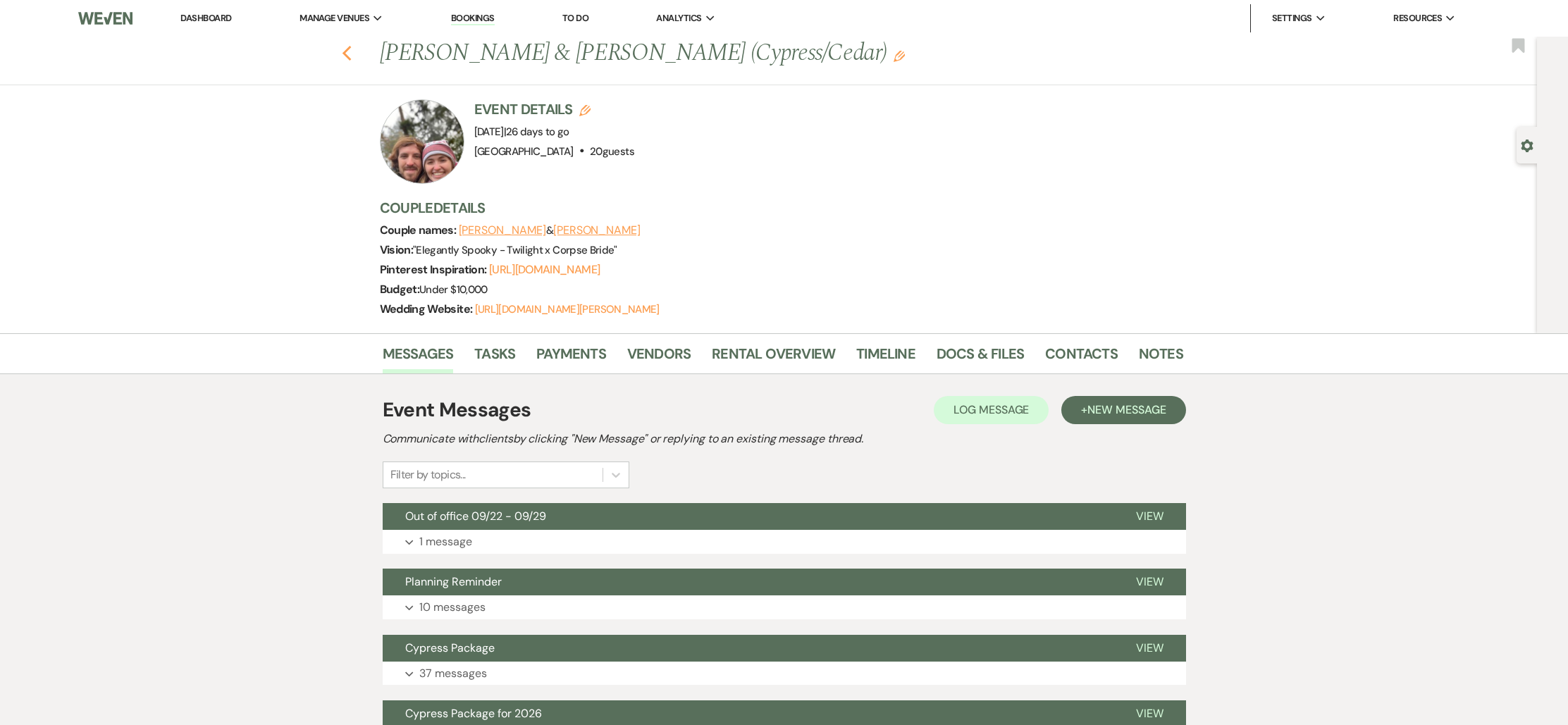
click at [348, 57] on icon "Previous" at bounding box center [347, 54] width 11 height 17
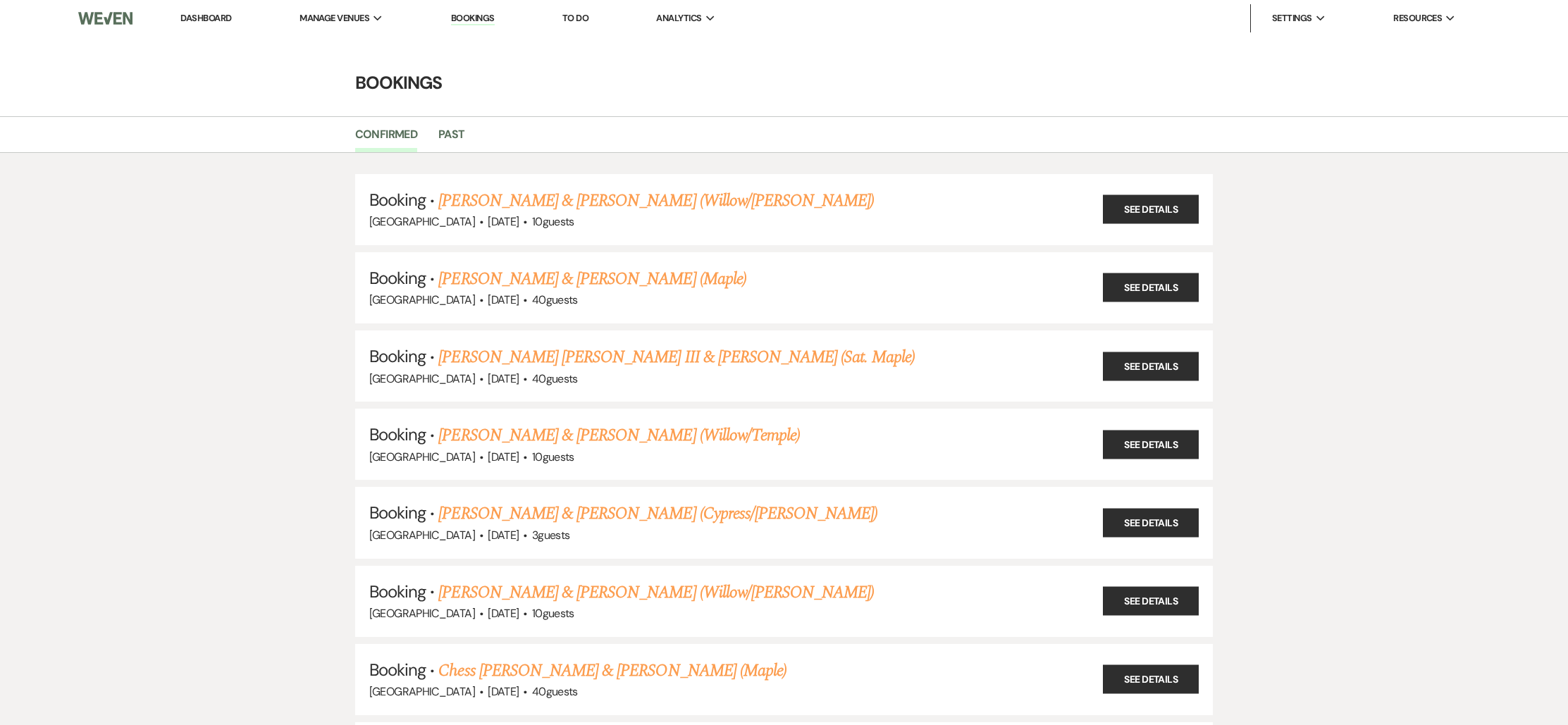
scroll to position [653, 0]
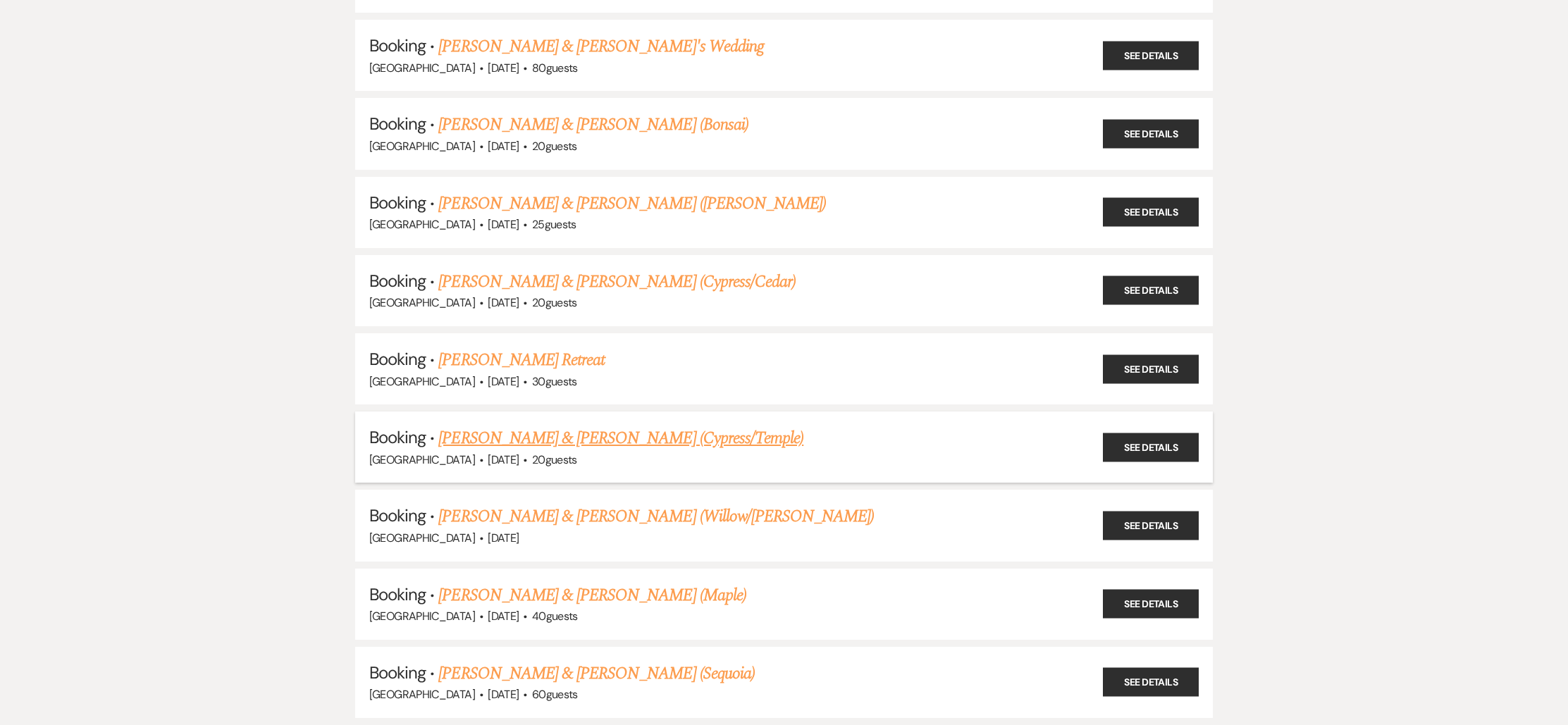
click at [516, 431] on link "[PERSON_NAME] & [PERSON_NAME] (Cypress/Temple)" at bounding box center [621, 439] width 365 height 25
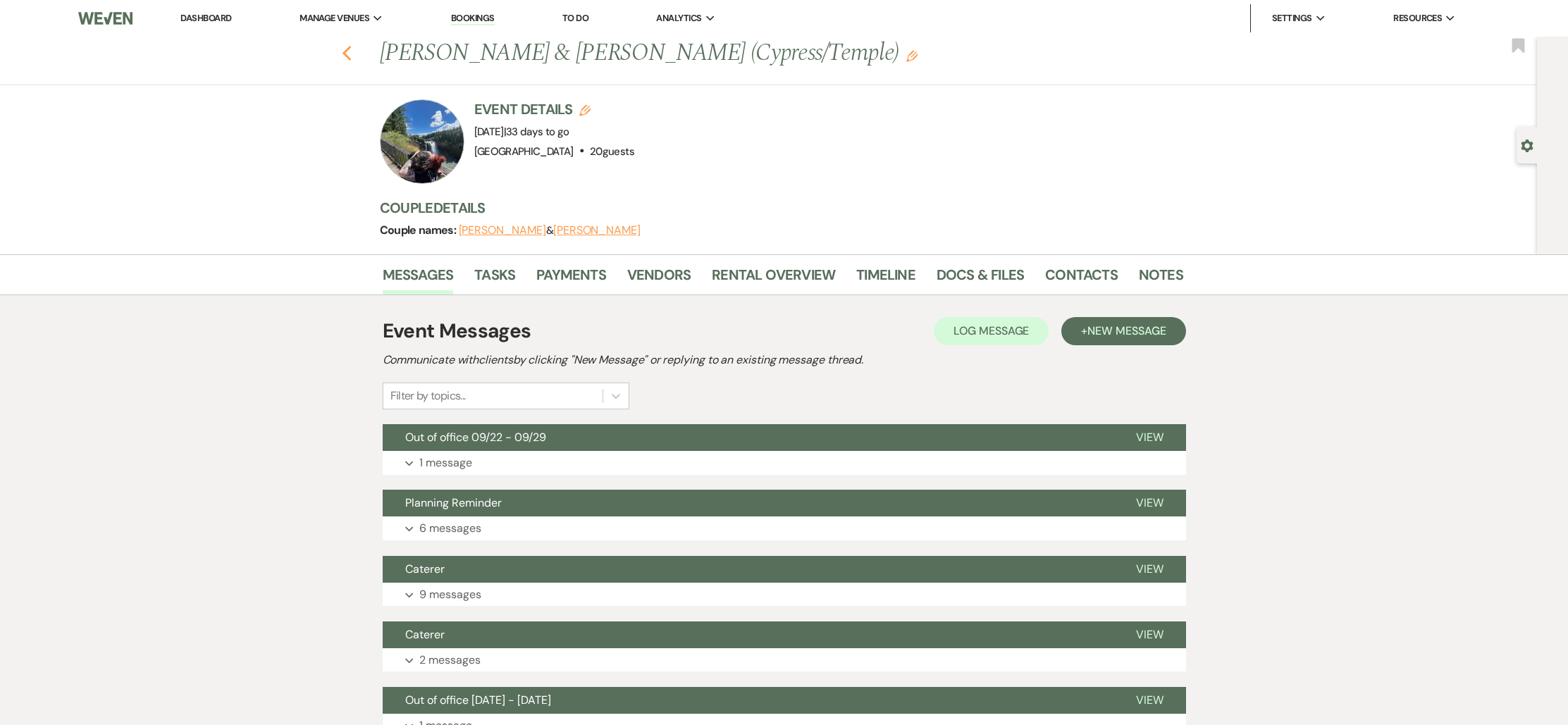
click at [349, 60] on icon "Previous" at bounding box center [347, 54] width 11 height 17
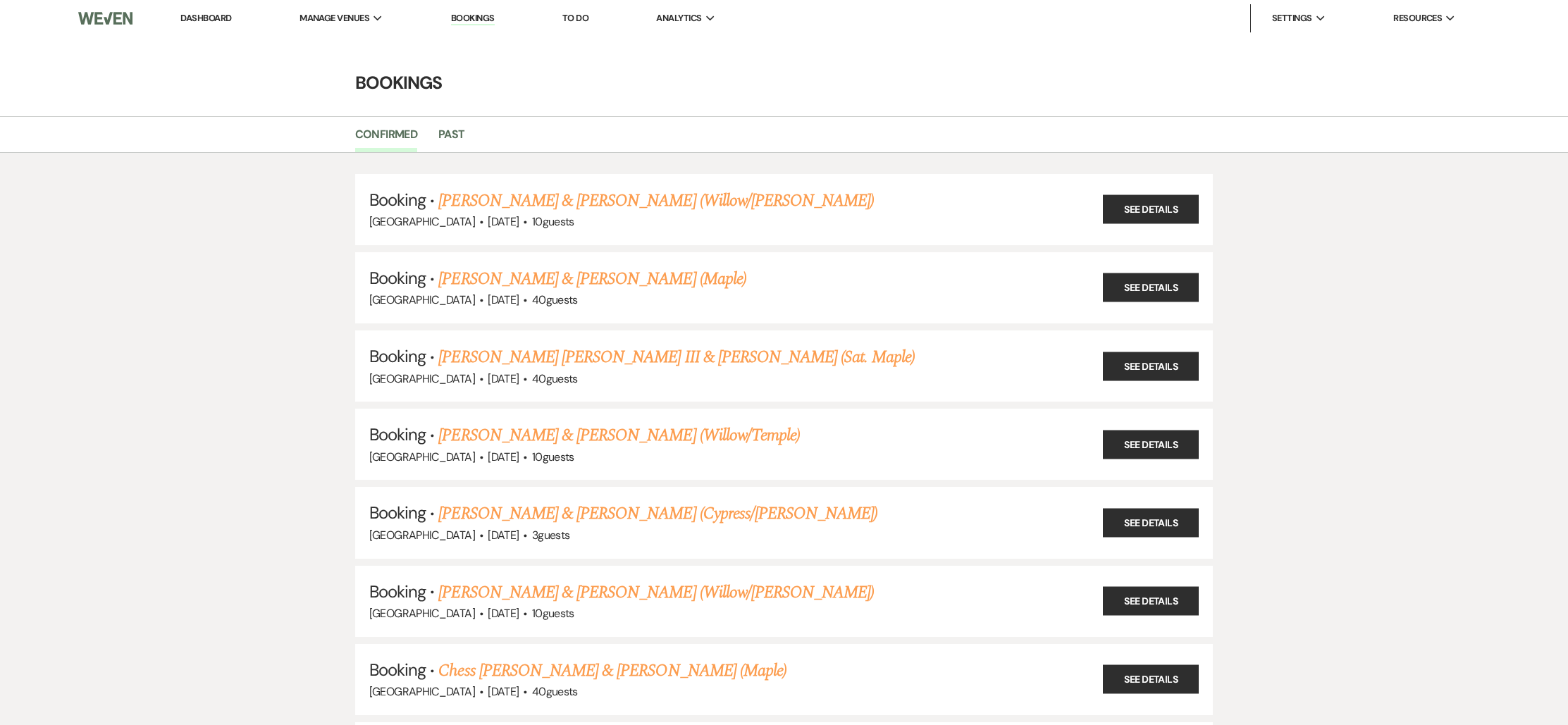
scroll to position [859, 0]
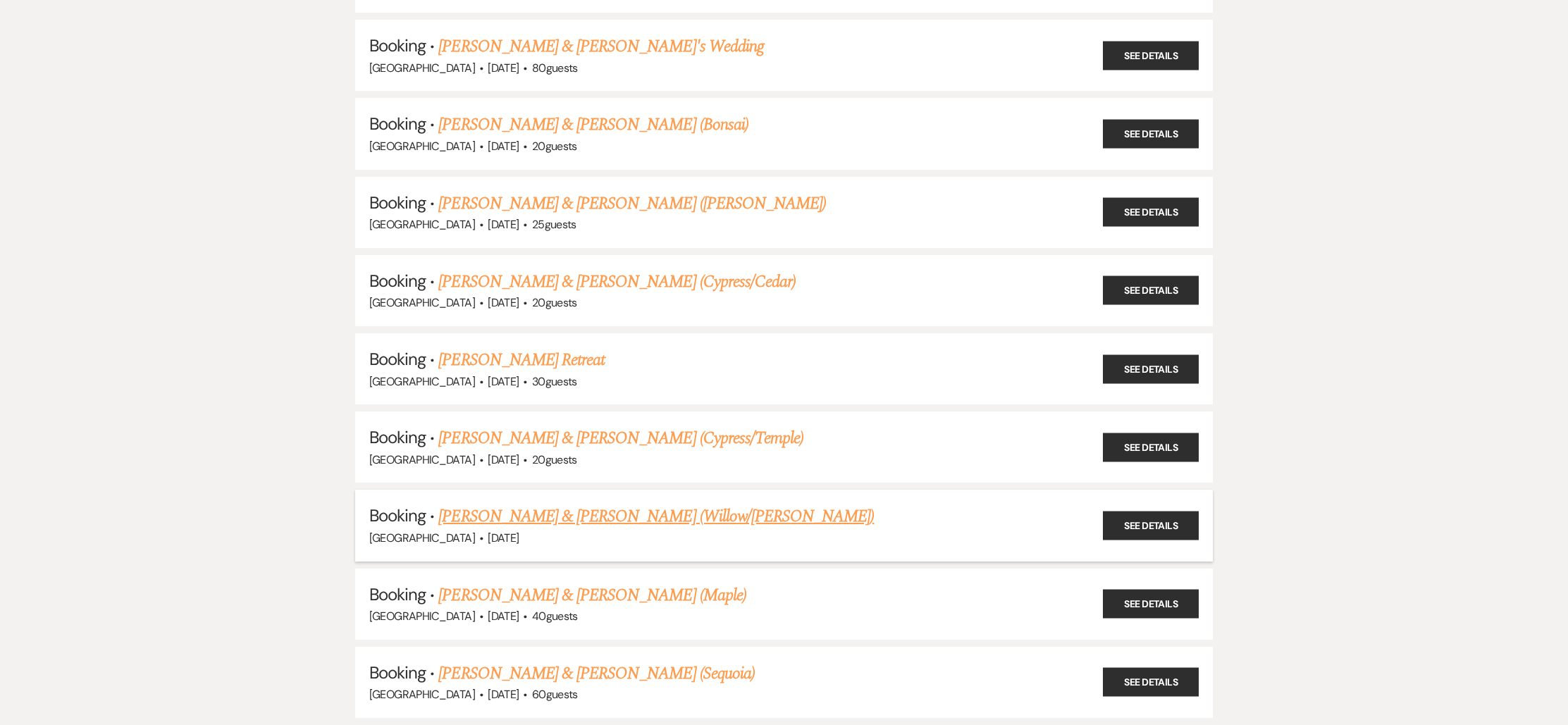
click at [592, 518] on link "[PERSON_NAME] & [PERSON_NAME] (Willow/[PERSON_NAME])" at bounding box center [656, 516] width 436 height 25
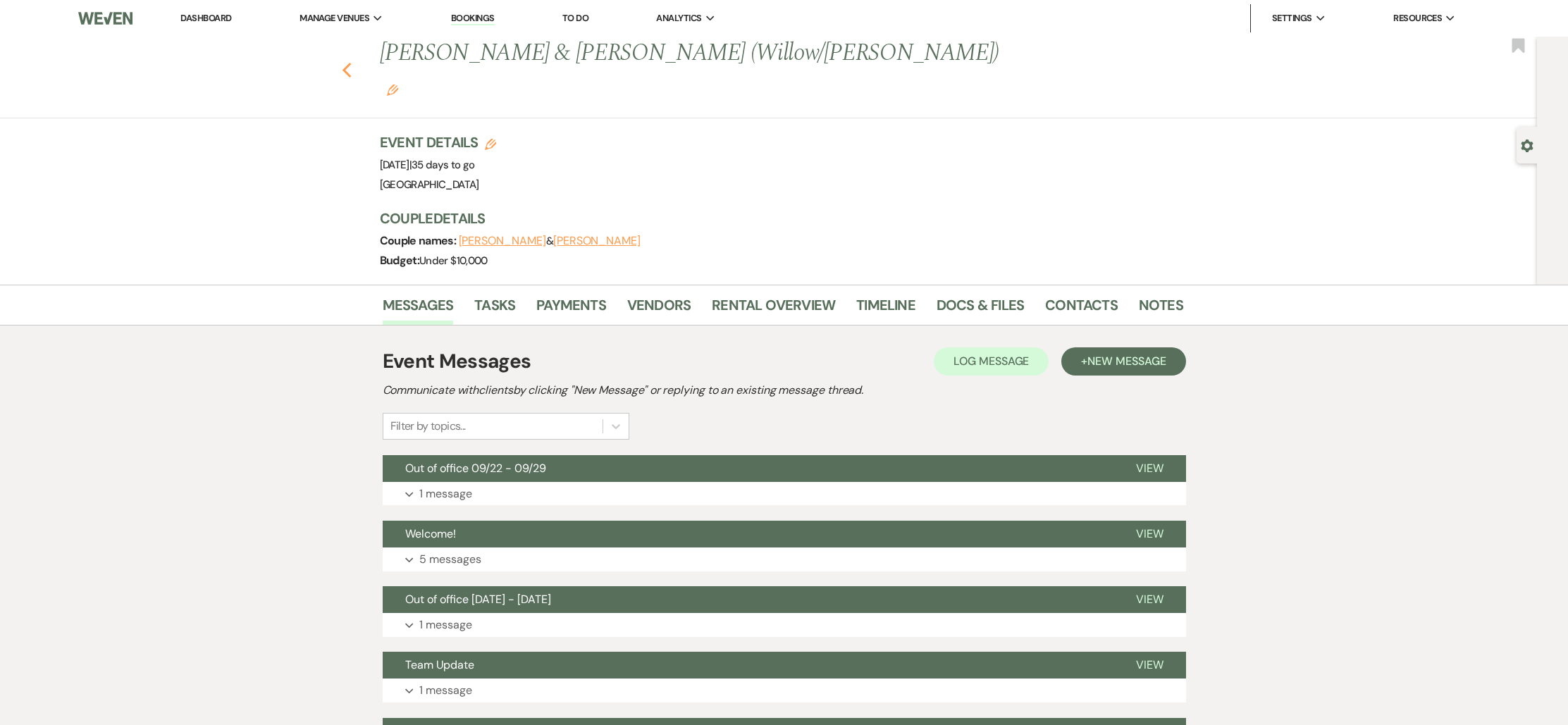
click at [351, 62] on icon "Previous" at bounding box center [347, 71] width 11 height 17
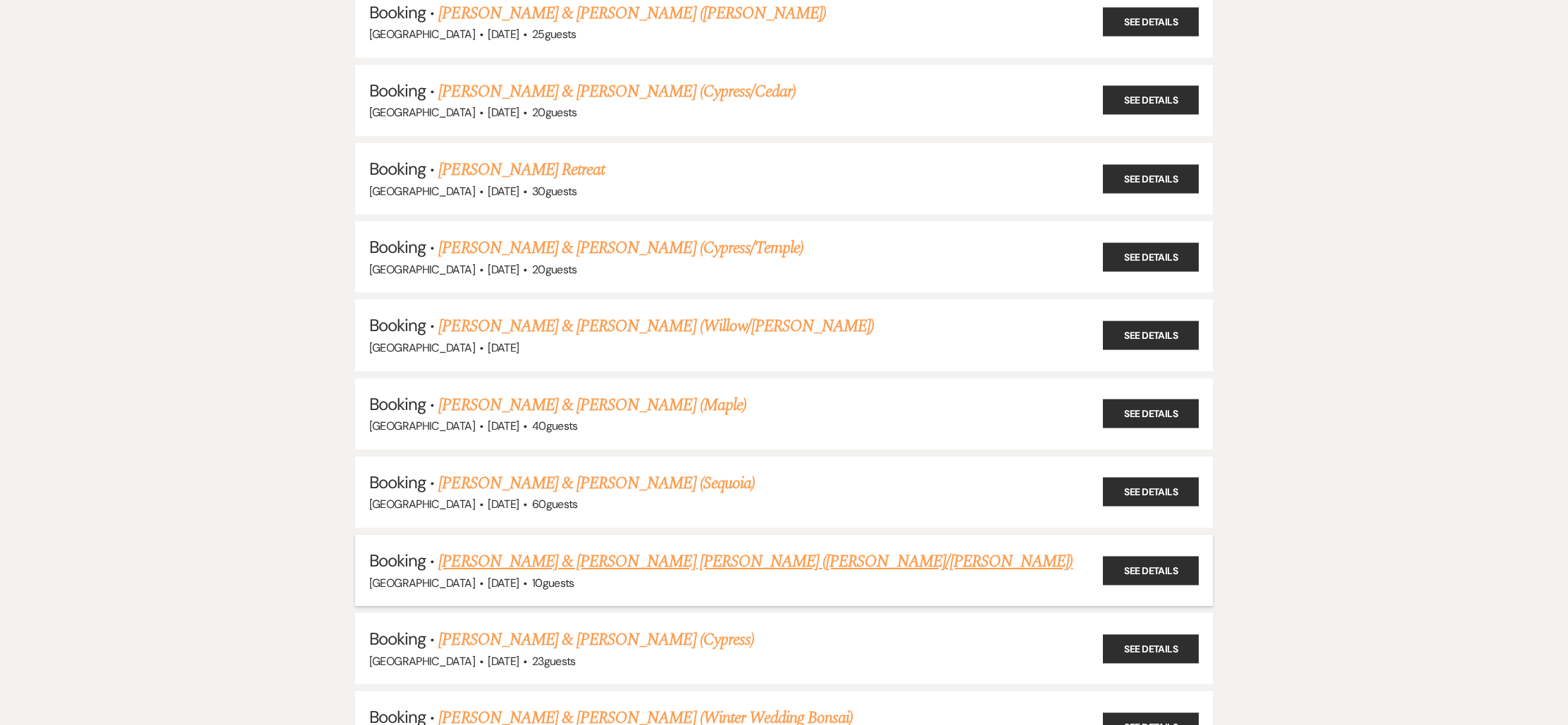
scroll to position [1050, 0]
click at [563, 555] on link "[PERSON_NAME] & [PERSON_NAME] [PERSON_NAME] ([PERSON_NAME]/[PERSON_NAME])" at bounding box center [755, 561] width 634 height 25
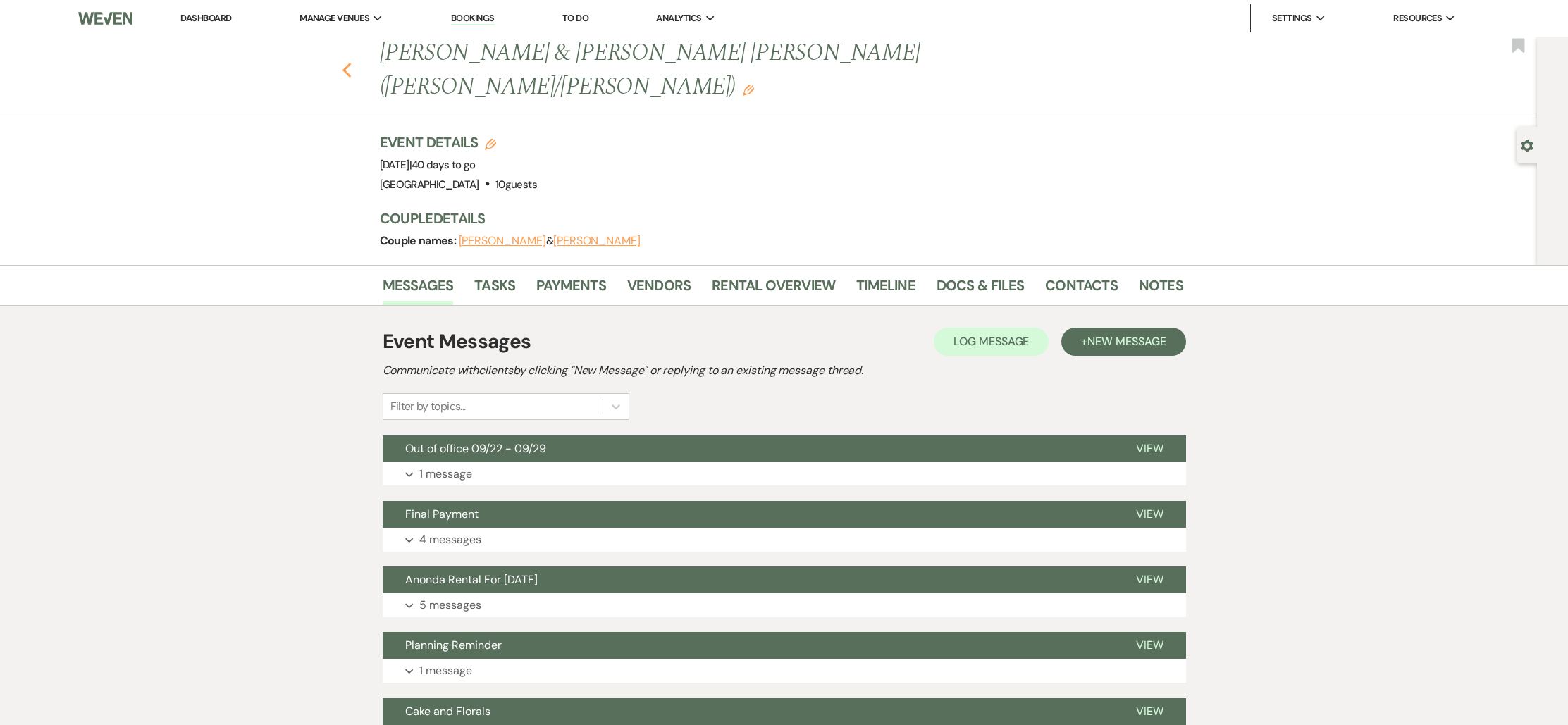
click at [347, 62] on icon "Previous" at bounding box center [347, 71] width 11 height 17
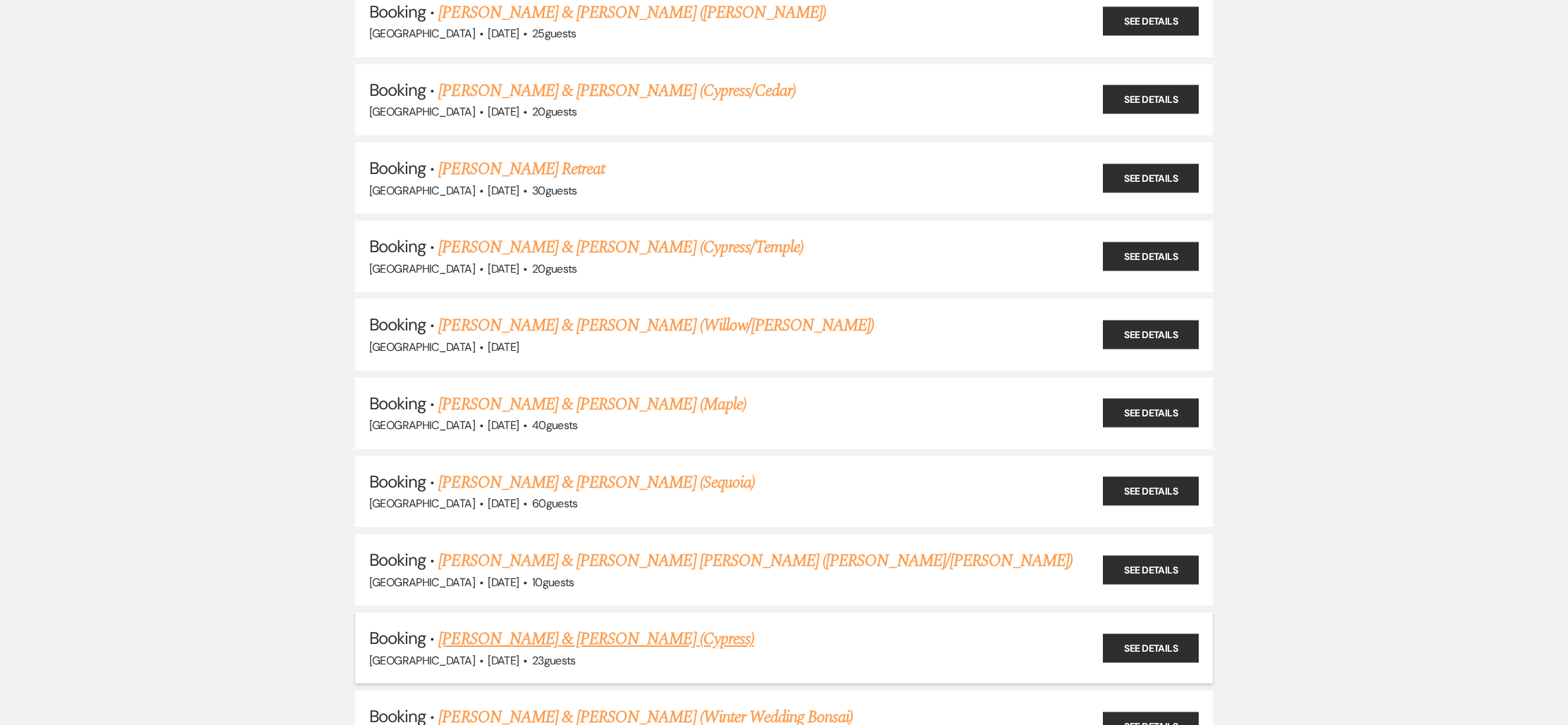
click at [632, 629] on link "[PERSON_NAME] & [PERSON_NAME] (Cypress)" at bounding box center [596, 639] width 315 height 25
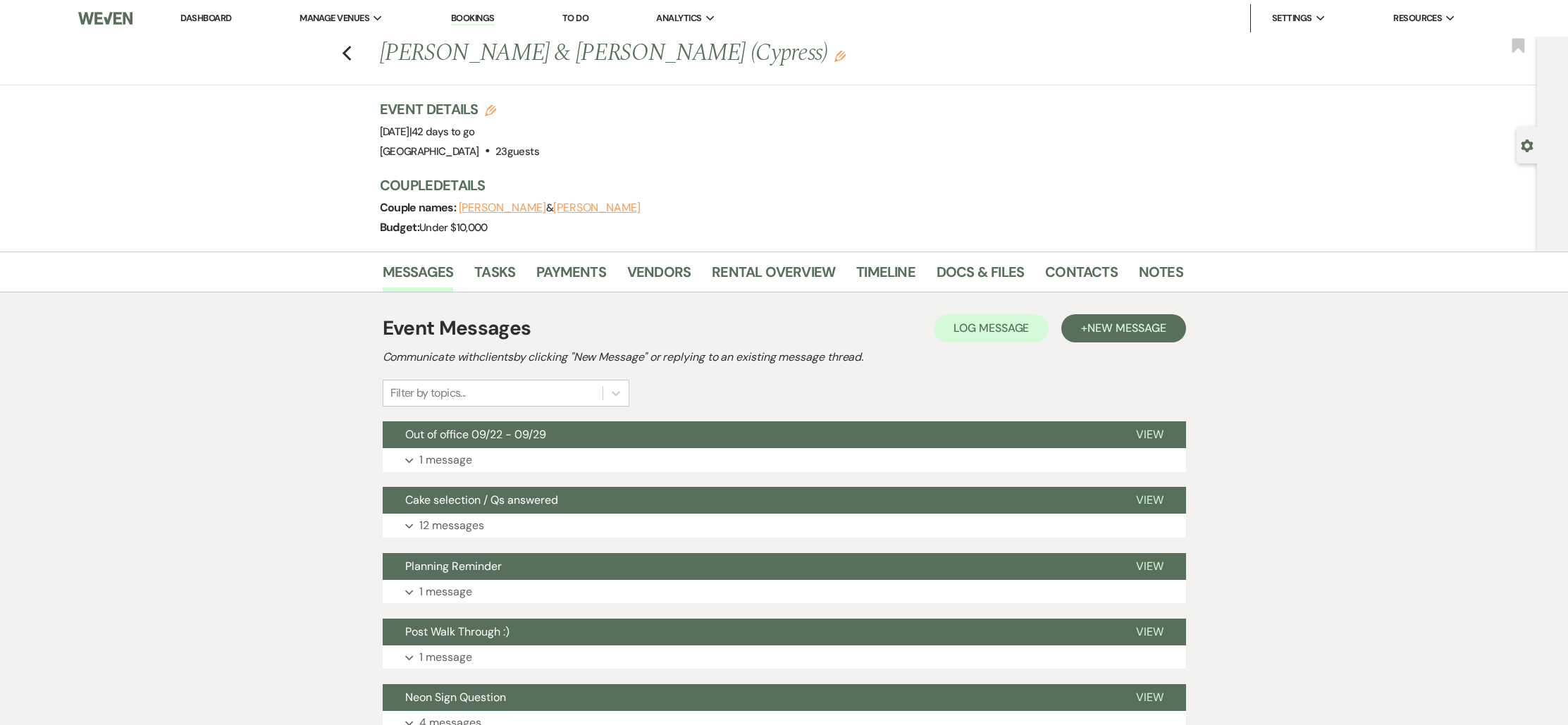
click at [187, 6] on li "Dashboard" at bounding box center [206, 18] width 65 height 28
click at [188, 14] on link "Dashboard" at bounding box center [206, 18] width 51 height 12
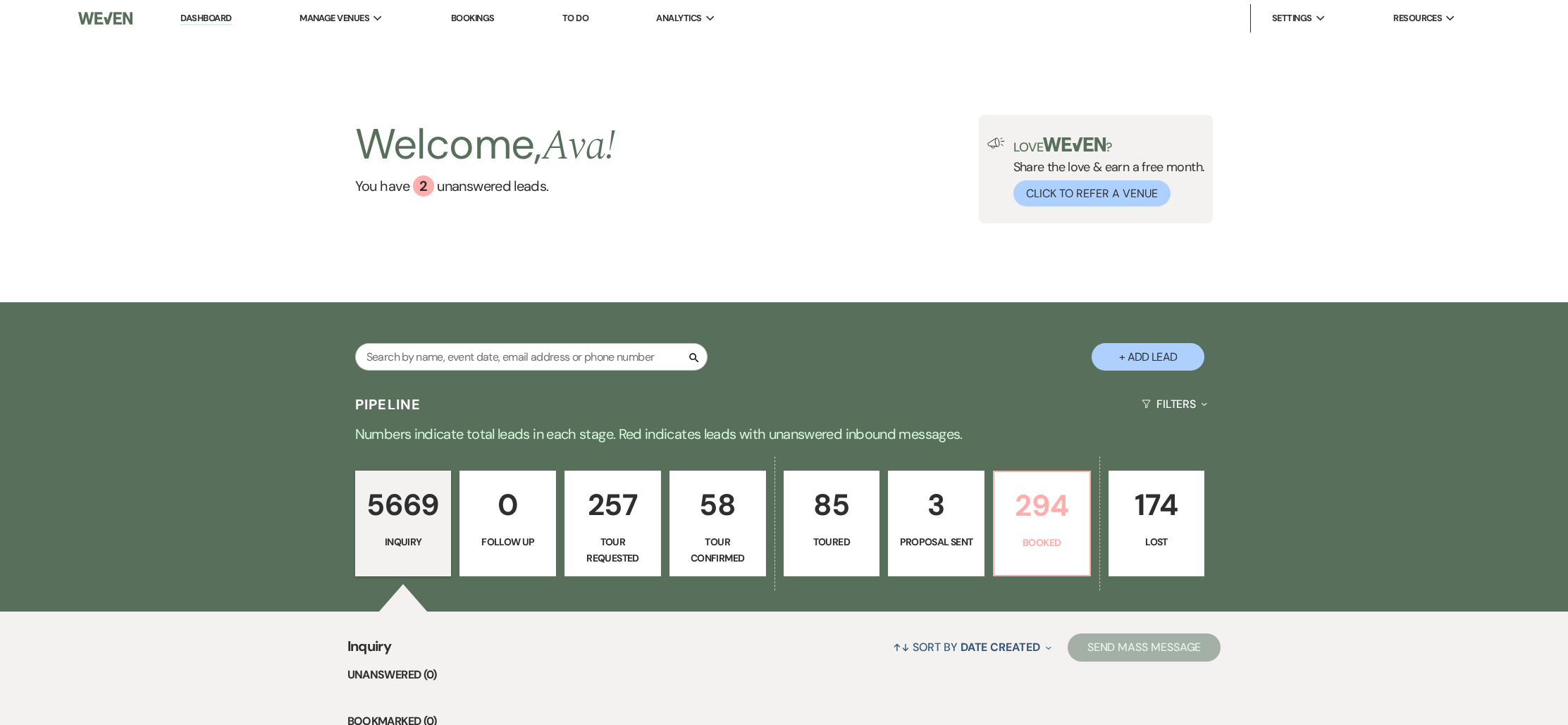
click at [1018, 506] on p "294" at bounding box center [1042, 505] width 79 height 47
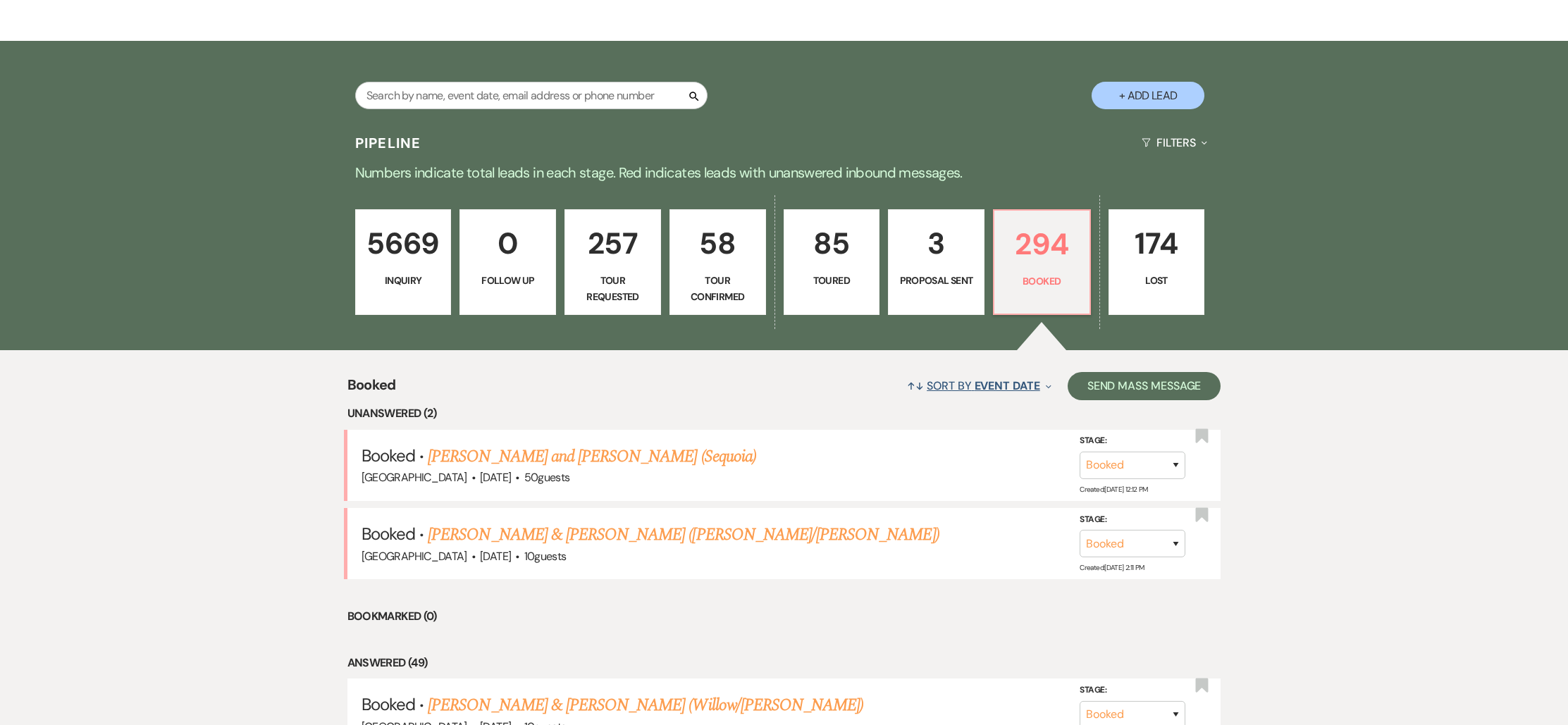
scroll to position [282, 0]
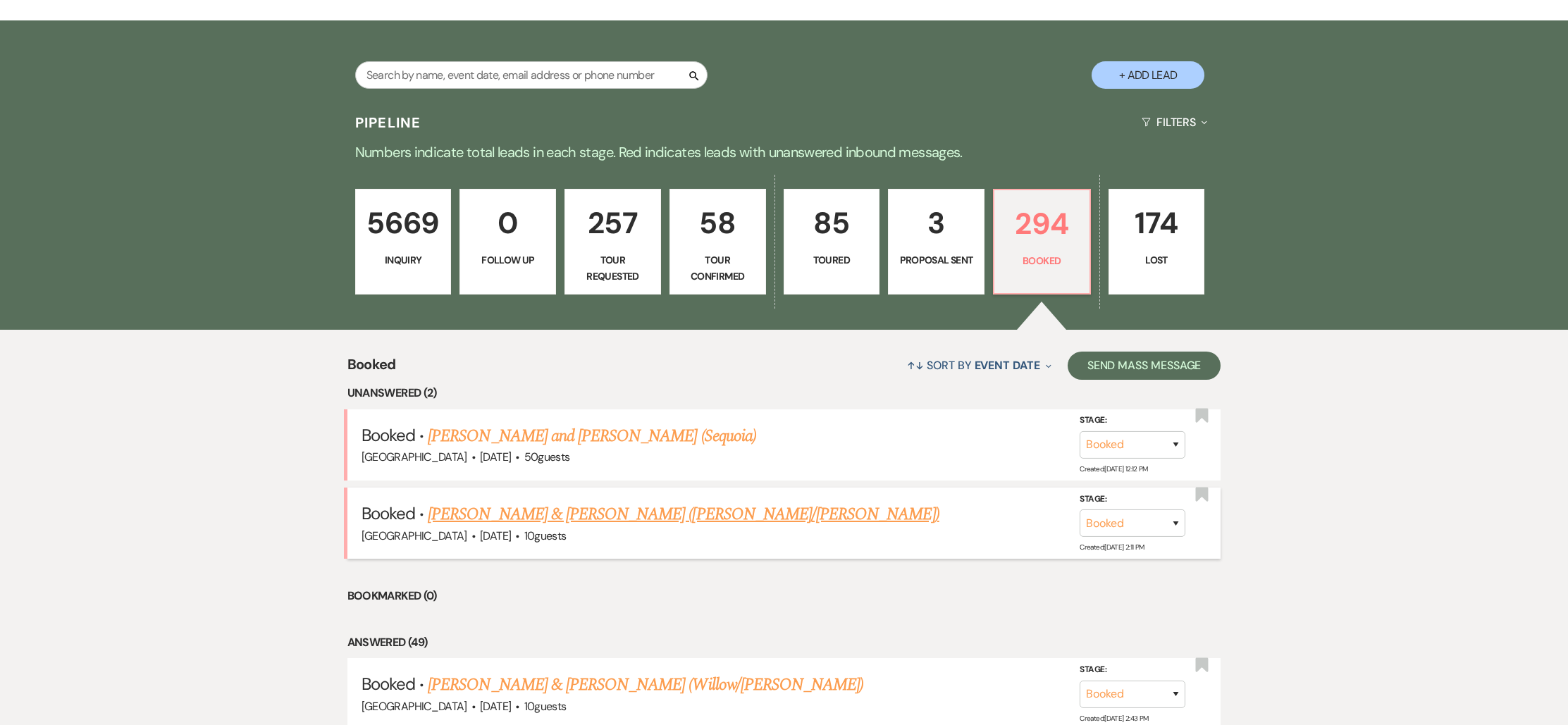
click at [643, 514] on link "[PERSON_NAME] & [PERSON_NAME] ([PERSON_NAME]/[PERSON_NAME])" at bounding box center [683, 514] width 511 height 25
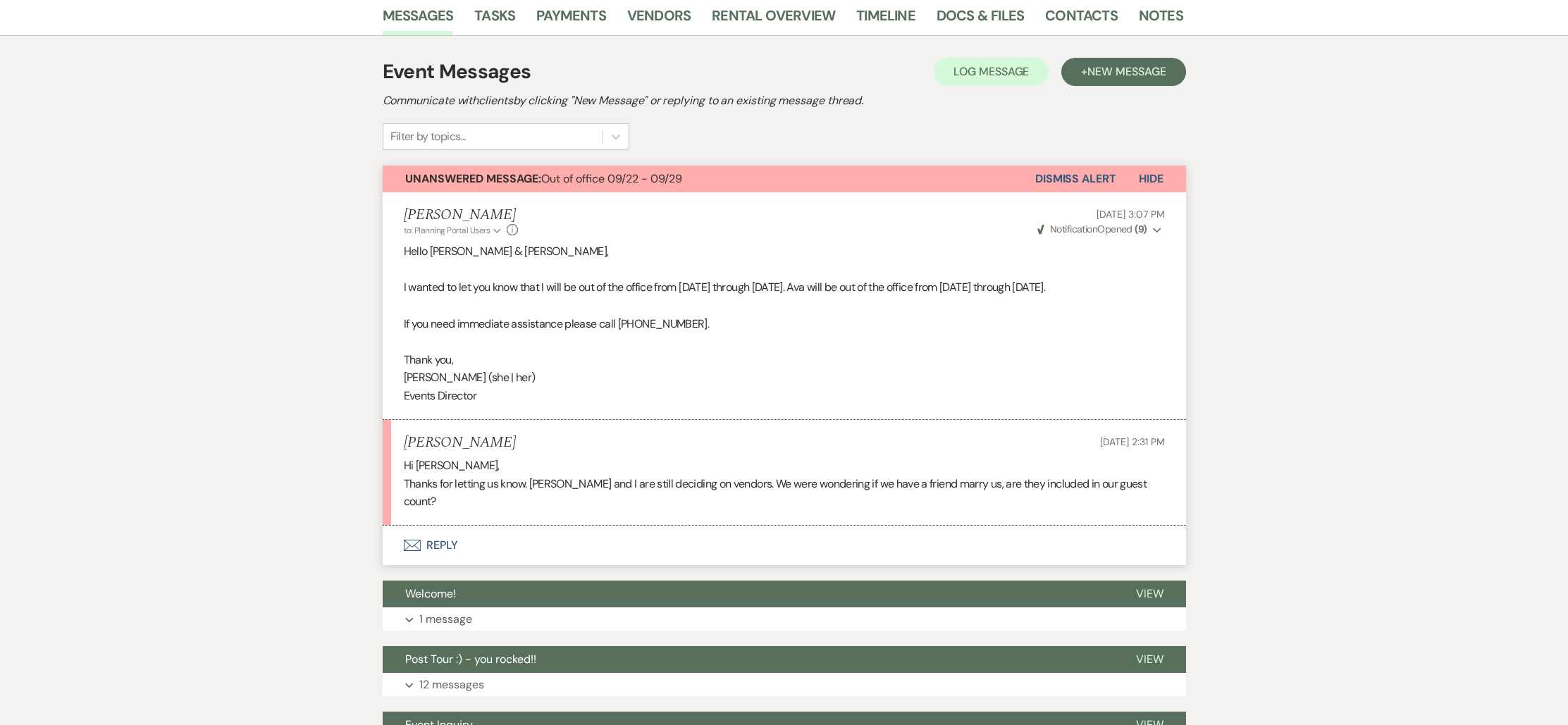
scroll to position [292, 0]
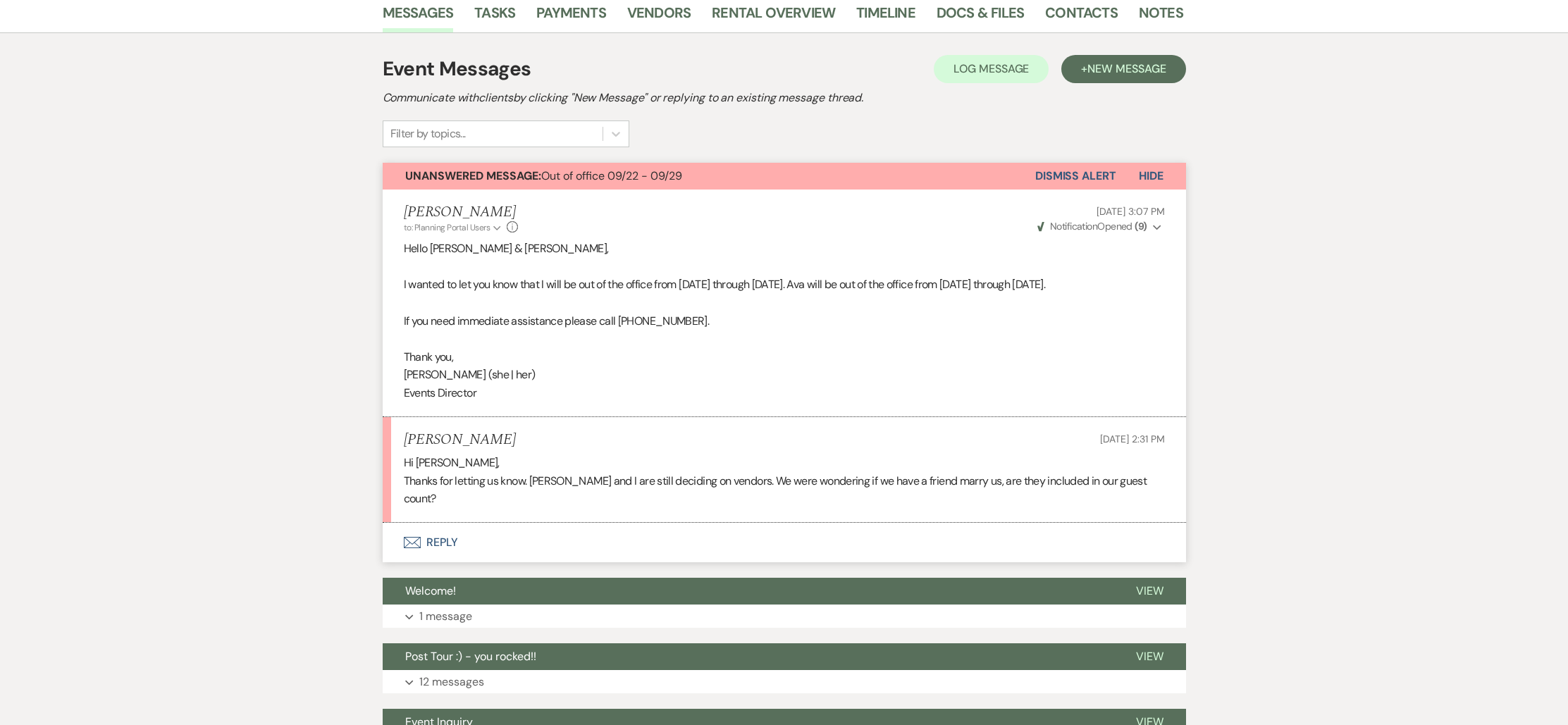
click at [412, 523] on button "Envelope Reply" at bounding box center [784, 543] width 803 height 40
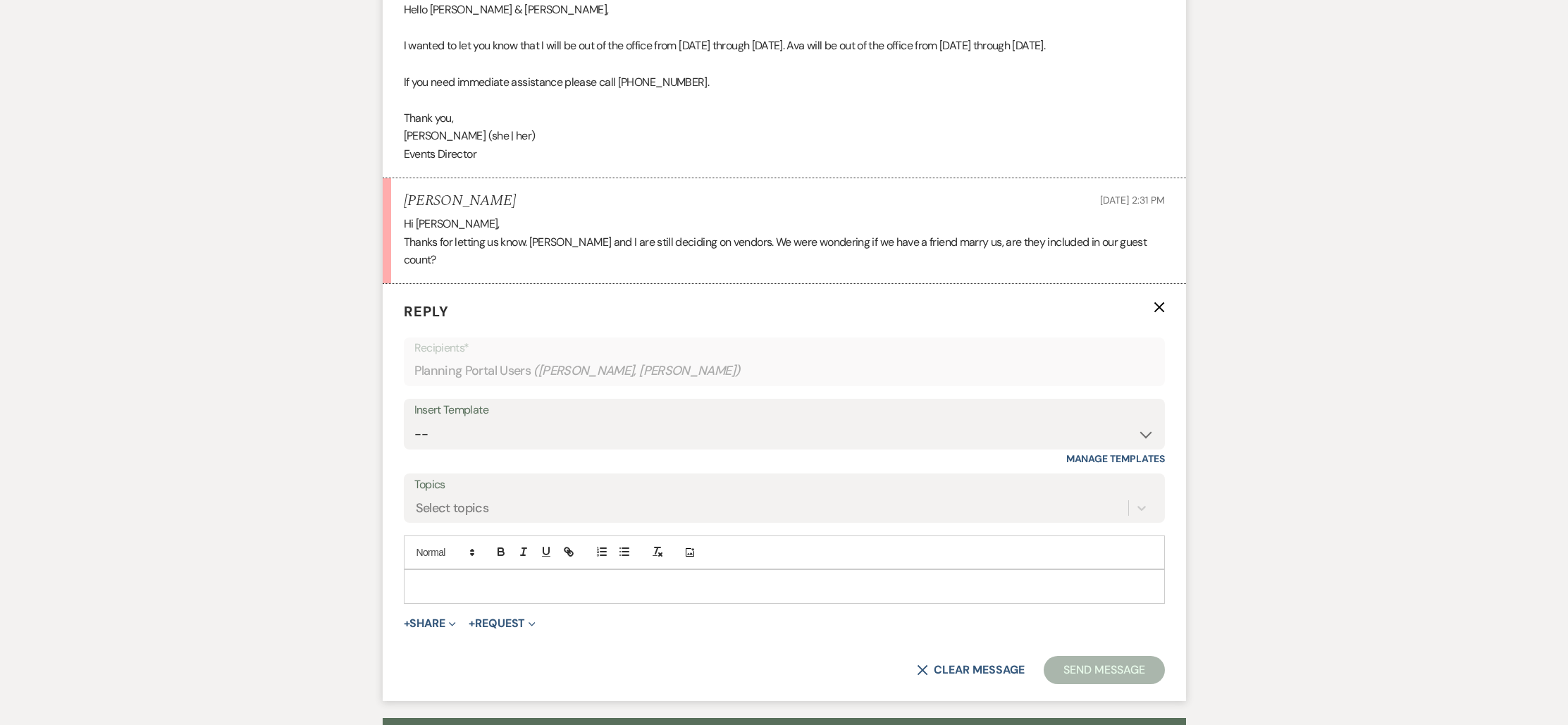
scroll to position [565, 0]
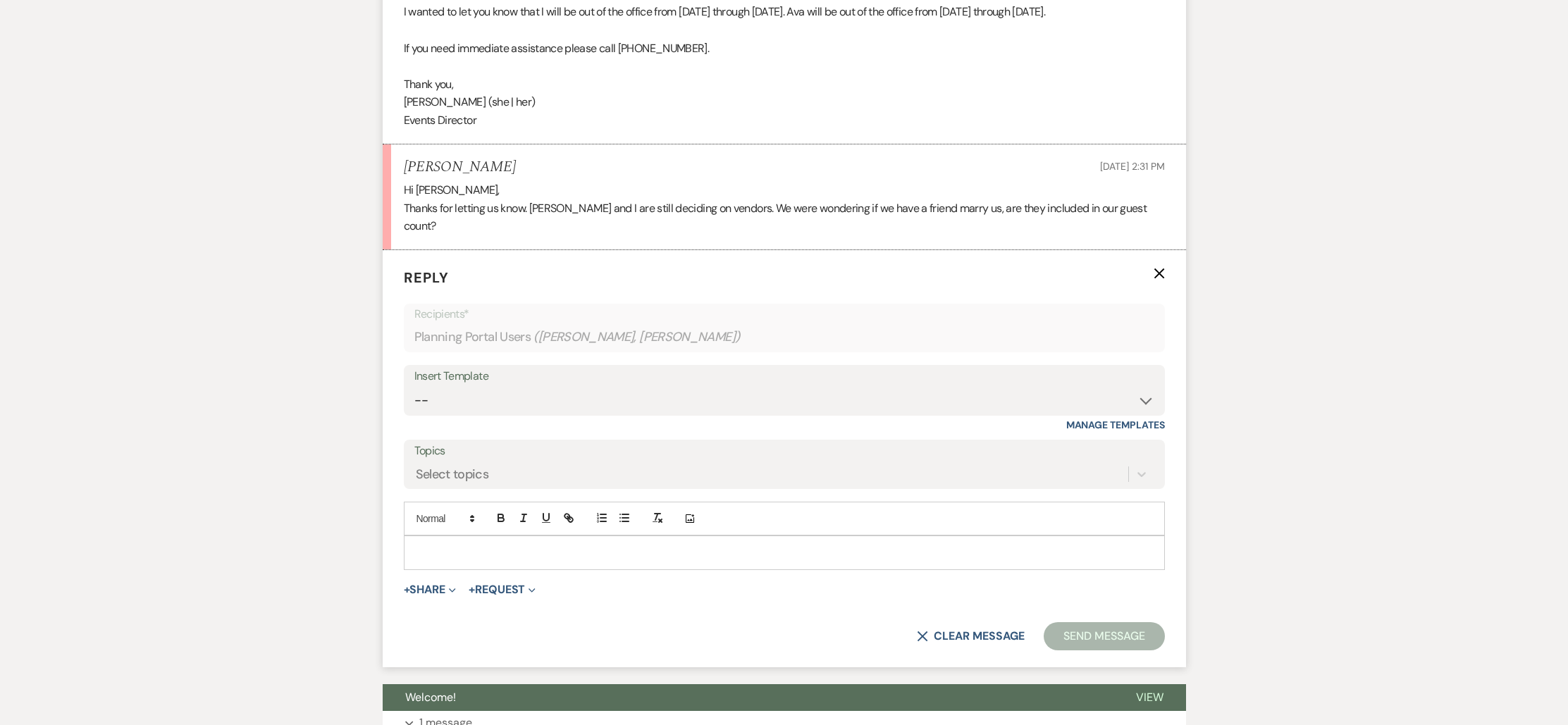
click at [458, 536] on div at bounding box center [784, 552] width 760 height 33
click at [724, 545] on p "Hi [PERSON_NAME], yes, they will be included in the guest count. :" at bounding box center [784, 552] width 738 height 16
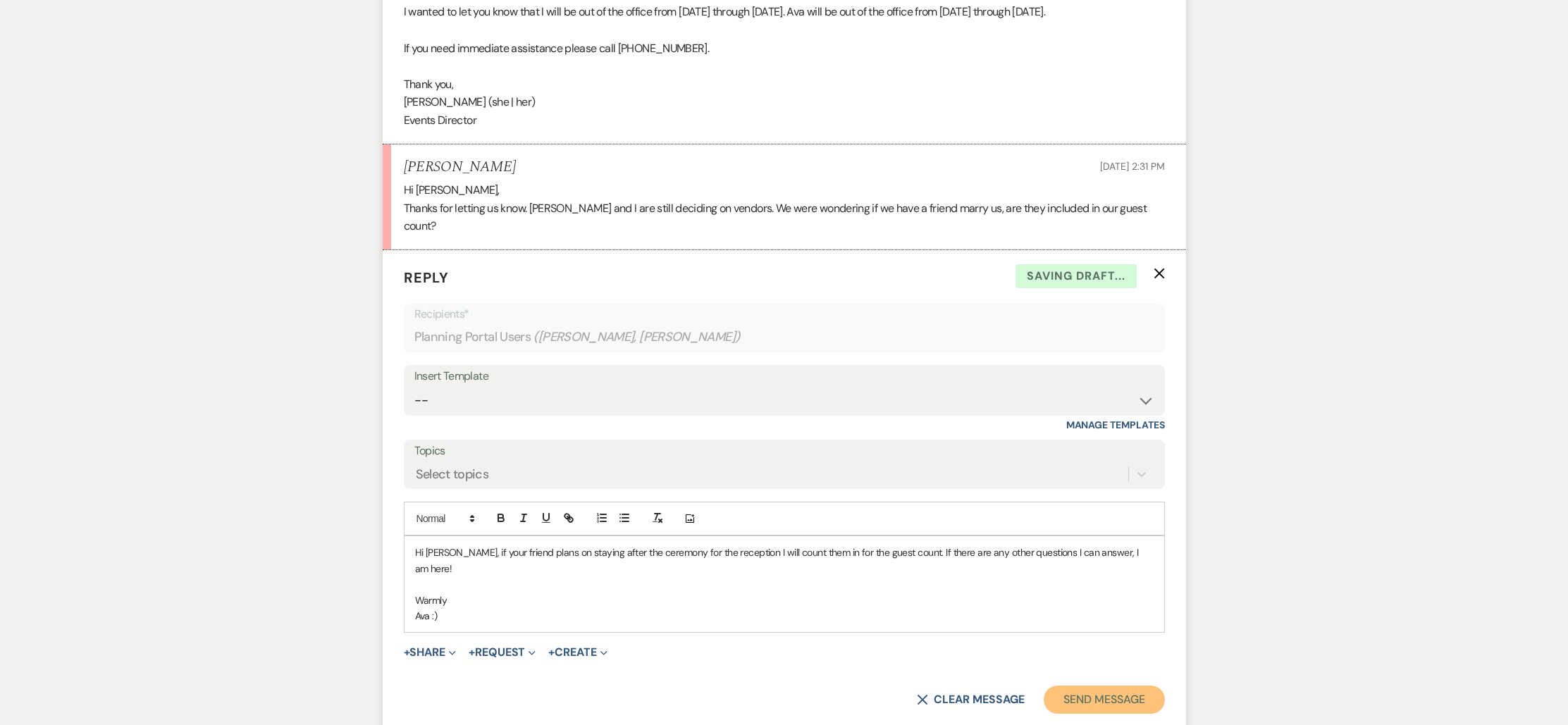
click at [1132, 685] on button "Send Message" at bounding box center [1104, 700] width 120 height 28
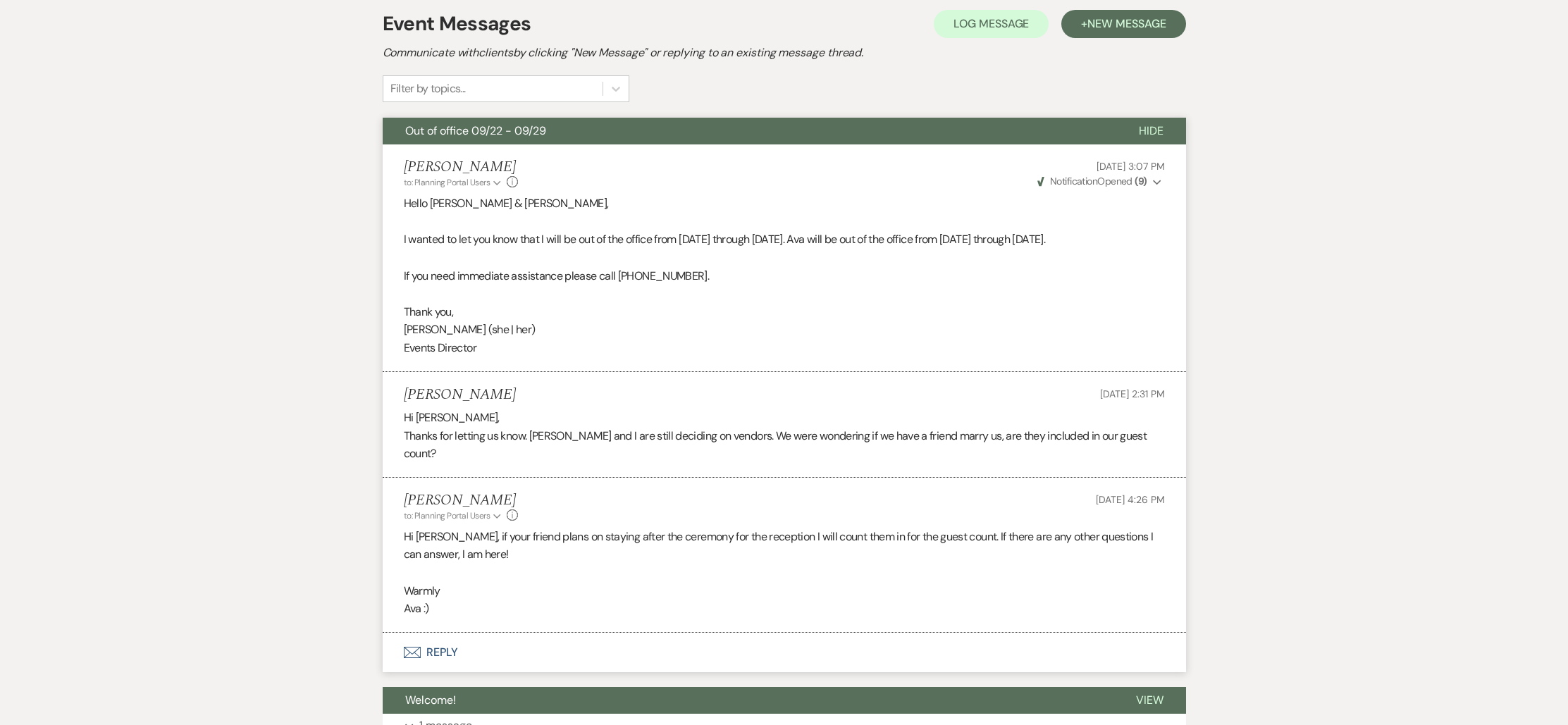
scroll to position [47, 0]
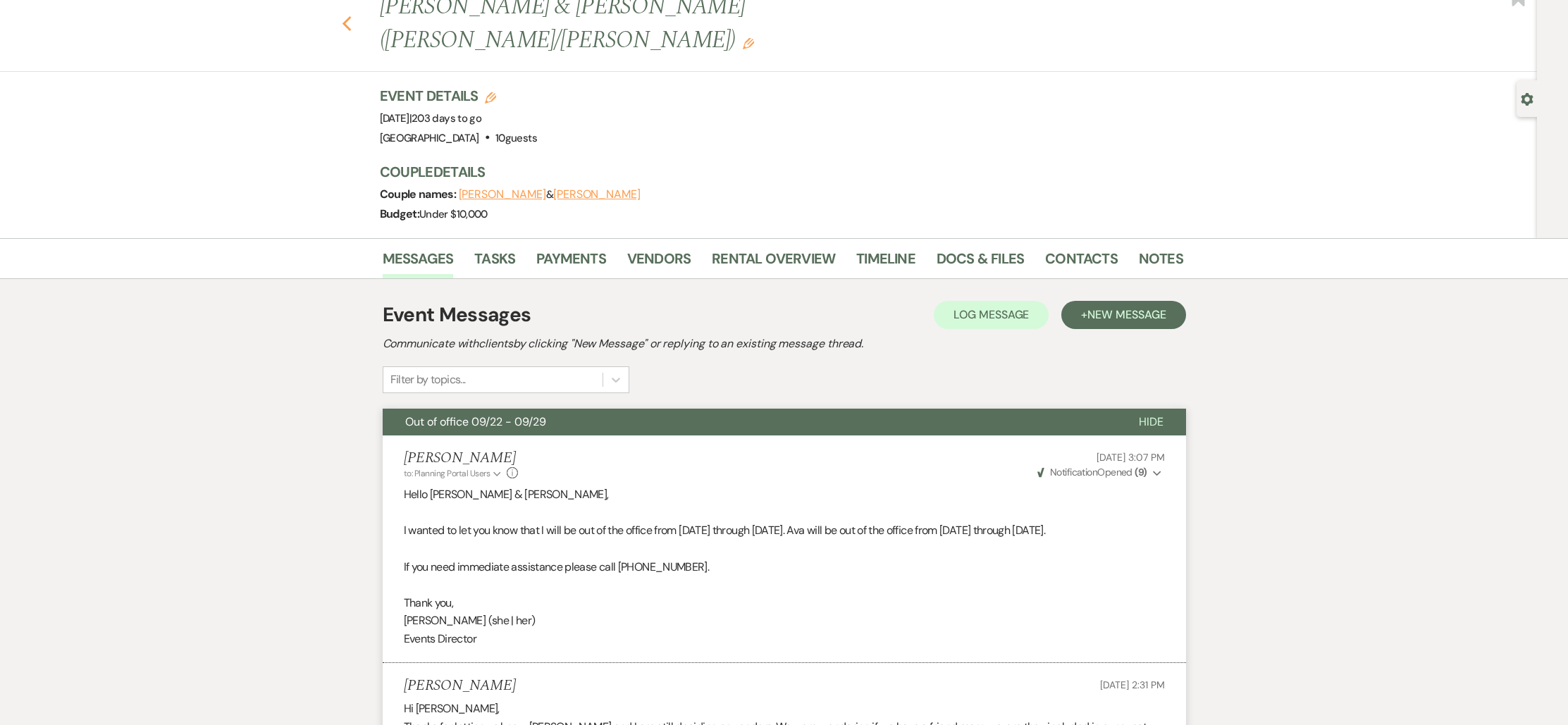
click at [352, 16] on icon "Previous" at bounding box center [347, 24] width 11 height 17
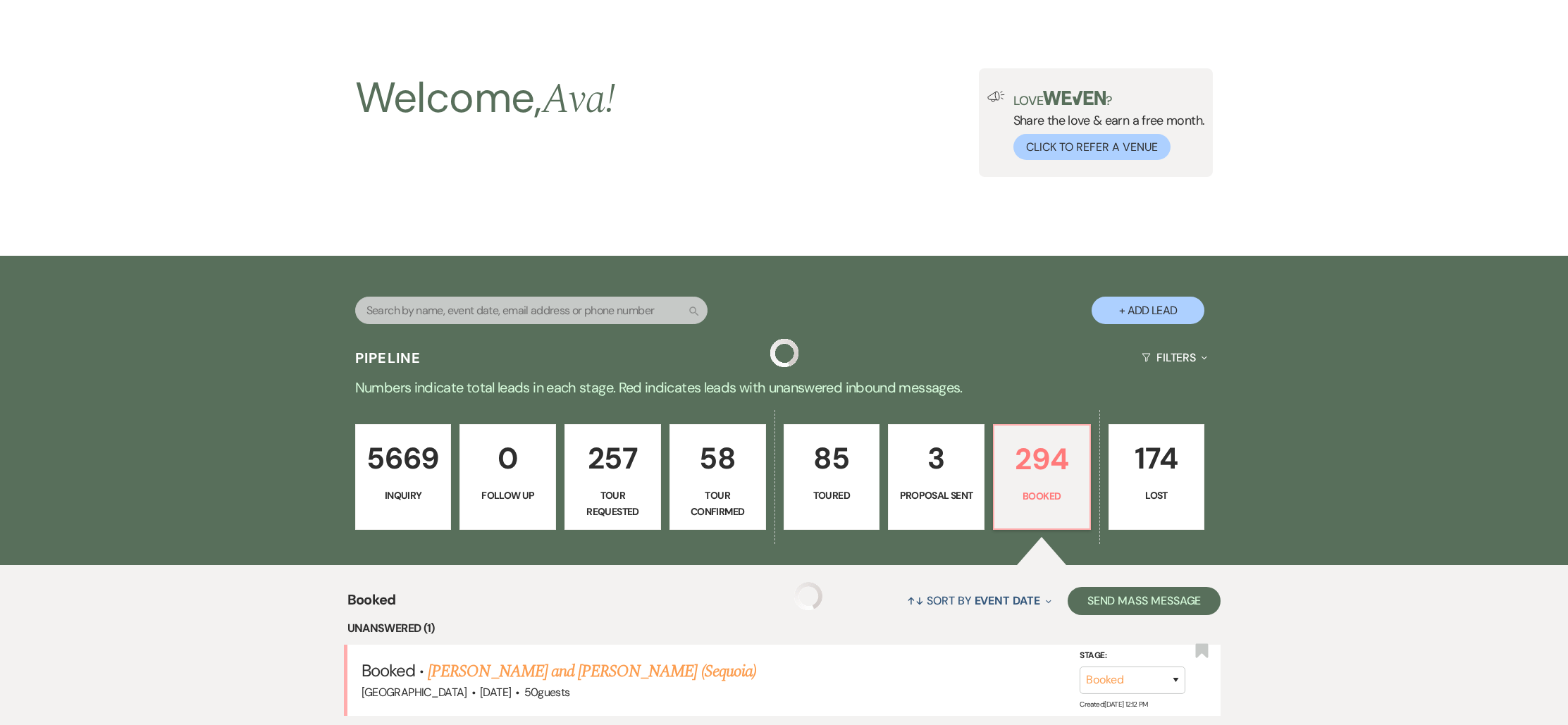
scroll to position [282, 0]
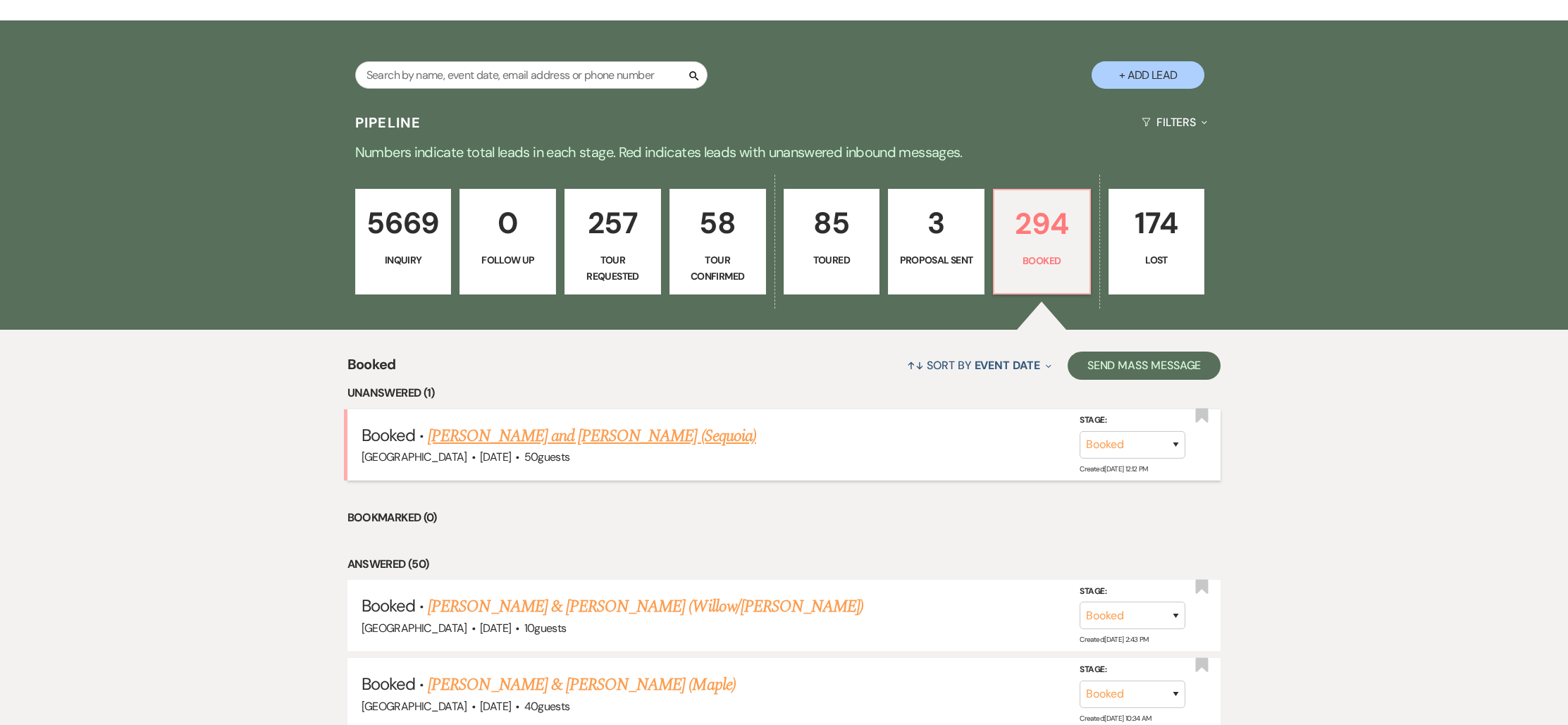
click at [557, 426] on link "[PERSON_NAME] and [PERSON_NAME] (Sequoia)" at bounding box center [592, 436] width 328 height 25
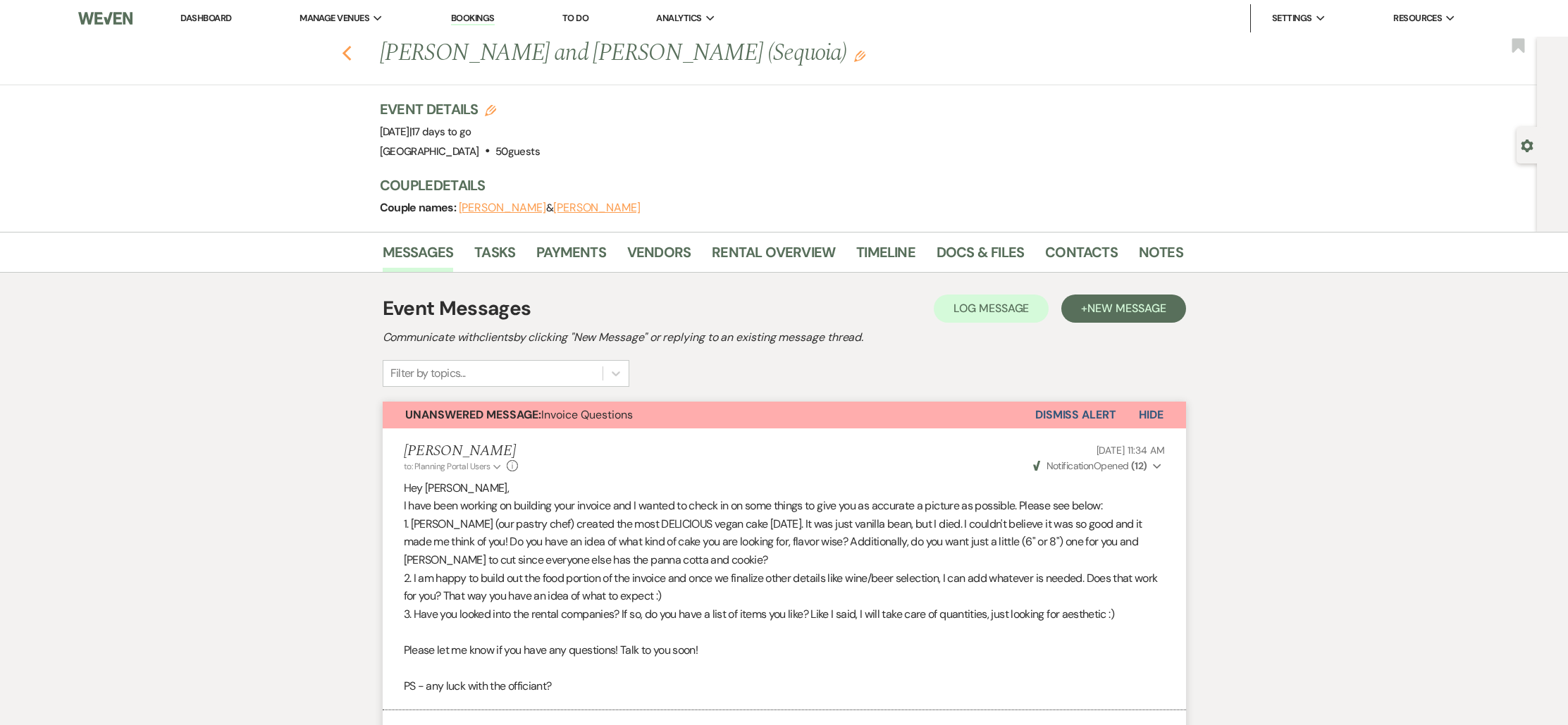
click at [347, 50] on icon "Previous" at bounding box center [347, 54] width 11 height 17
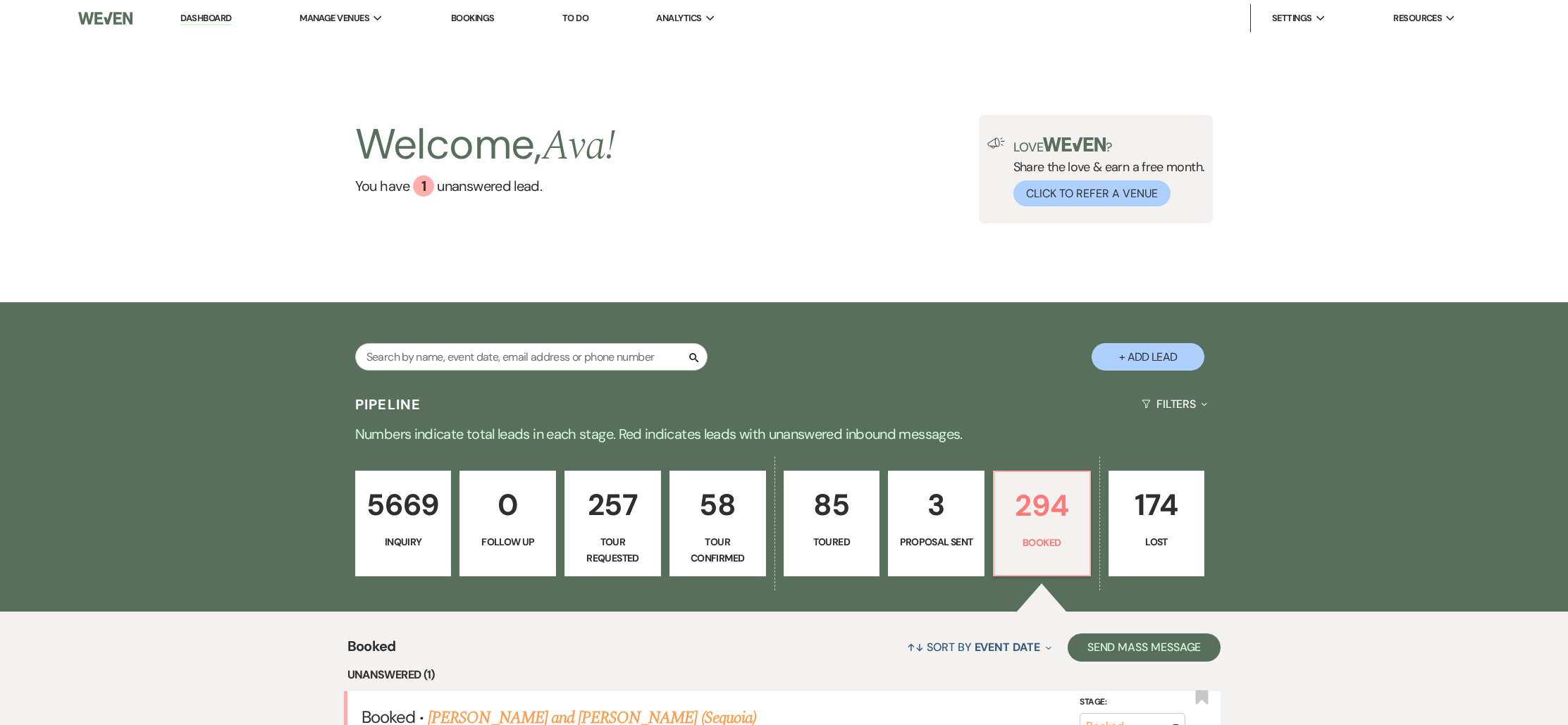
click at [474, 23] on link "Bookings" at bounding box center [473, 18] width 44 height 12
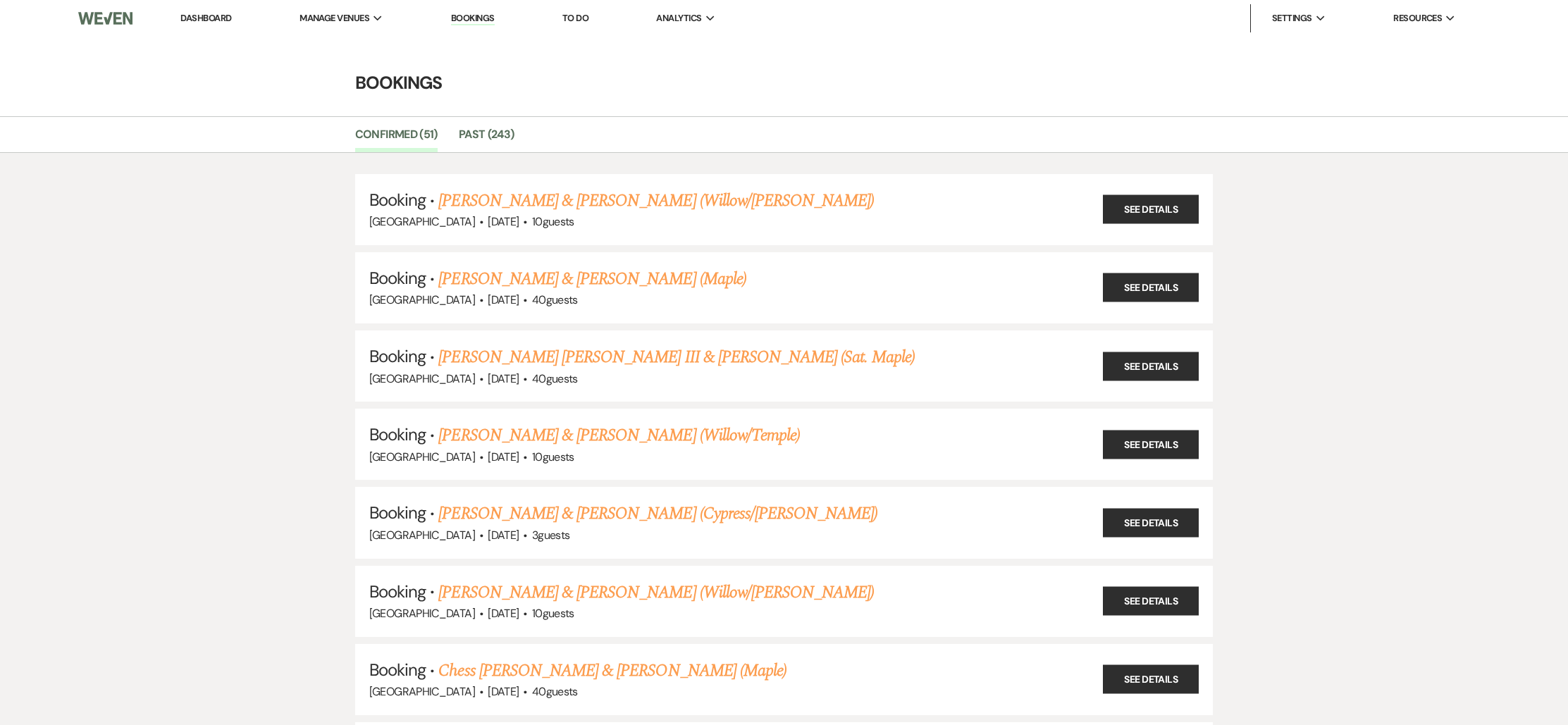
click at [217, 21] on link "Dashboard" at bounding box center [206, 18] width 51 height 12
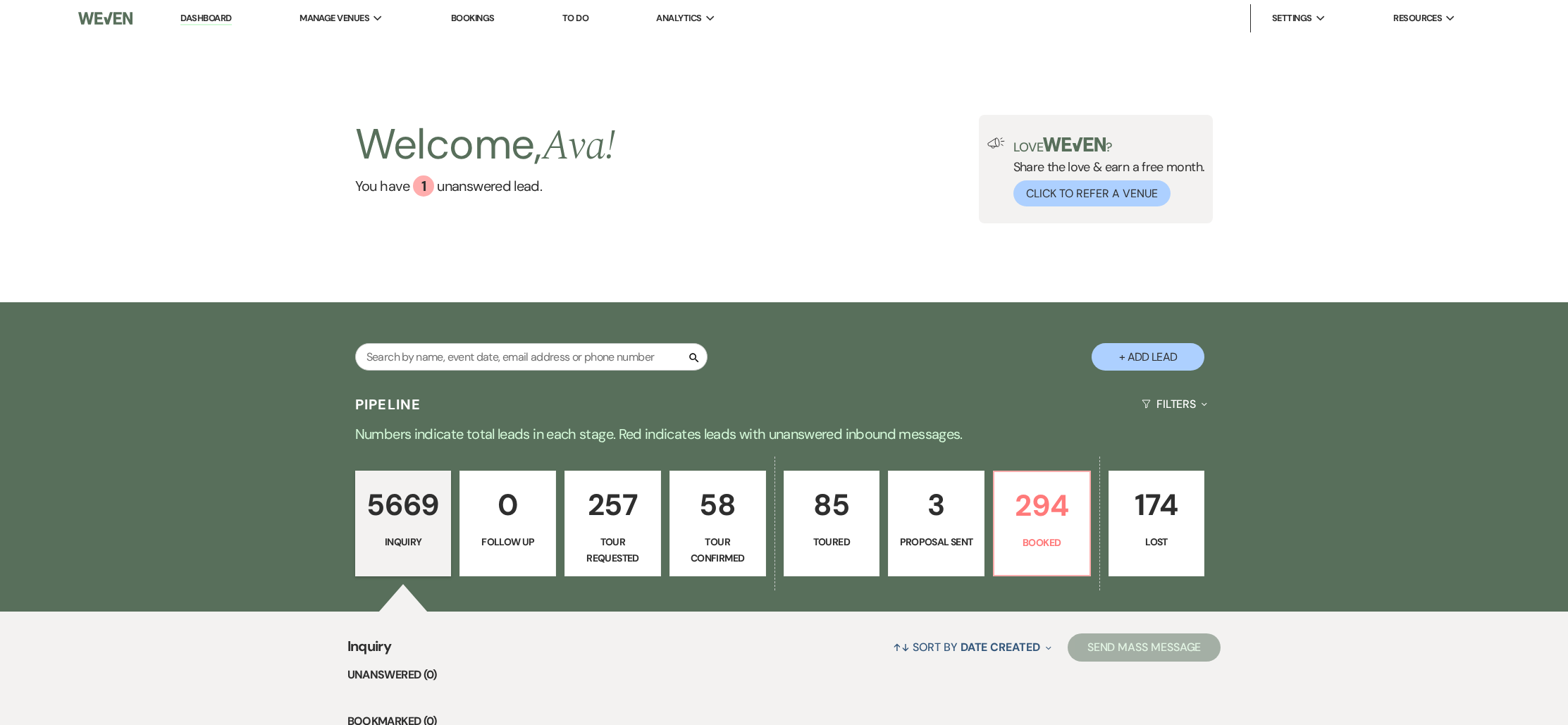
click at [452, 12] on li "Bookings" at bounding box center [473, 18] width 58 height 28
click at [456, 13] on link "Bookings" at bounding box center [473, 18] width 44 height 12
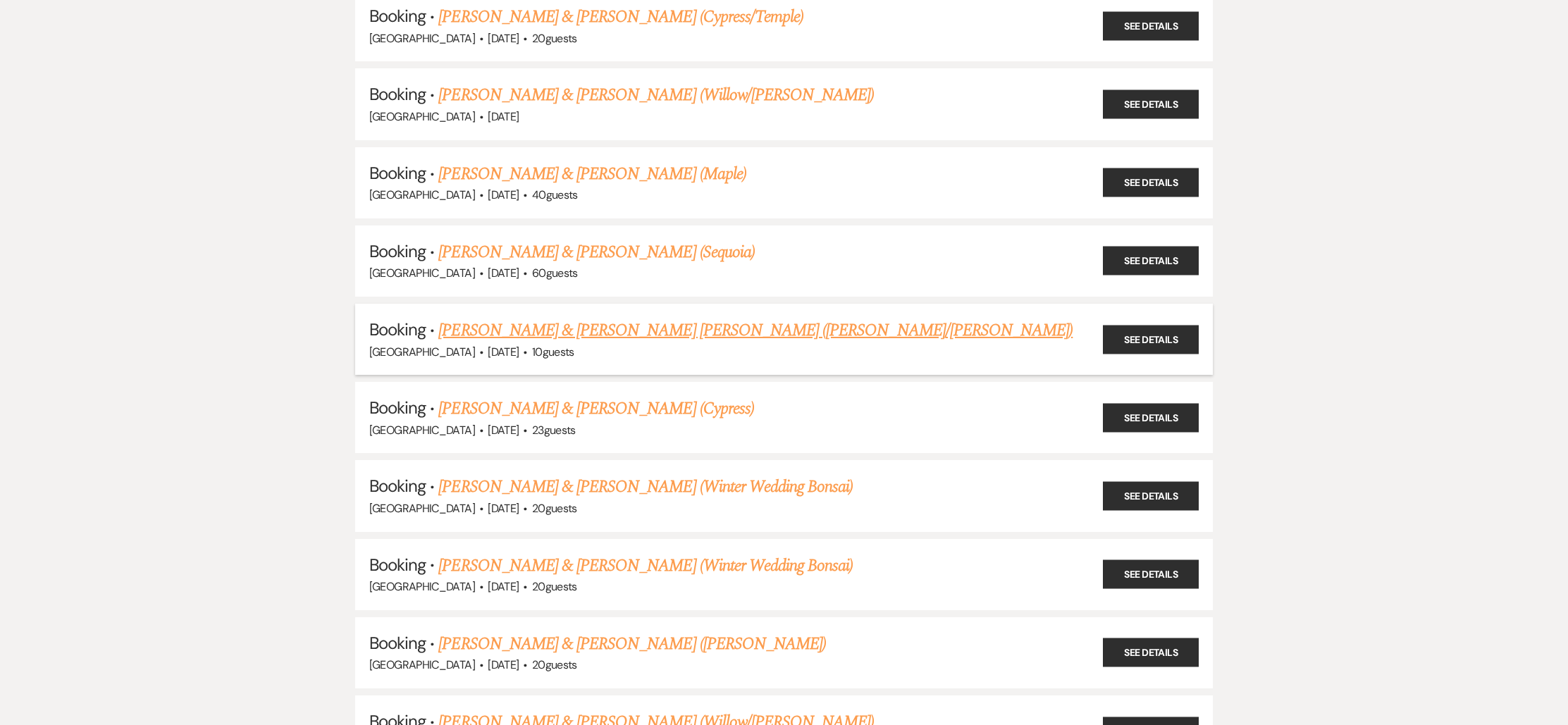
scroll to position [1376, 0]
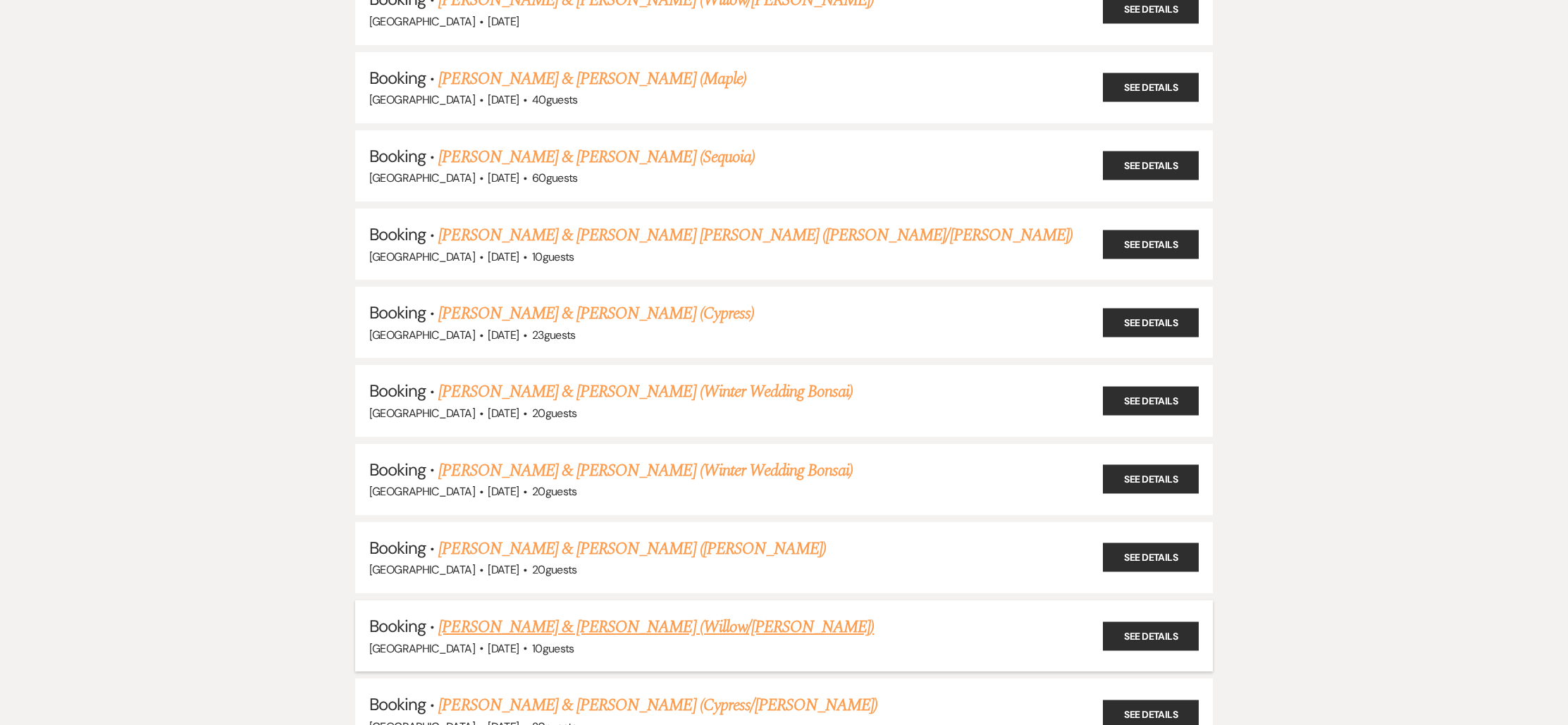
click at [605, 615] on link "[PERSON_NAME] & [PERSON_NAME] (Willow/[PERSON_NAME])" at bounding box center [656, 627] width 436 height 25
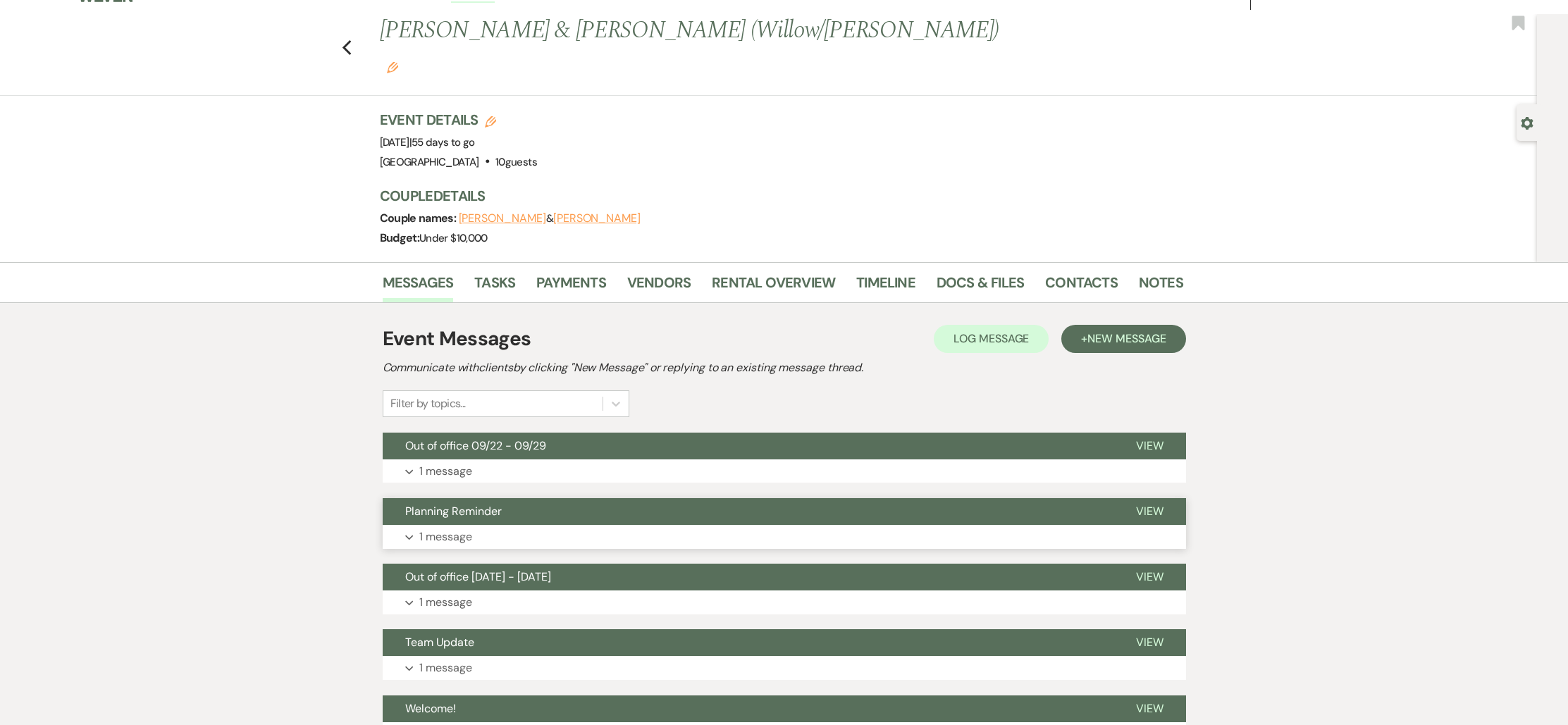
scroll to position [33, 0]
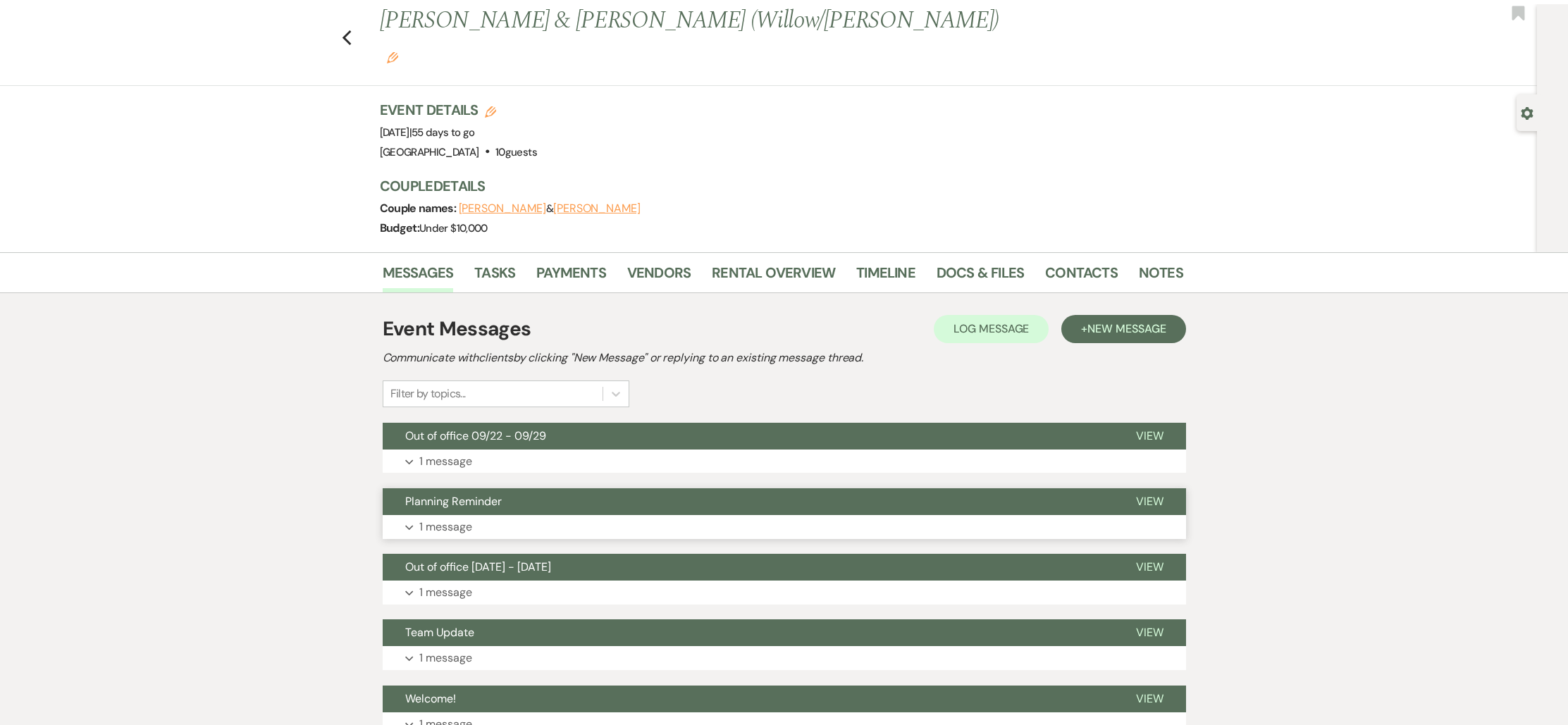
click at [431, 494] on span "Planning Reminder" at bounding box center [453, 501] width 96 height 15
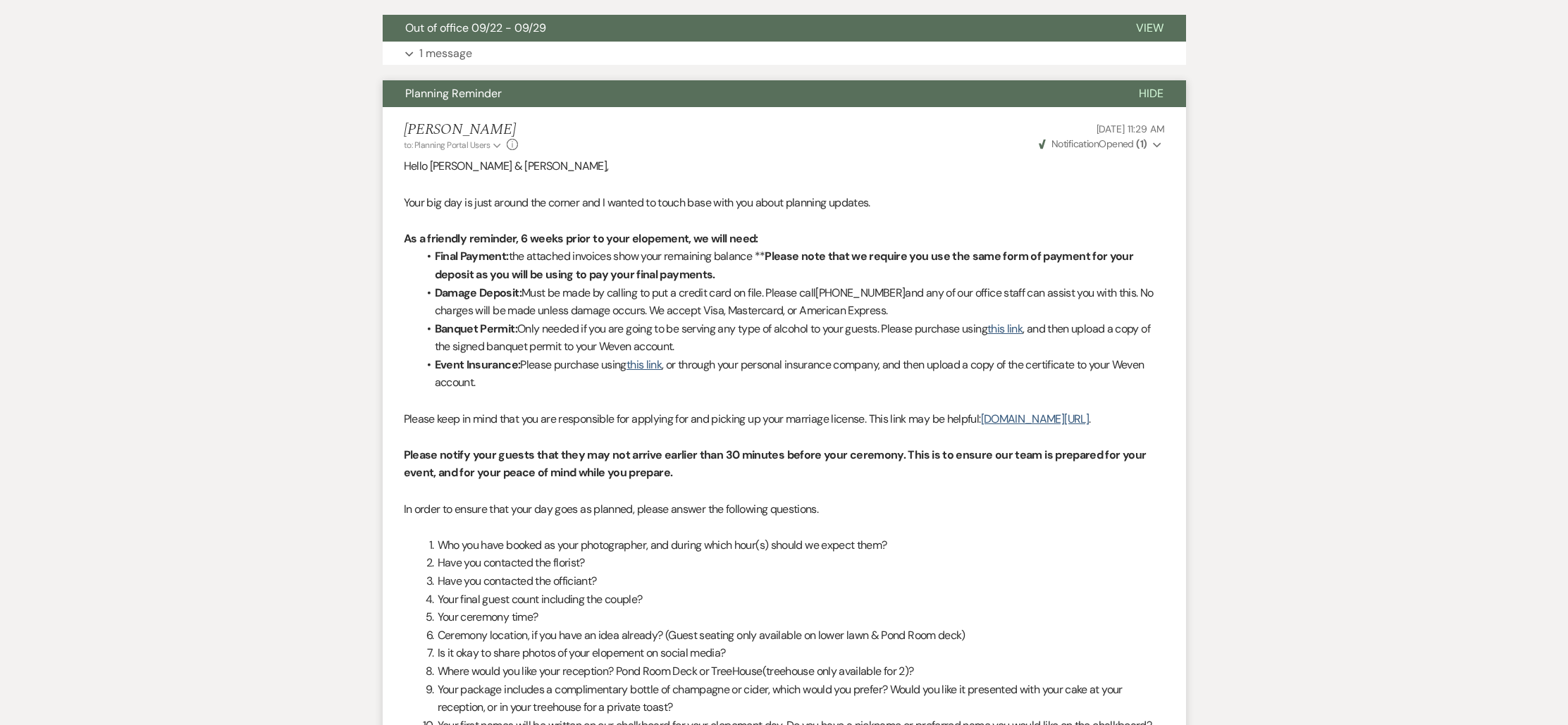
scroll to position [0, 0]
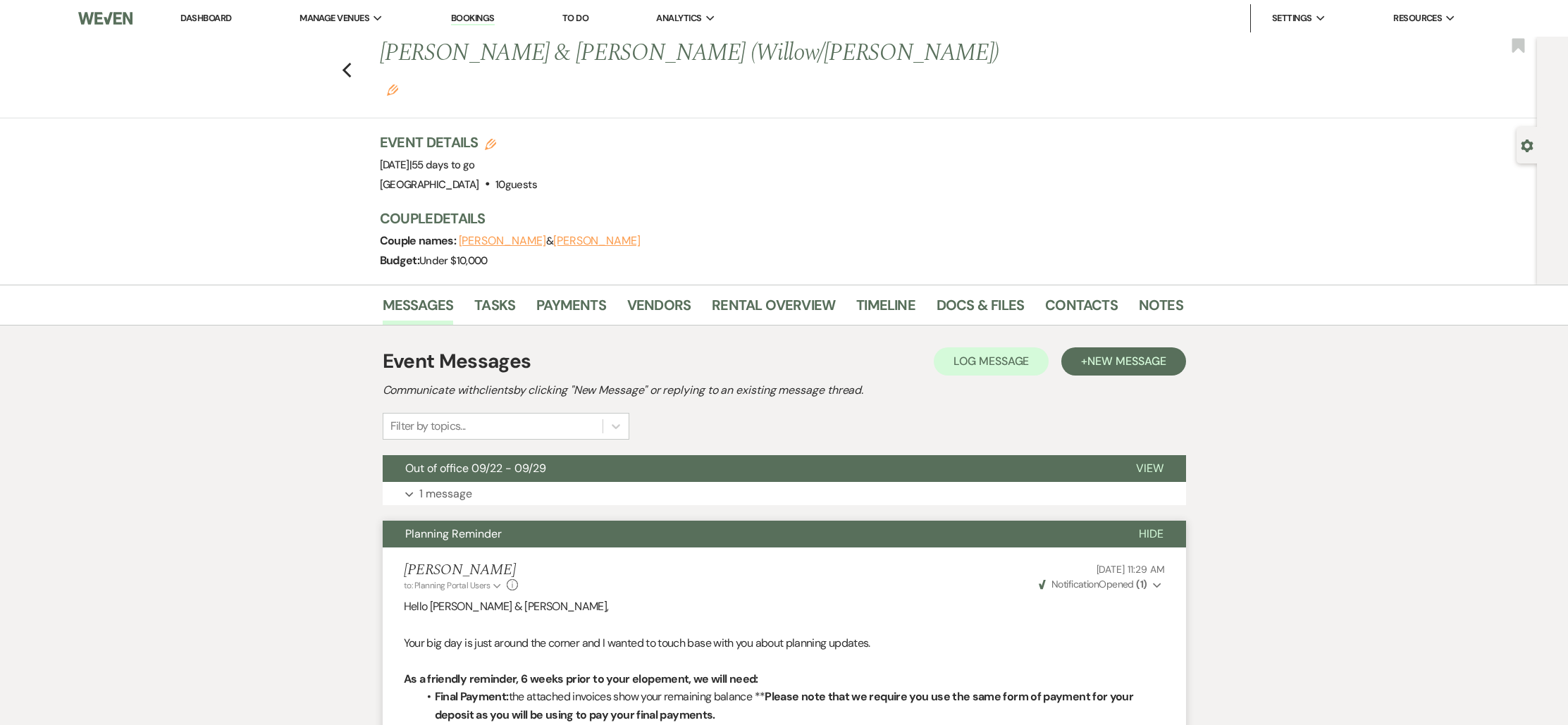
click at [357, 61] on div "Previous [PERSON_NAME] & [PERSON_NAME] (Willow/Temple) Edit Bookmark" at bounding box center [765, 78] width 1544 height 82
click at [352, 62] on icon "Previous" at bounding box center [347, 71] width 11 height 17
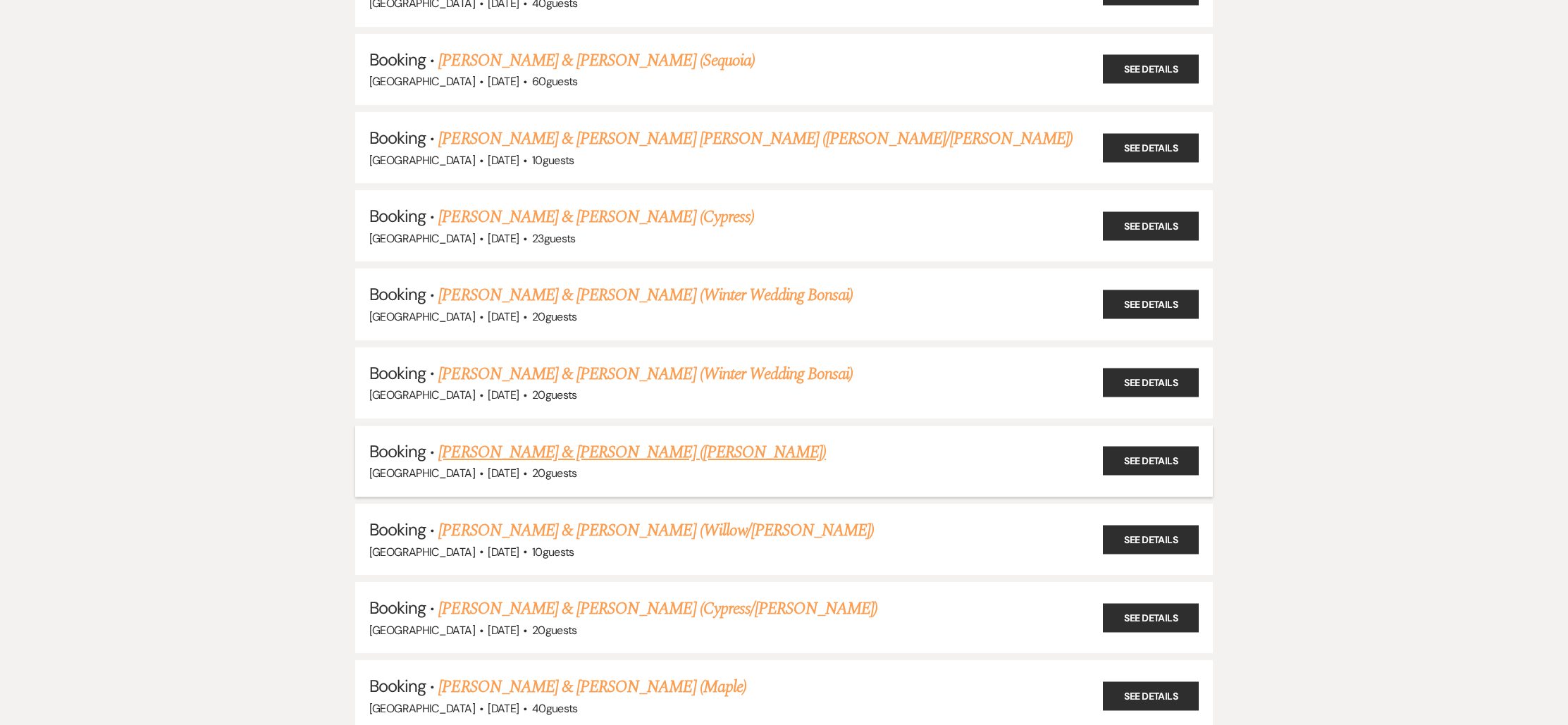
scroll to position [1548, 0]
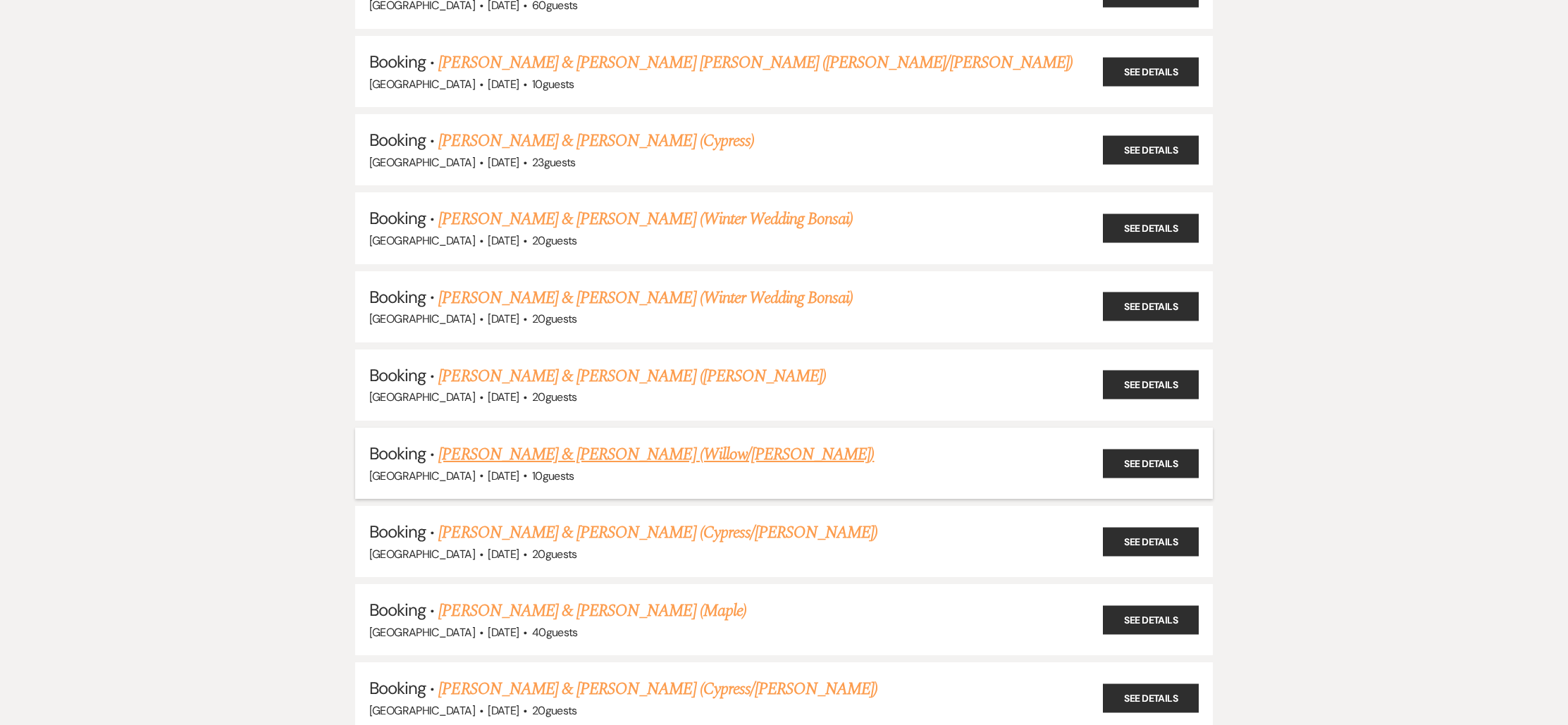
click at [565, 443] on link "[PERSON_NAME] & [PERSON_NAME] (Willow/[PERSON_NAME])" at bounding box center [656, 455] width 436 height 25
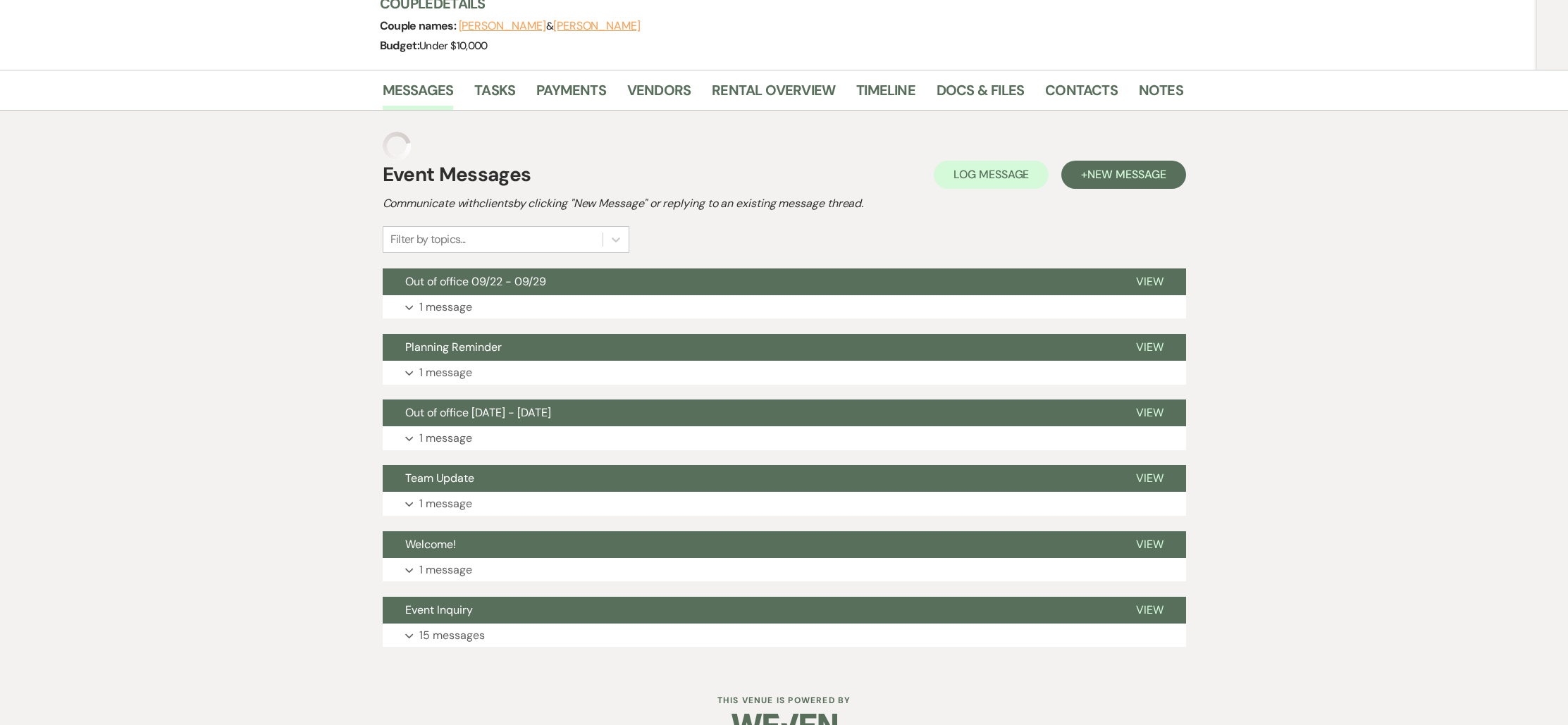
scroll to position [187, 0]
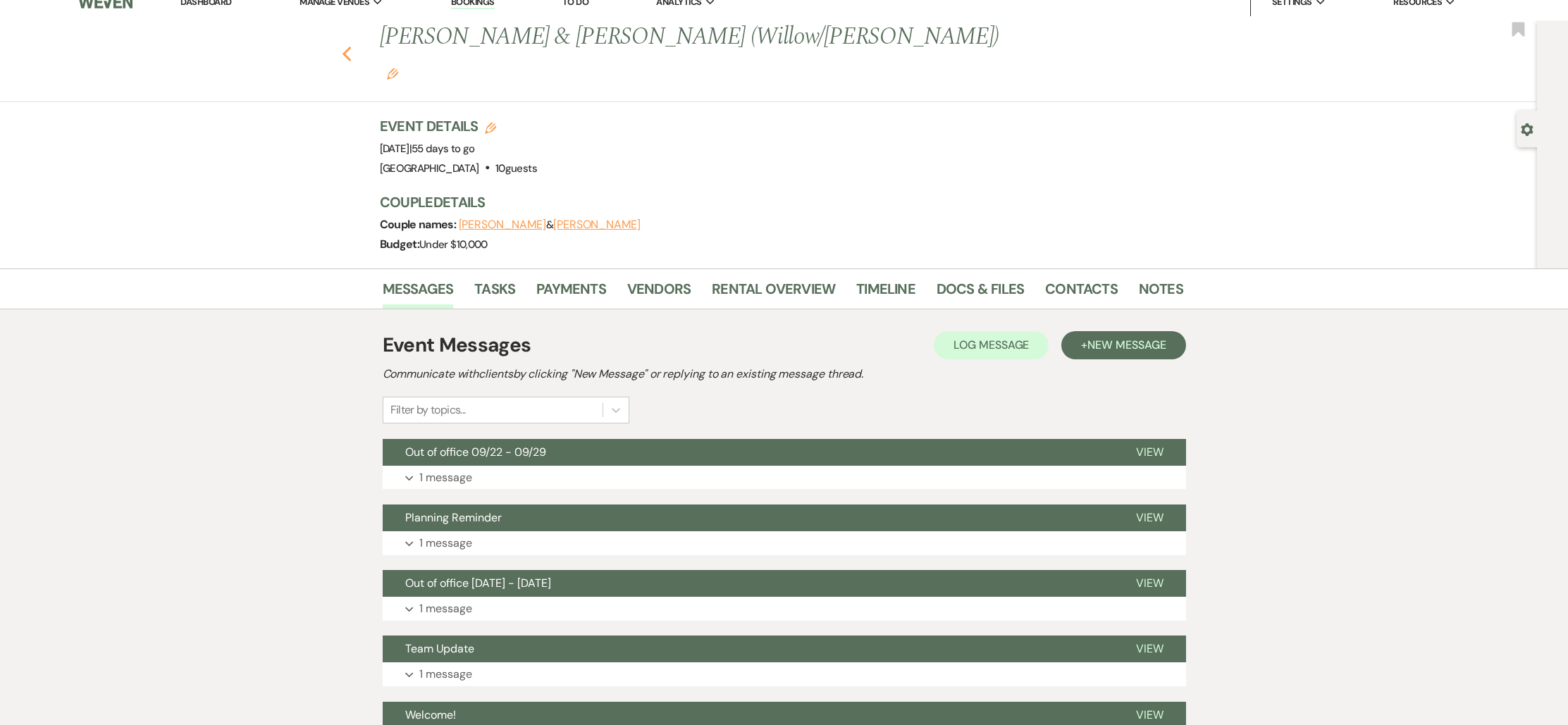
click at [352, 46] on icon "Previous" at bounding box center [347, 54] width 11 height 17
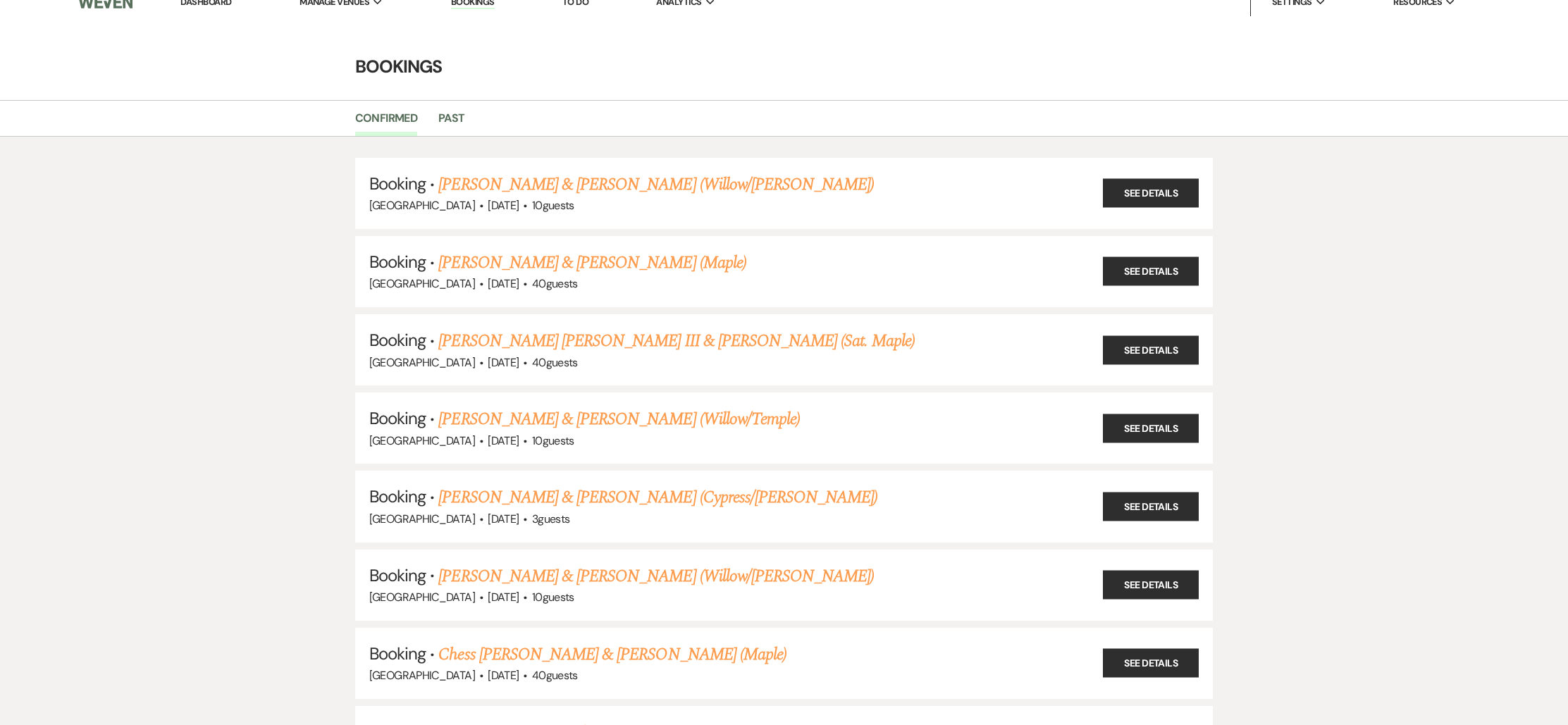
scroll to position [1548, 0]
